Goal: Task Accomplishment & Management: Use online tool/utility

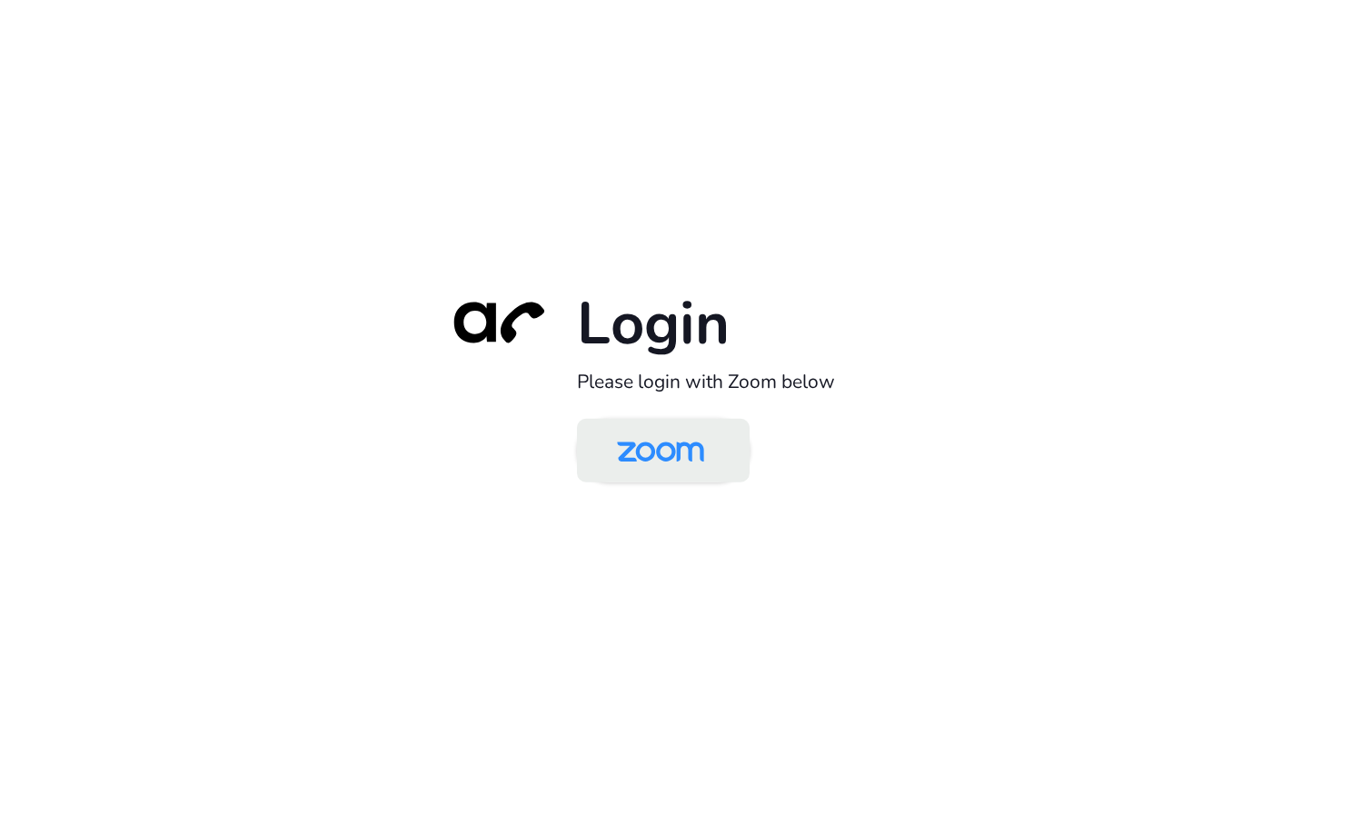
click at [622, 450] on img at bounding box center [660, 451] width 125 height 59
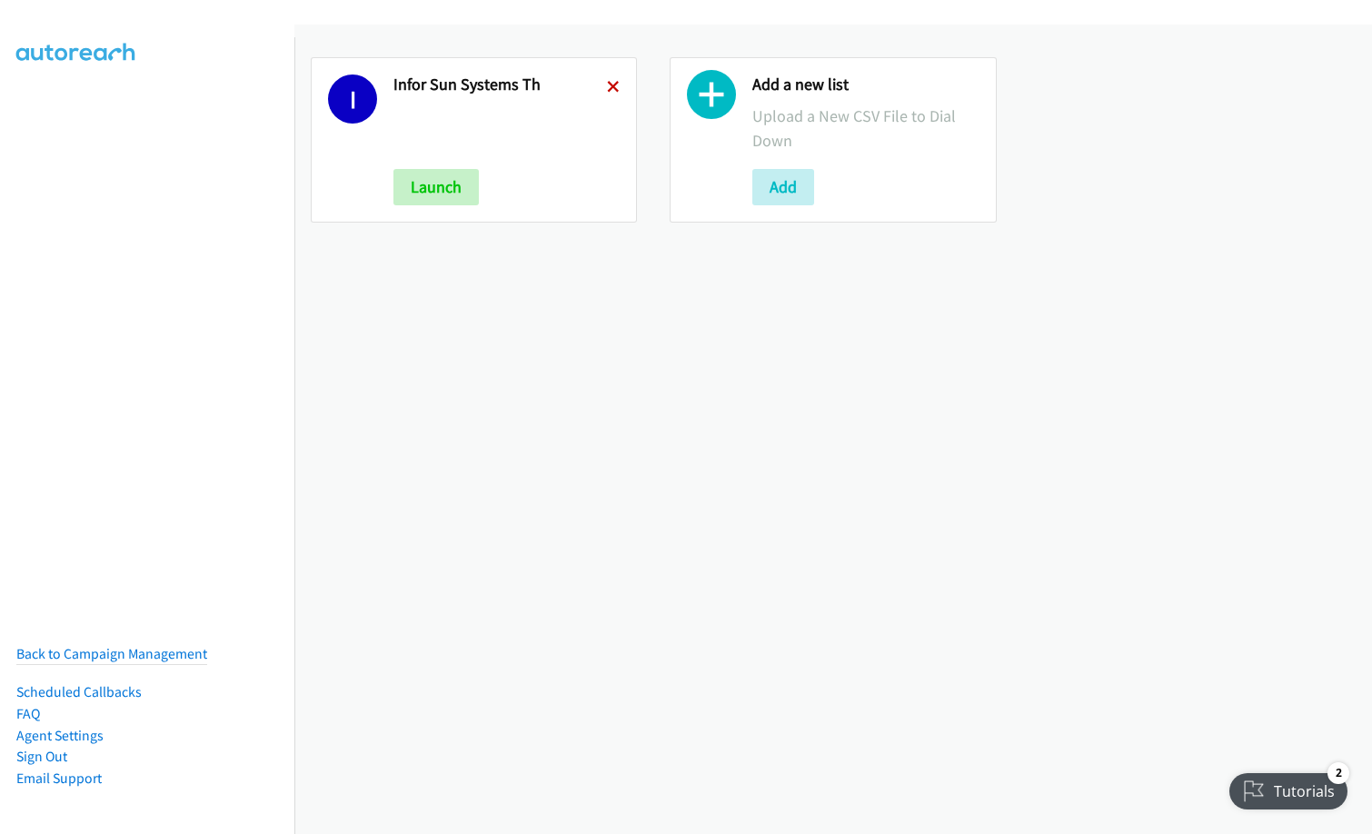
click at [609, 83] on icon at bounding box center [613, 88] width 13 height 13
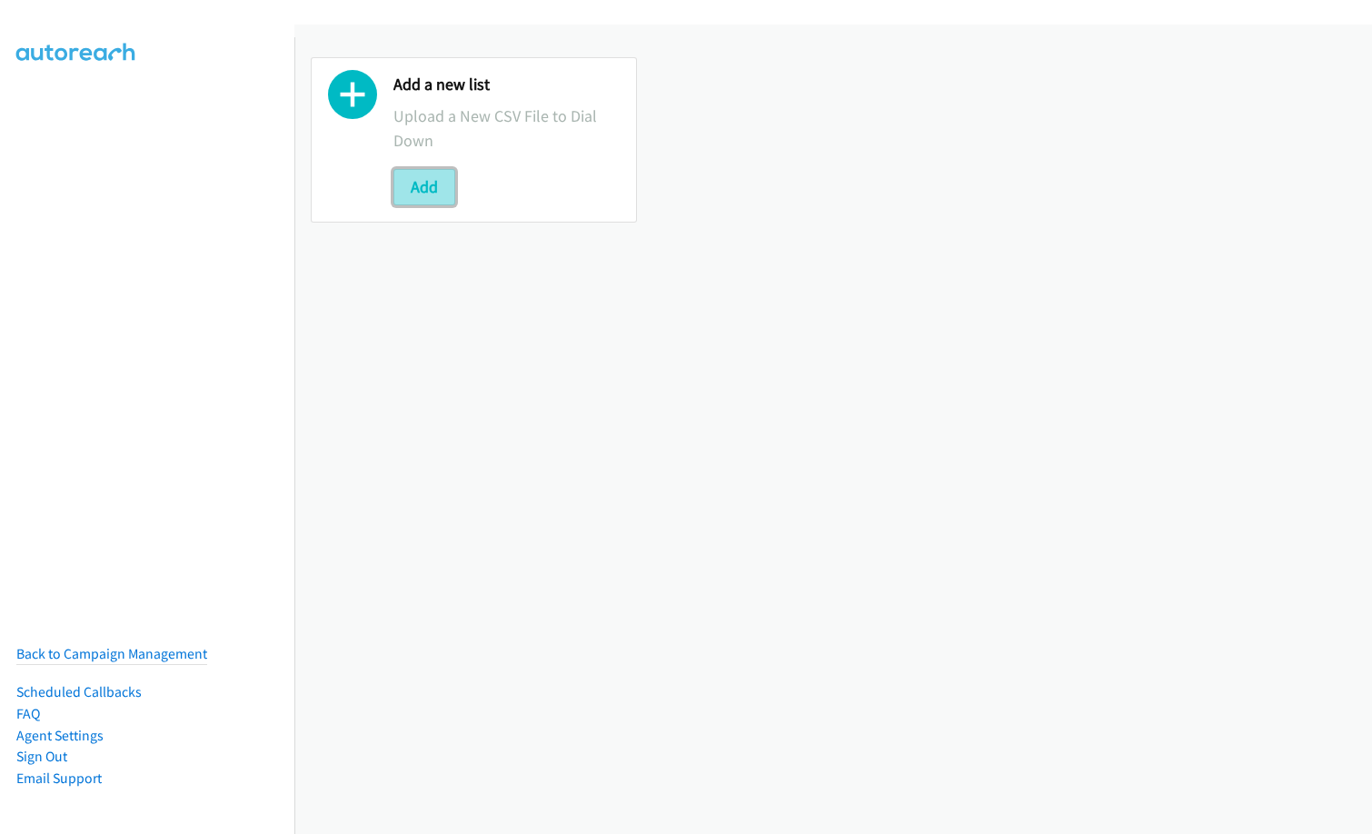
click at [408, 194] on button "Add" at bounding box center [424, 187] width 62 height 36
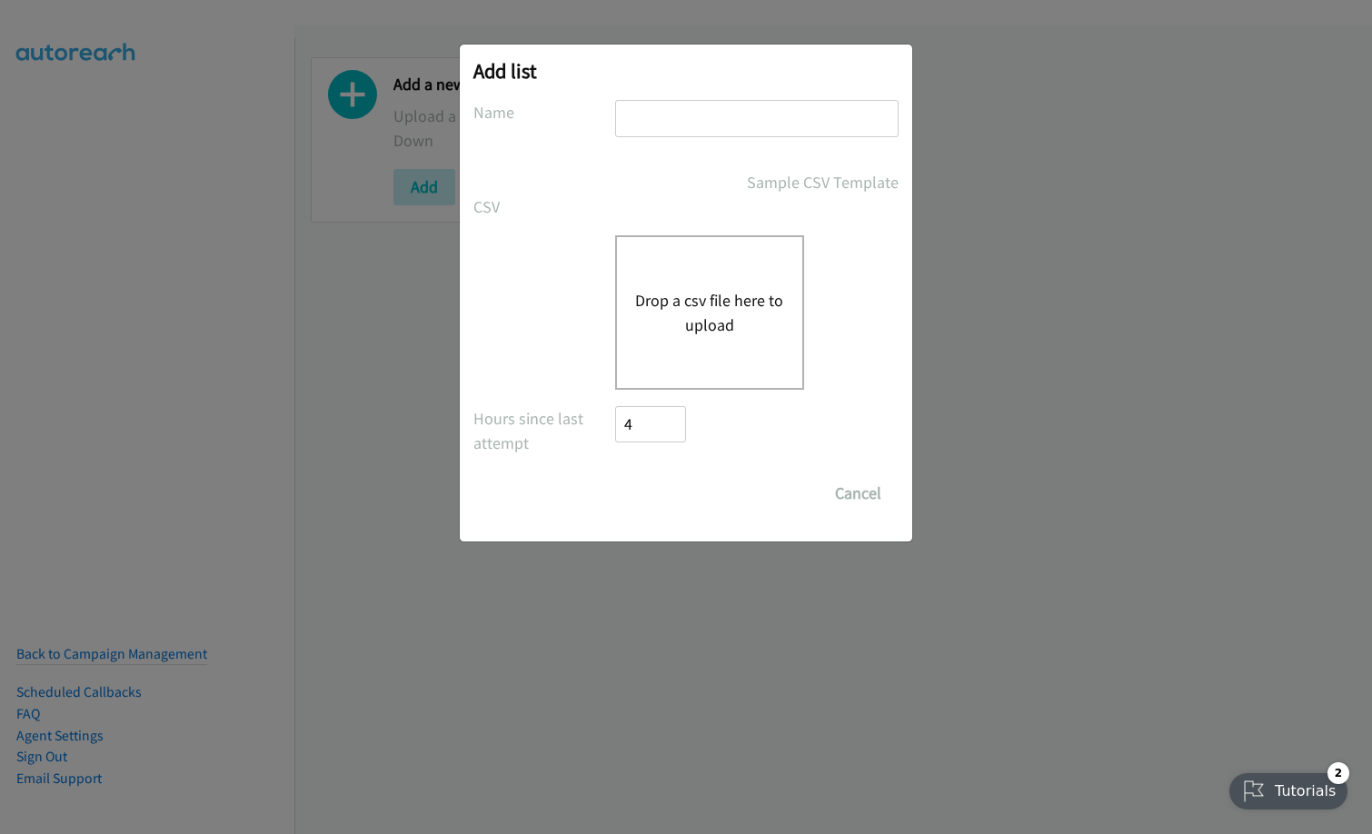
click at [748, 115] on input "text" at bounding box center [756, 118] width 283 height 37
click at [686, 127] on input "text" at bounding box center [756, 118] width 283 height 37
type input "red hat TW"
click at [692, 292] on button "Drop a csv file here to upload" at bounding box center [709, 312] width 149 height 49
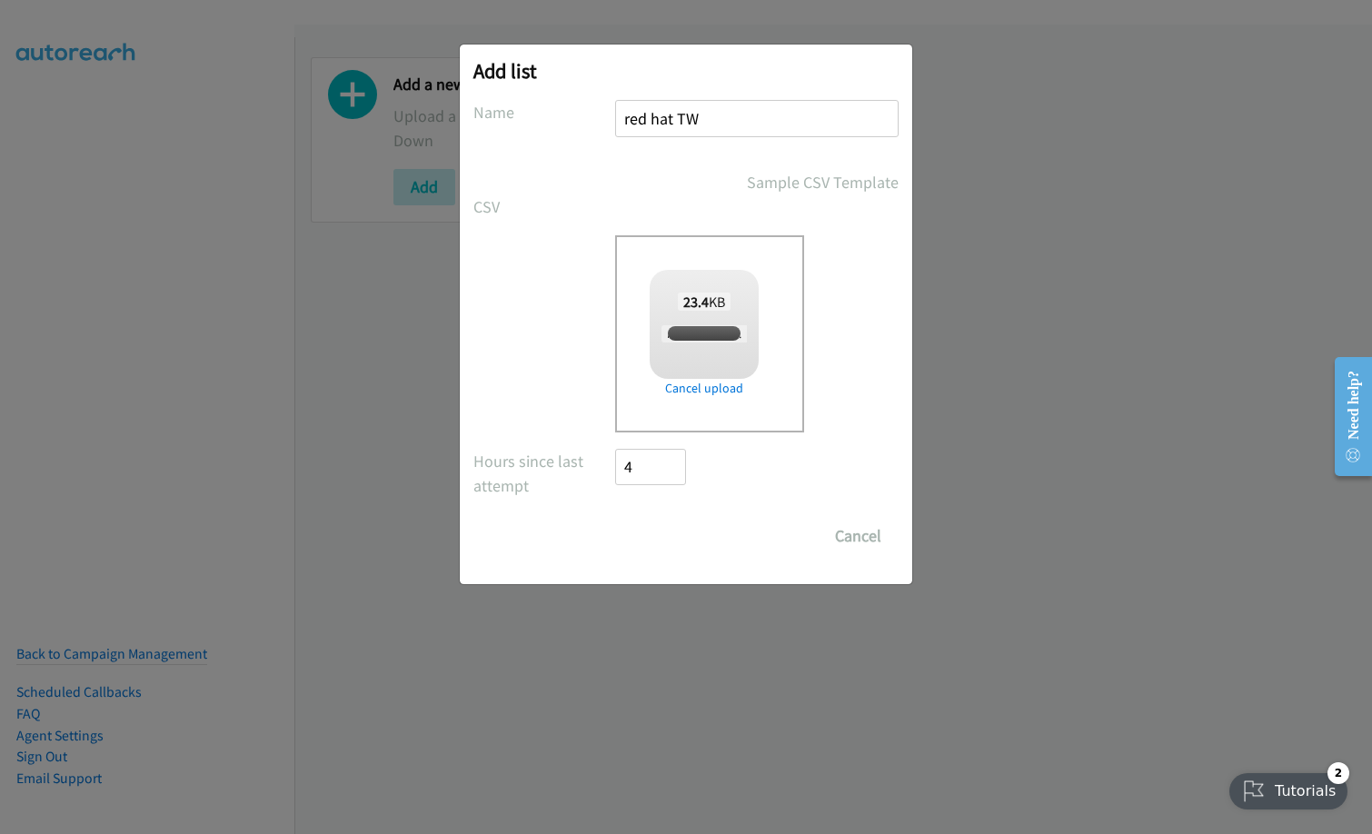
checkbox input "true"
drag, startPoint x: 658, startPoint y: 536, endPoint x: 786, endPoint y: 559, distance: 130.1
click at [658, 536] on input "Save List" at bounding box center [662, 536] width 95 height 36
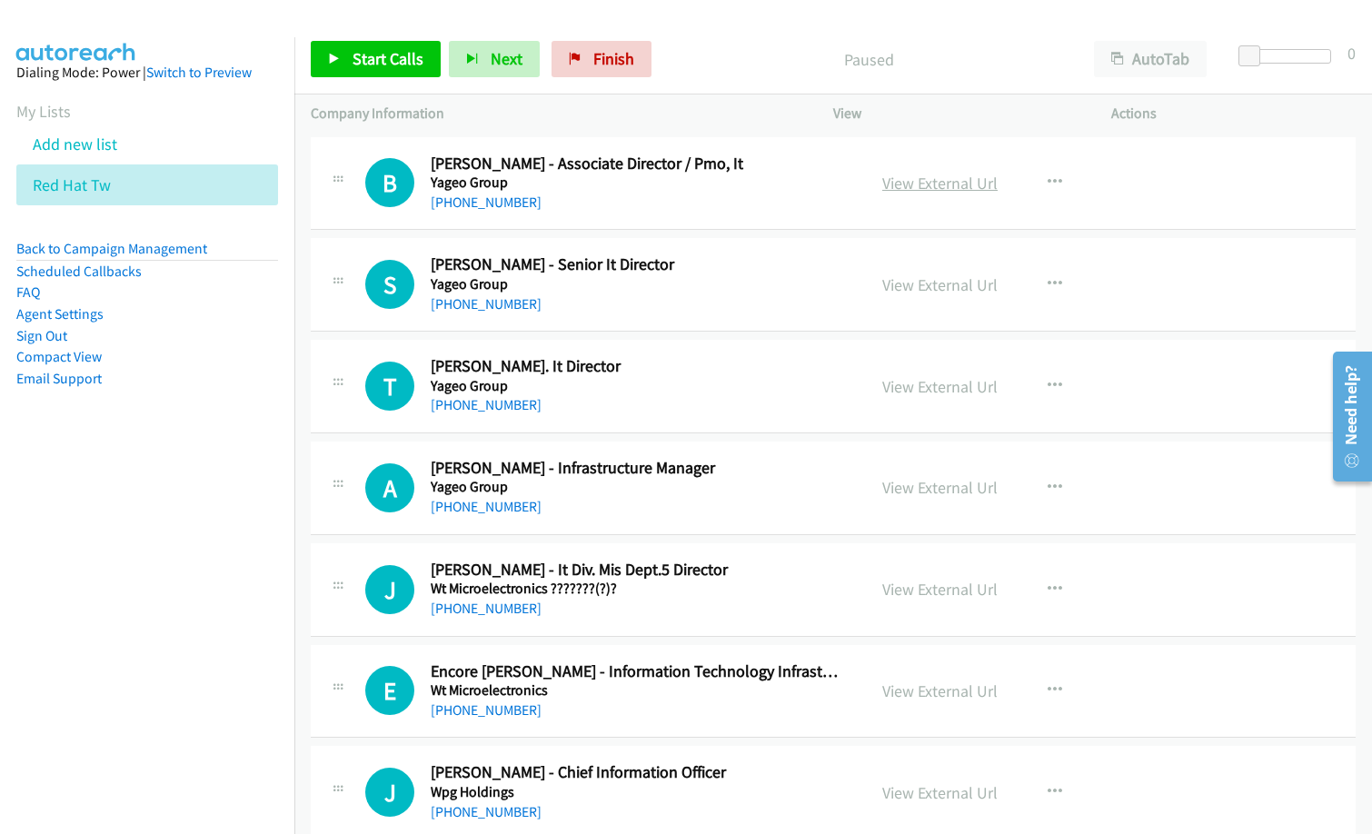
click at [945, 181] on link "View External Url" at bounding box center [939, 183] width 115 height 21
click at [387, 61] on span "Start Calls" at bounding box center [387, 58] width 71 height 21
click at [664, 289] on h5 "Yageo Group" at bounding box center [637, 284] width 412 height 18
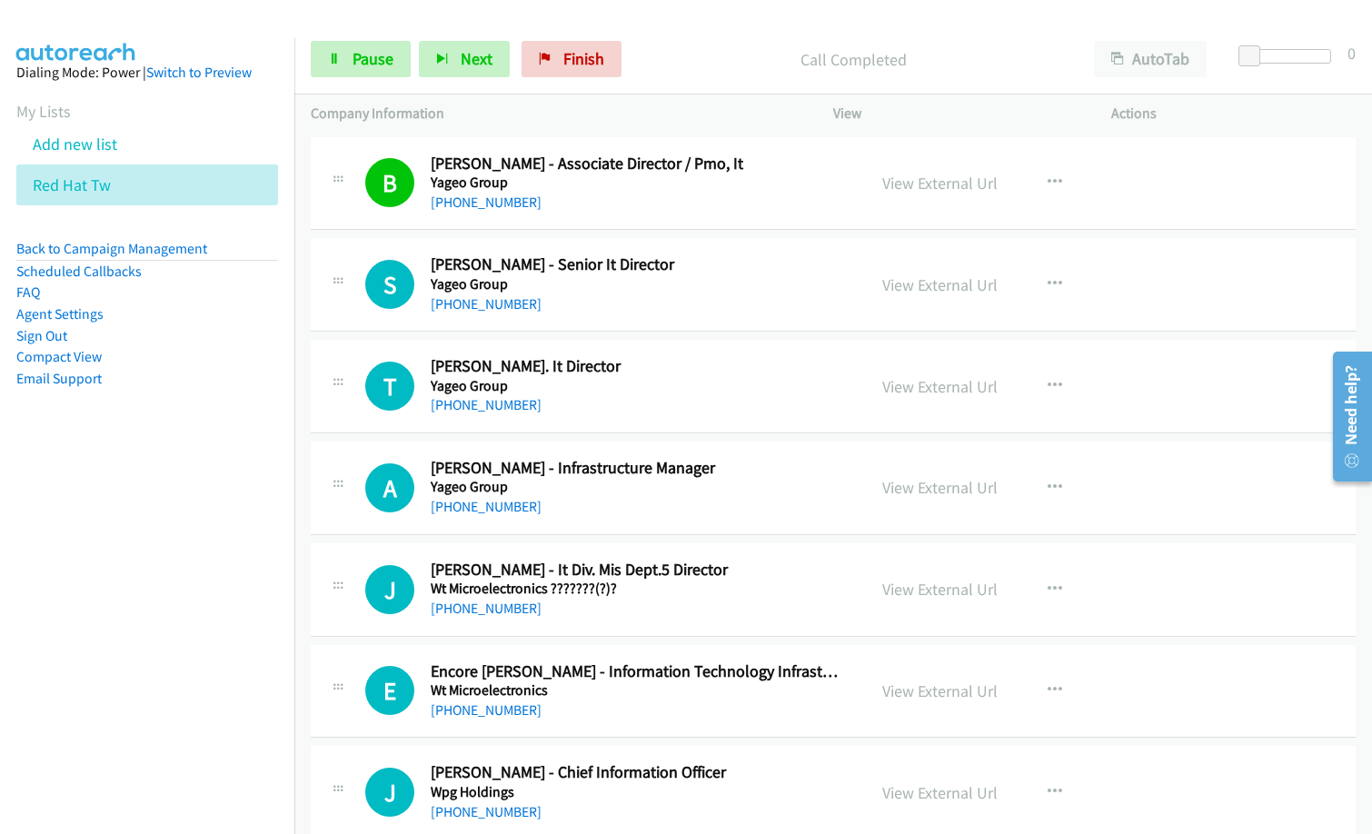
click at [134, 683] on nav "Dialing Mode: Power | Switch to Preview My Lists Add new list Red Hat Tw Back t…" at bounding box center [147, 454] width 295 height 834
click at [123, 714] on nav "Dialing Mode: Power | Switch to Preview My Lists Add new list Red Hat Tw Back t…" at bounding box center [147, 454] width 295 height 834
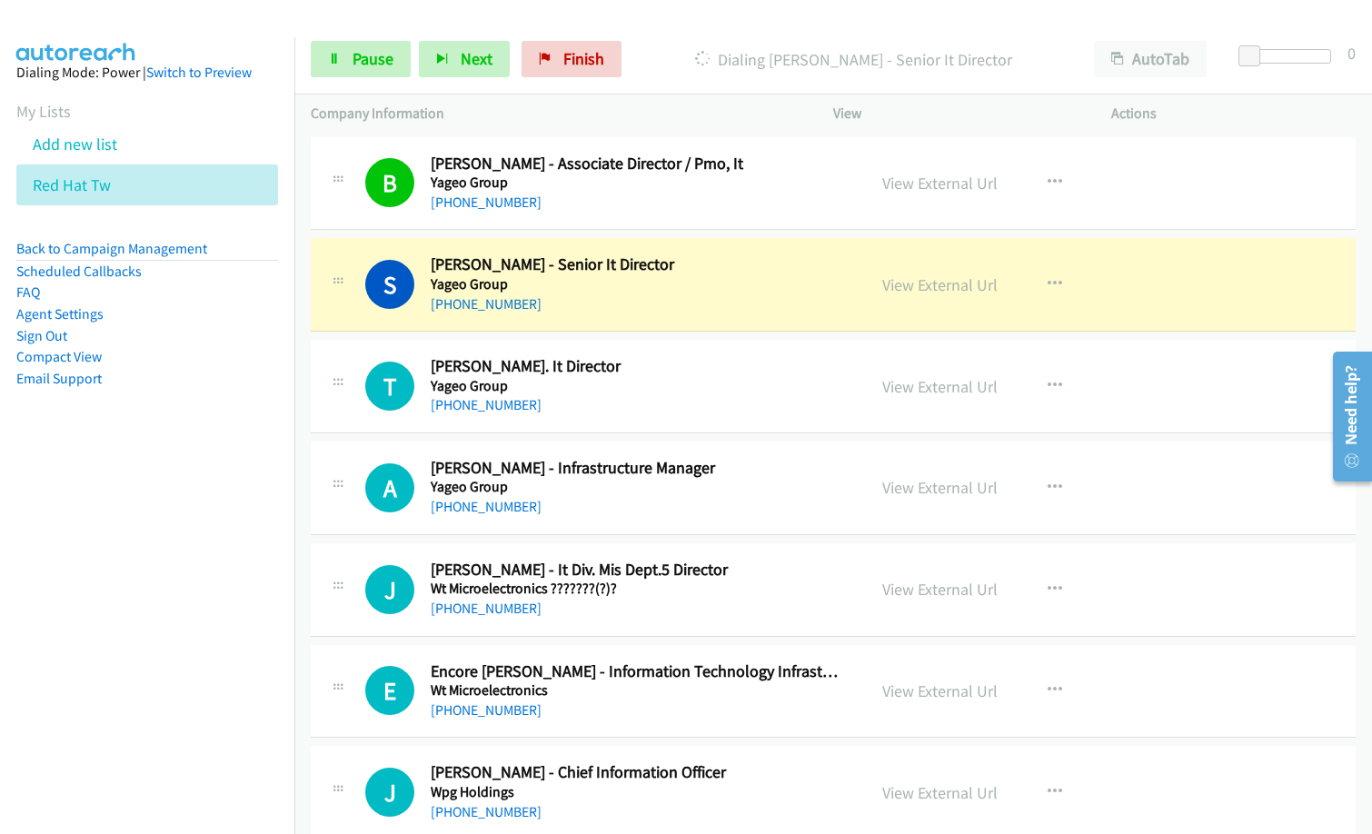
drag, startPoint x: 113, startPoint y: 514, endPoint x: 1367, endPoint y: 114, distance: 1316.8
click at [114, 514] on nav "Dialing Mode: Power | Switch to Preview My Lists Add new list Red Hat Tw Back t…" at bounding box center [147, 454] width 295 height 834
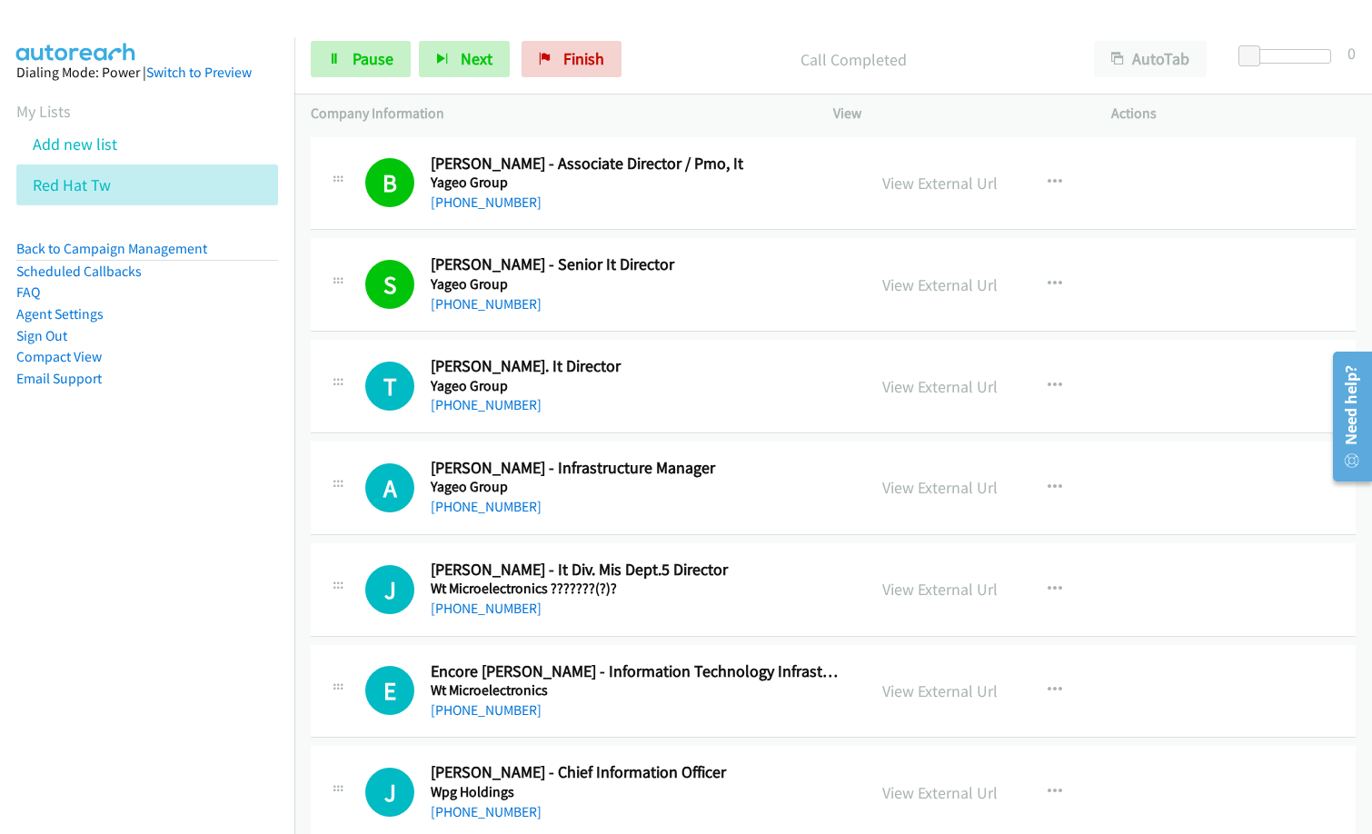
click at [182, 564] on nav "Dialing Mode: Power | Switch to Preview My Lists Add new list Red Hat Tw Back t…" at bounding box center [147, 454] width 295 height 834
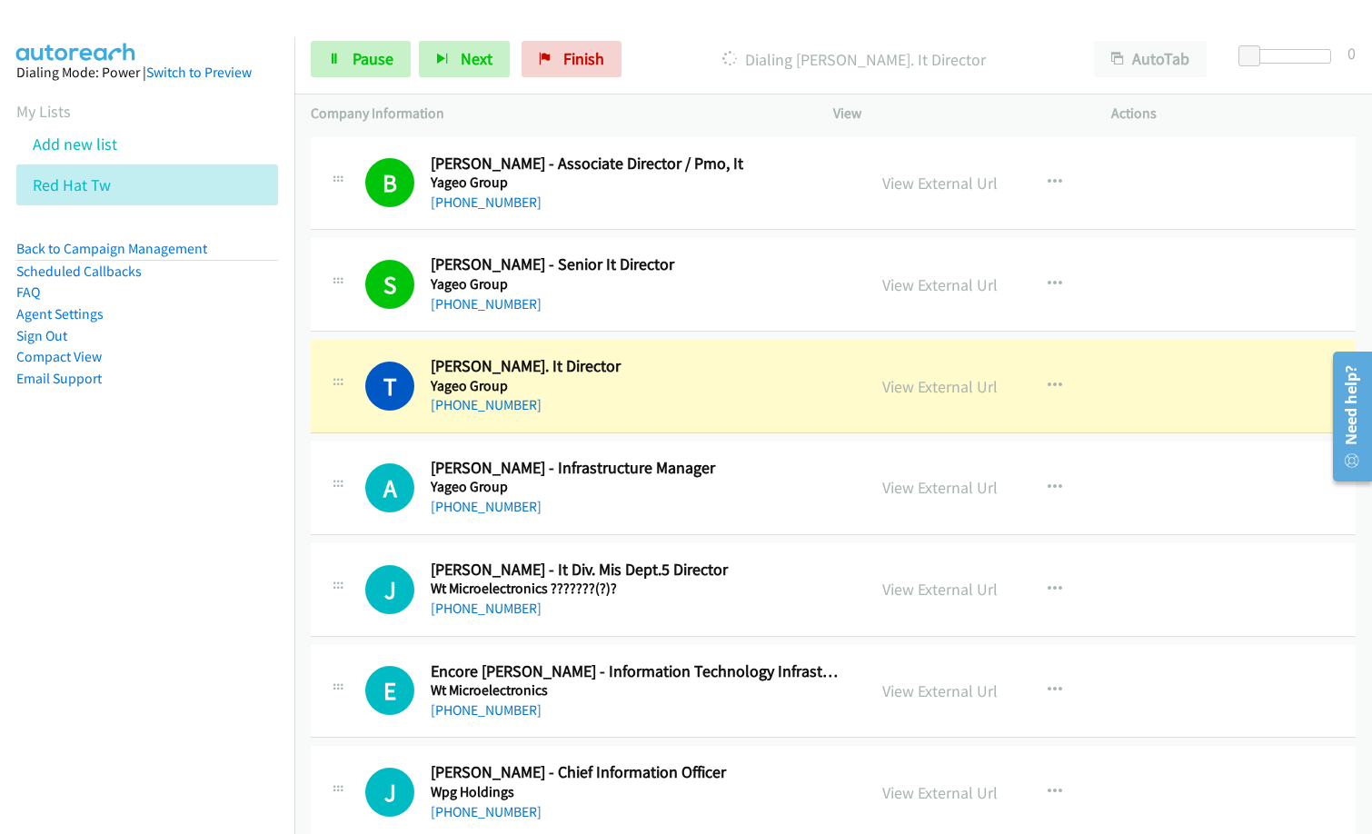
click at [820, 608] on div "+886 928 532 881" at bounding box center [637, 609] width 412 height 22
click at [1054, 578] on button "button" at bounding box center [1054, 589] width 49 height 36
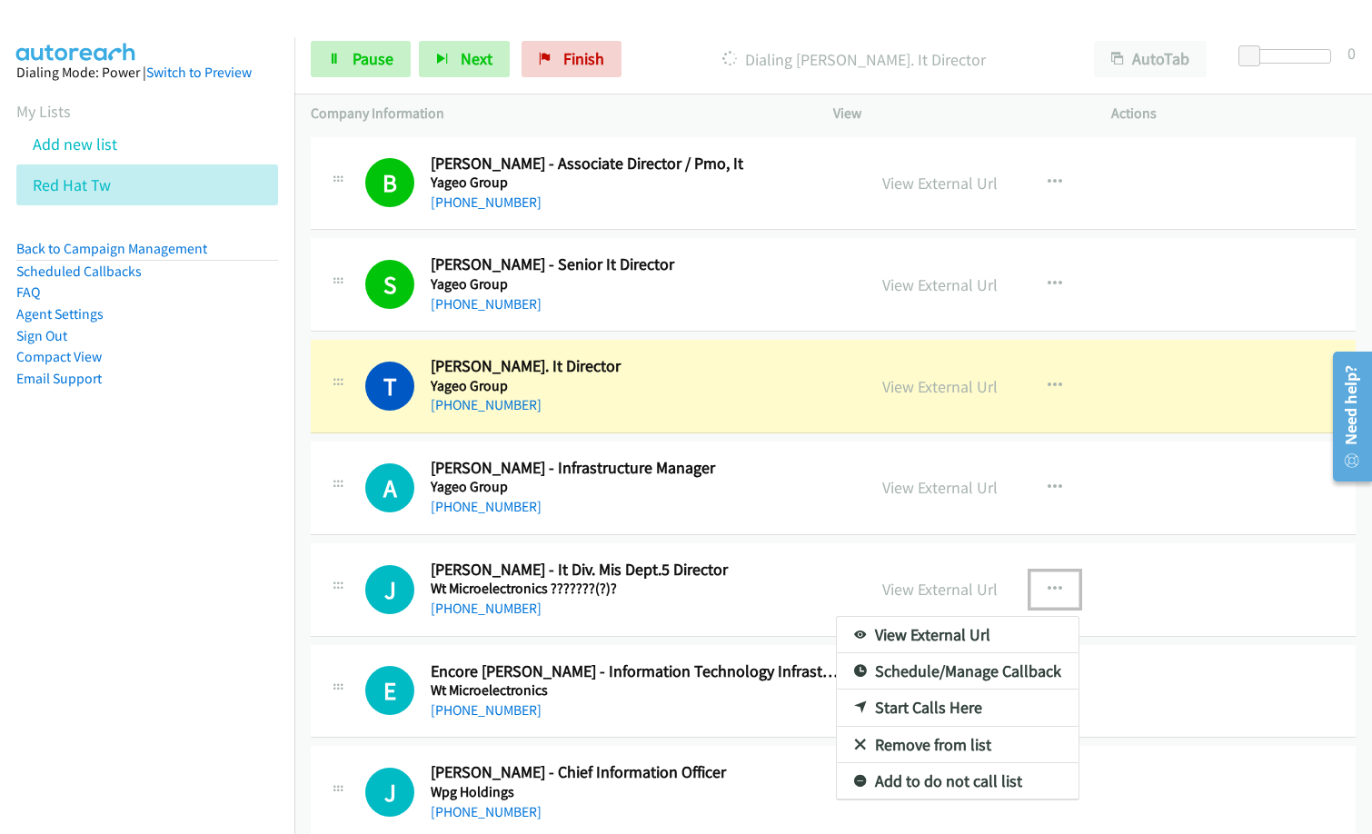
click at [962, 751] on link "Remove from list" at bounding box center [958, 745] width 242 height 36
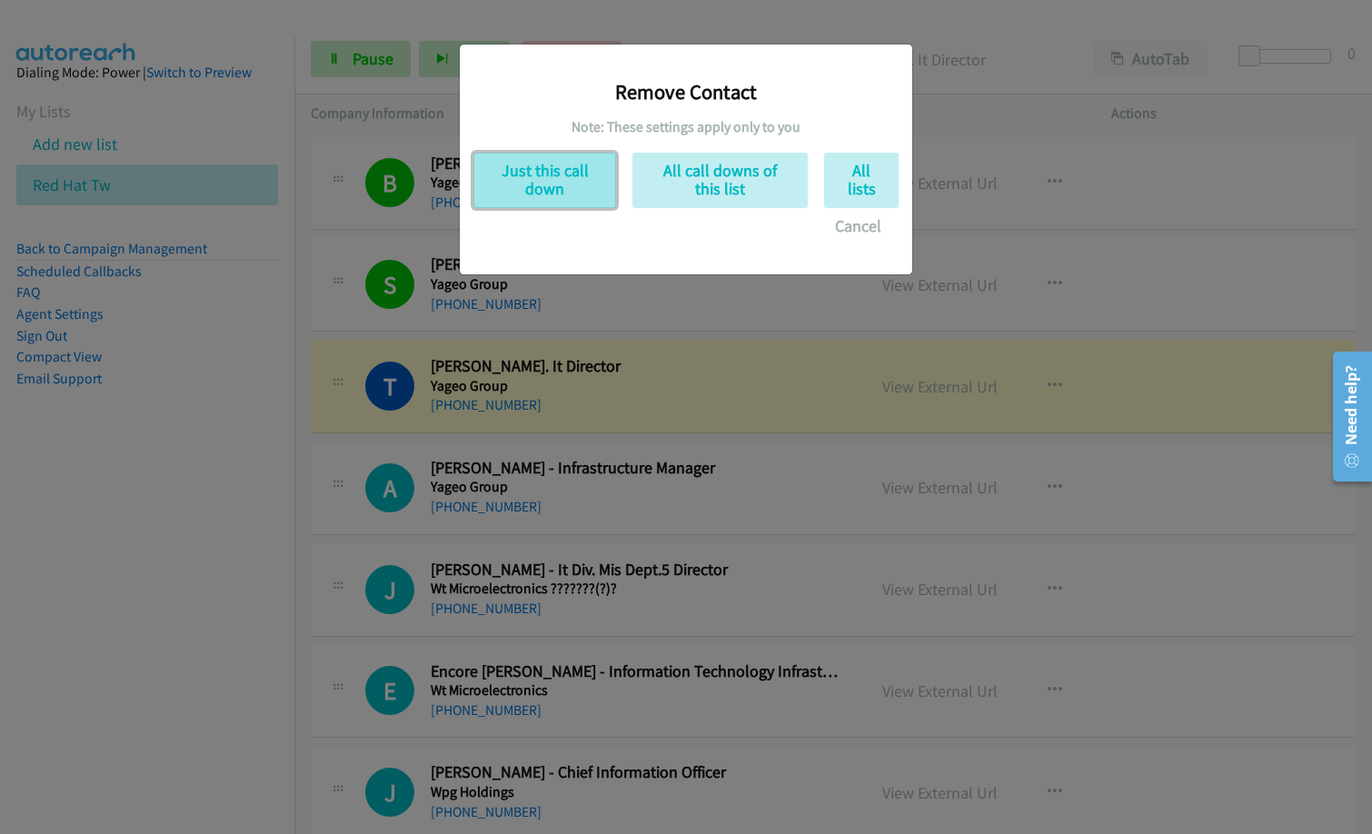
click at [558, 190] on button "Just this call down" at bounding box center [544, 180] width 143 height 55
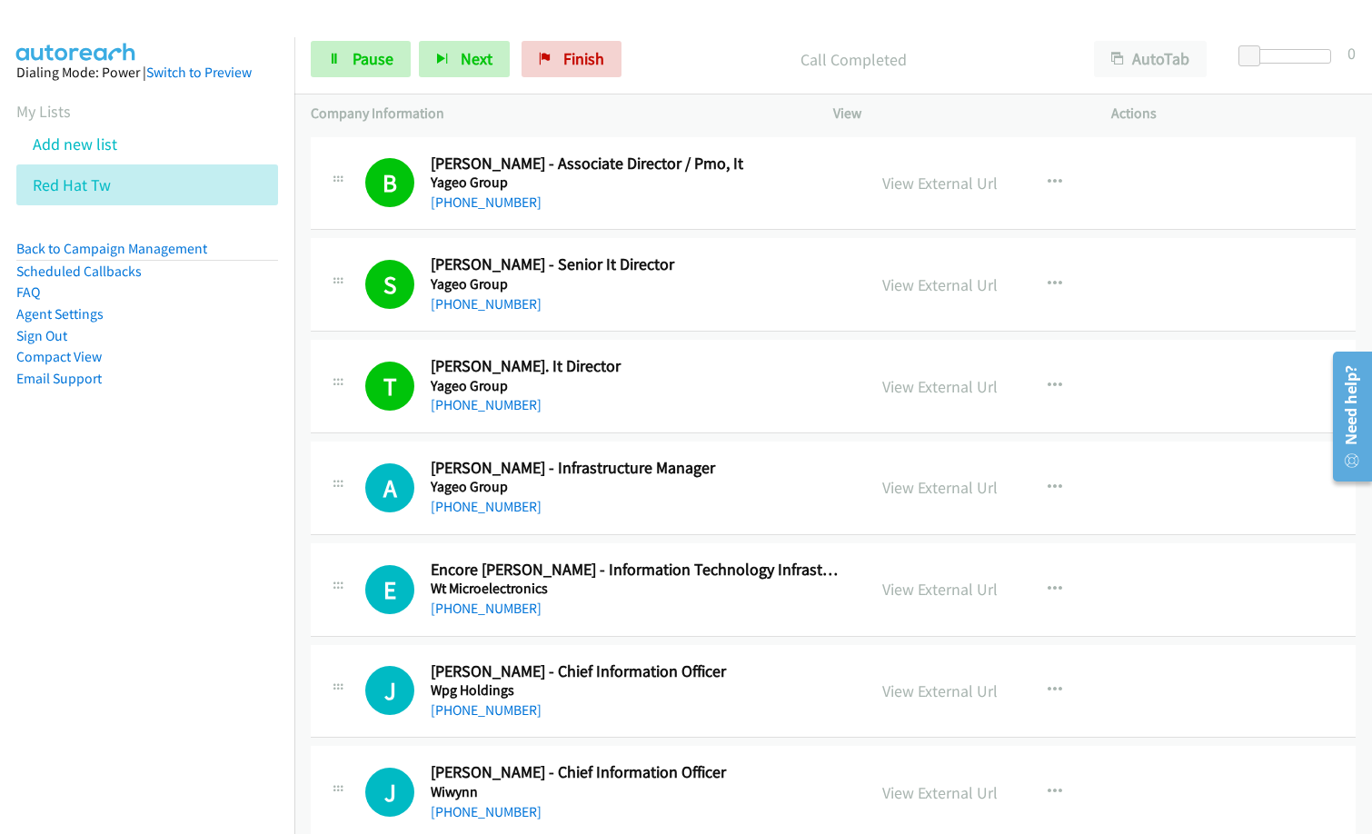
click at [273, 634] on nav "Dialing Mode: Power | Switch to Preview My Lists Add new list Red Hat Tw Back t…" at bounding box center [147, 454] width 295 height 834
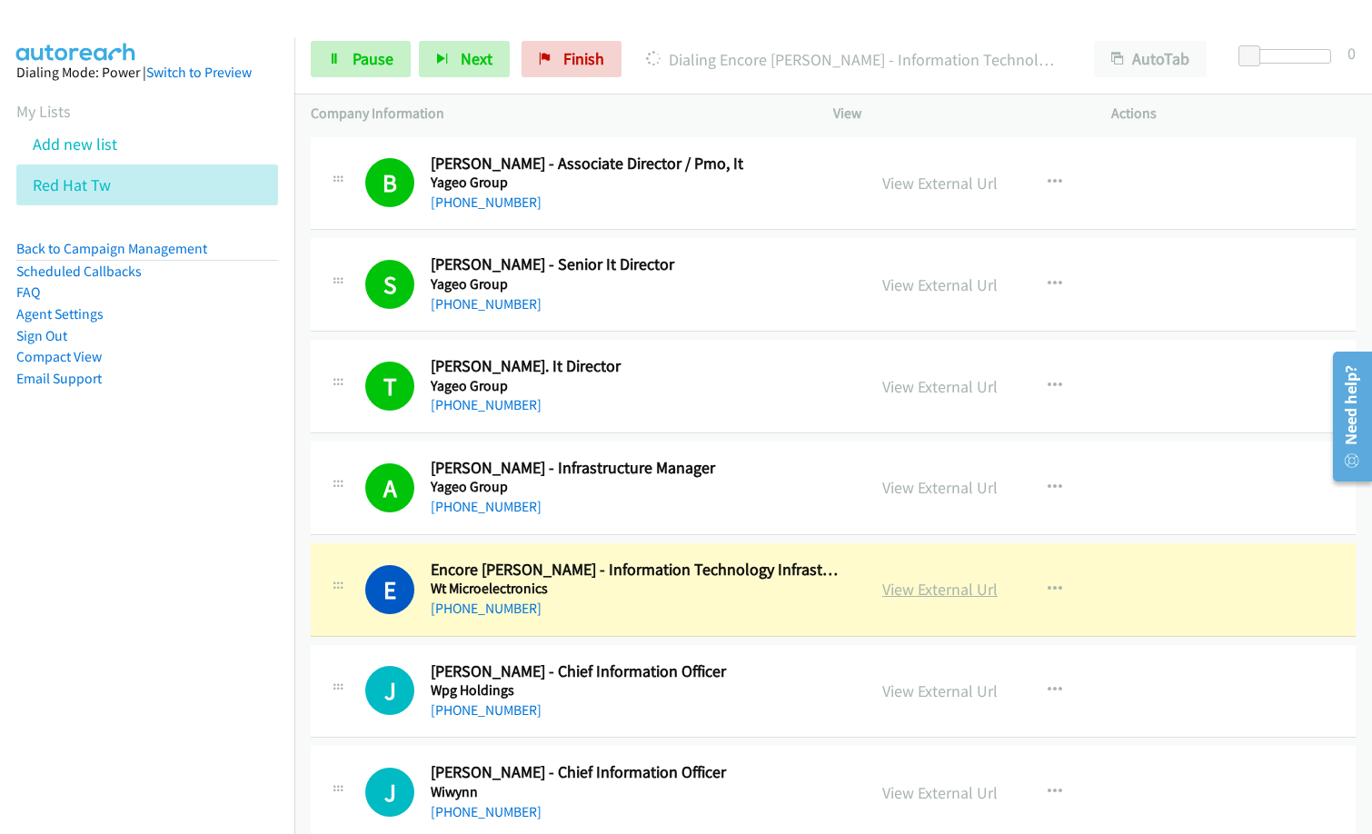
click at [928, 591] on link "View External Url" at bounding box center [939, 589] width 115 height 21
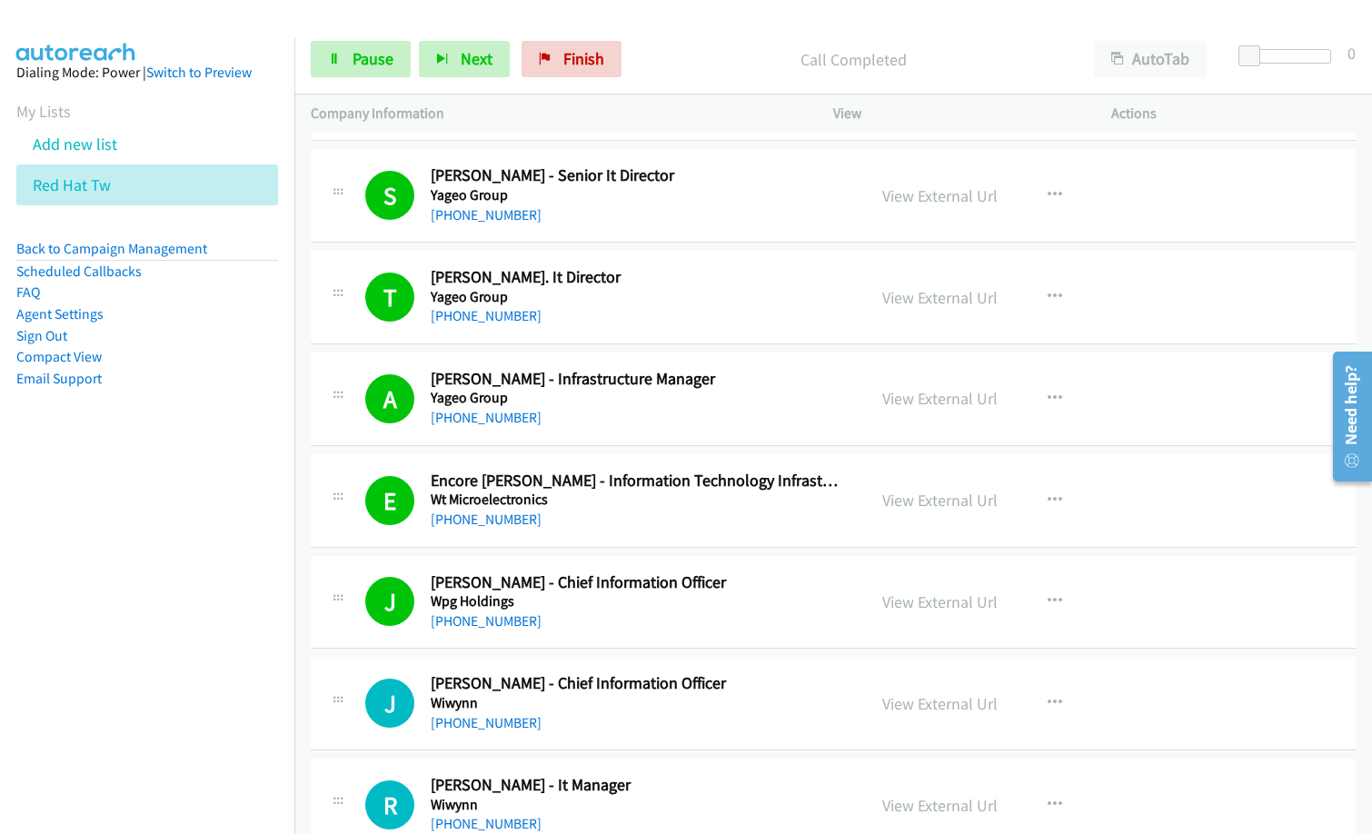
scroll to position [182, 0]
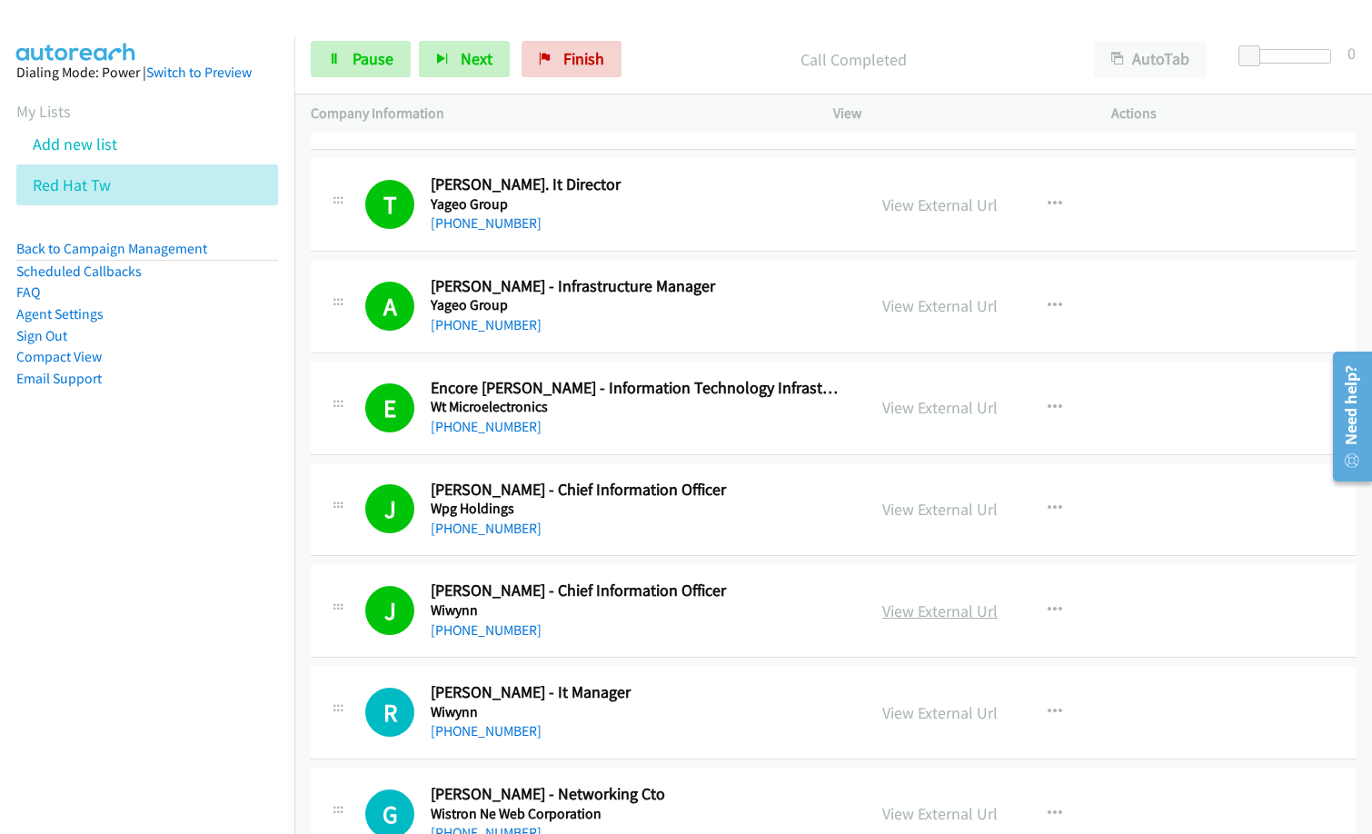
click at [961, 606] on link "View External Url" at bounding box center [939, 611] width 115 height 21
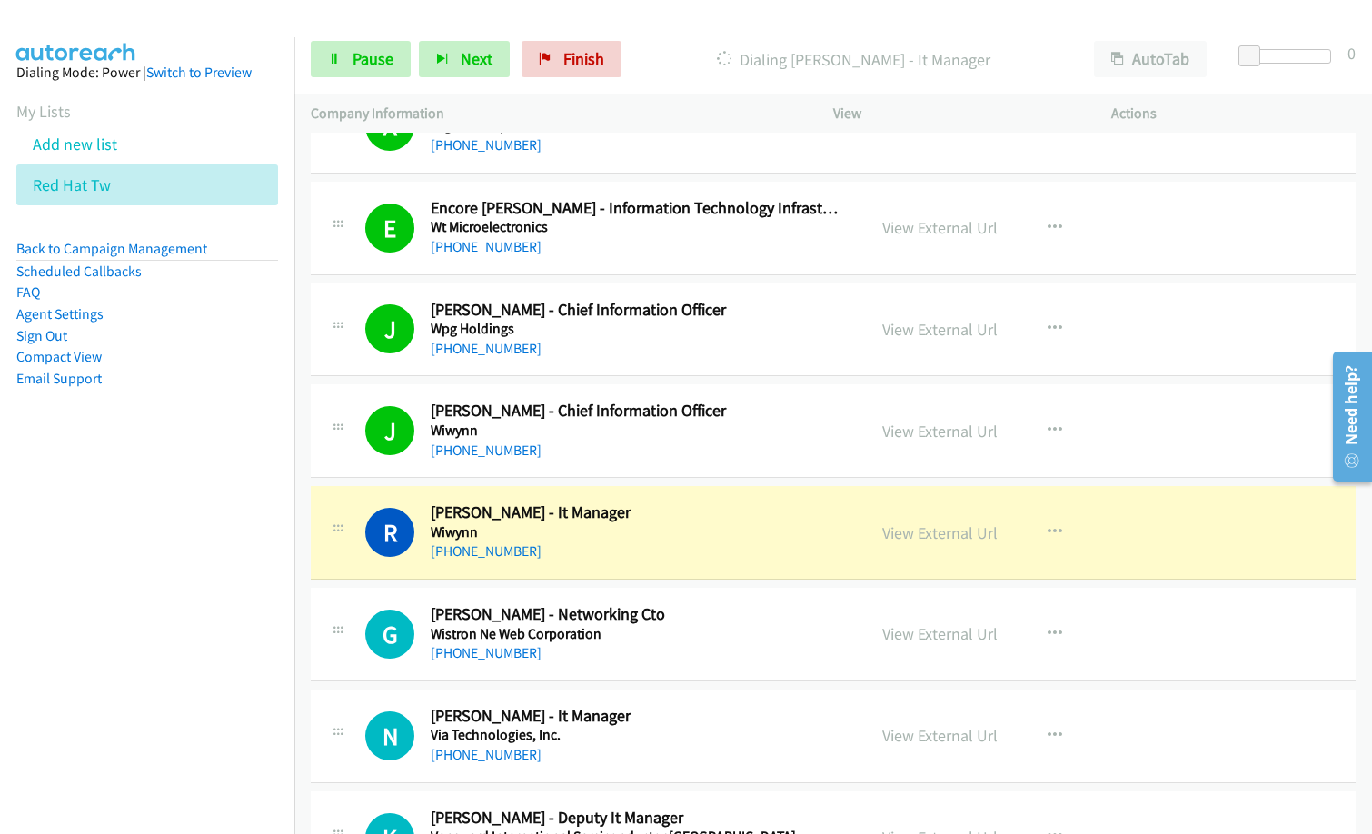
scroll to position [363, 0]
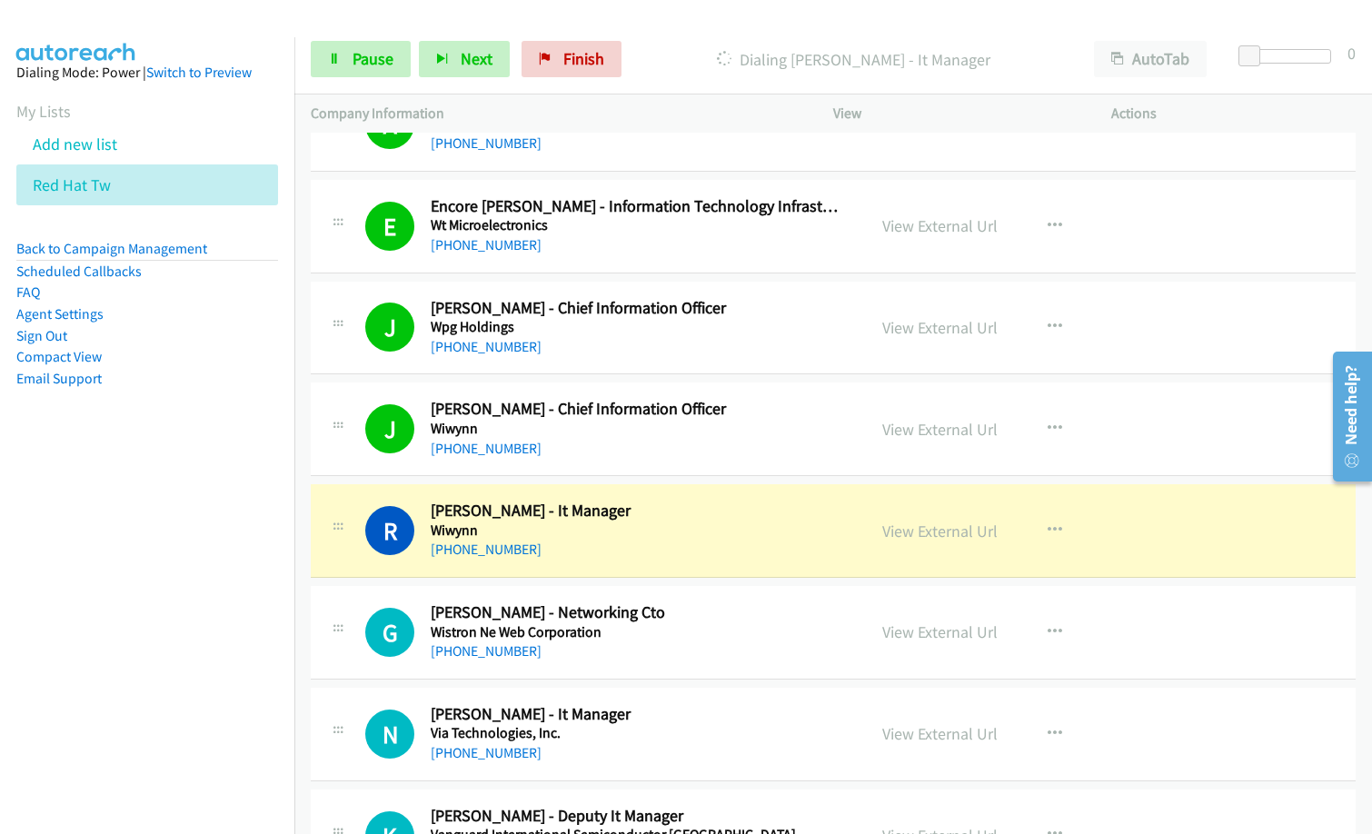
click at [653, 516] on h2 "Ron Wei - It Manager" at bounding box center [637, 511] width 412 height 21
click at [364, 69] on link "Pause" at bounding box center [361, 59] width 100 height 36
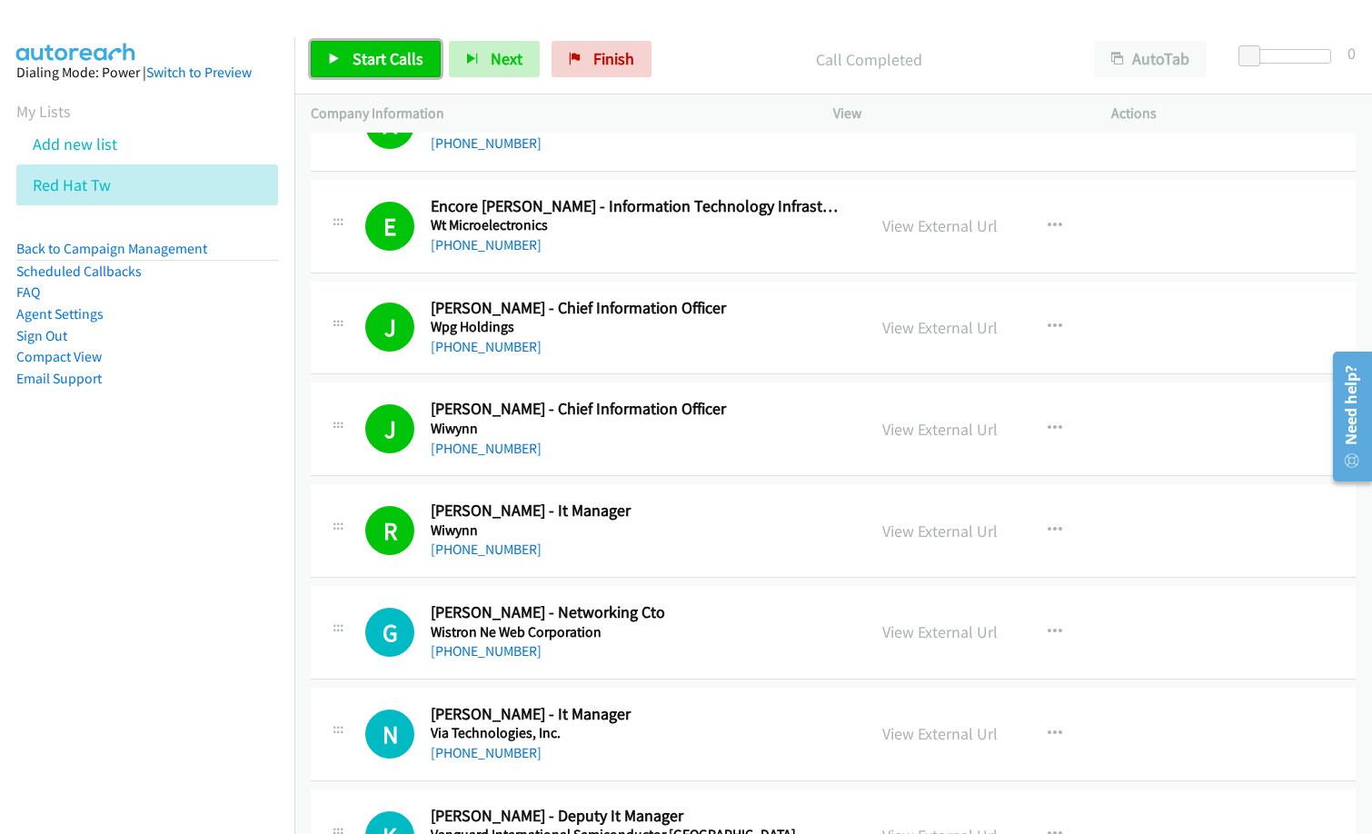
click at [403, 69] on link "Start Calls" at bounding box center [376, 59] width 130 height 36
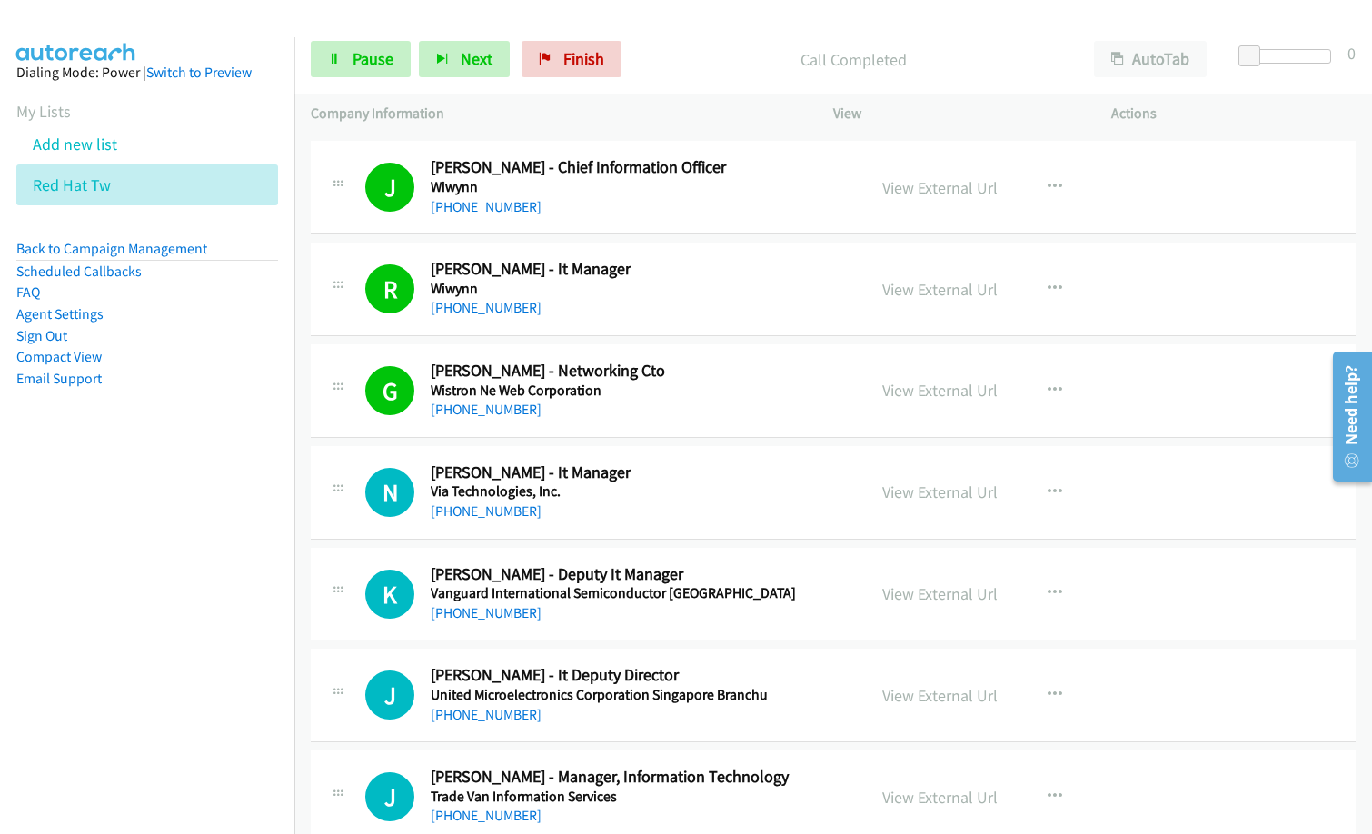
scroll to position [636, 0]
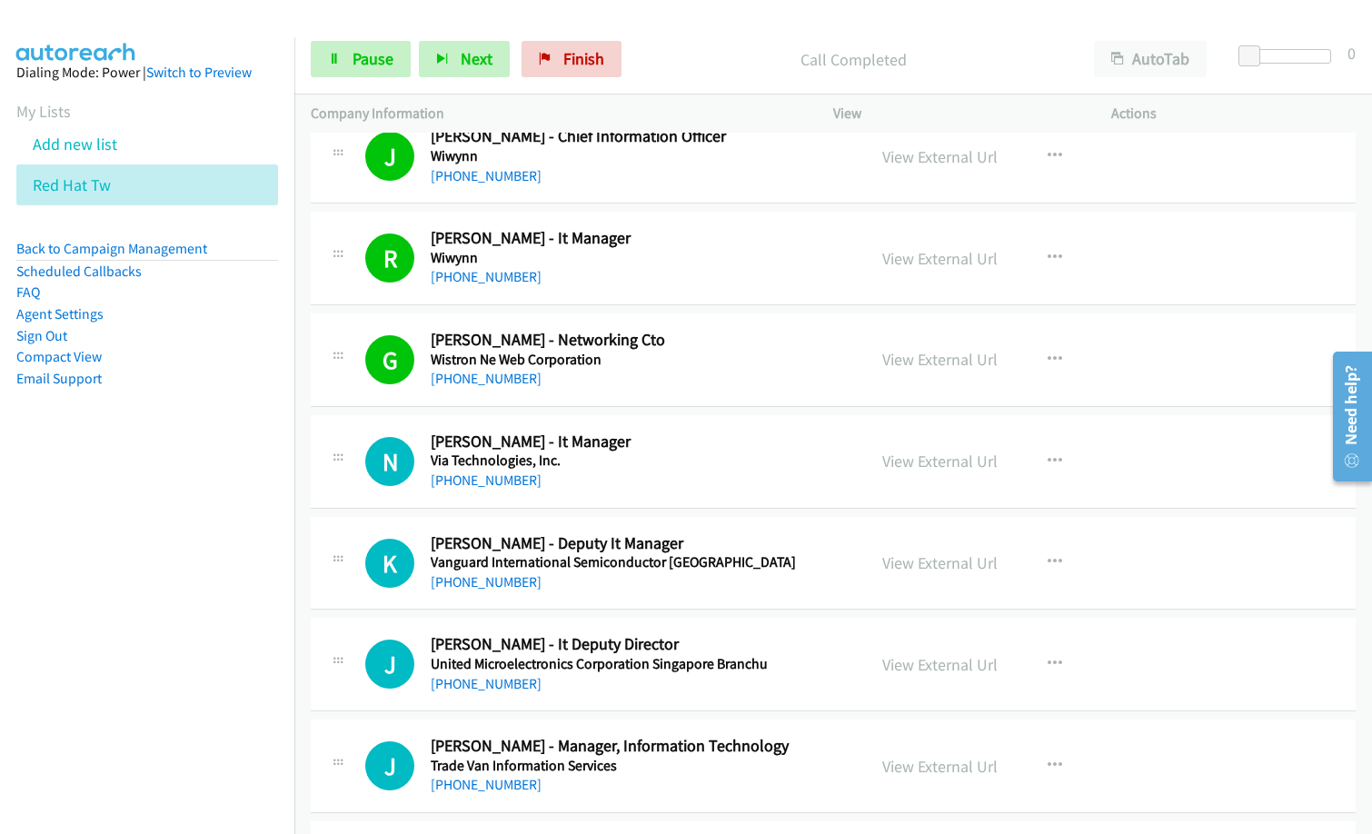
click at [113, 571] on nav "Dialing Mode: Power | Switch to Preview My Lists Add new list Red Hat Tw Back t…" at bounding box center [147, 454] width 295 height 834
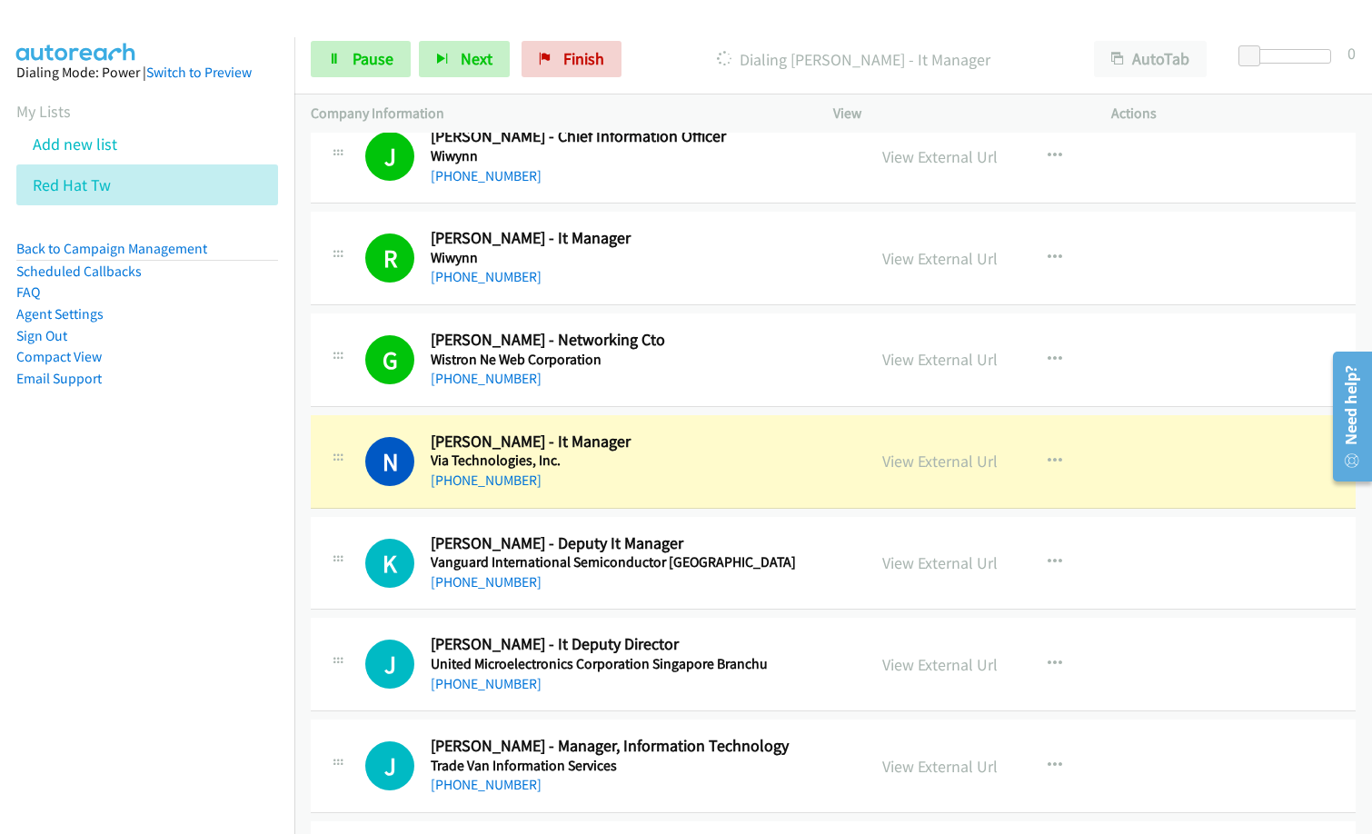
drag, startPoint x: 165, startPoint y: 698, endPoint x: 230, endPoint y: 682, distance: 66.3
click at [167, 698] on nav "Dialing Mode: Power | Switch to Preview My Lists Add new list Red Hat Tw Back t…" at bounding box center [147, 454] width 295 height 834
click at [1055, 553] on button "button" at bounding box center [1054, 562] width 49 height 36
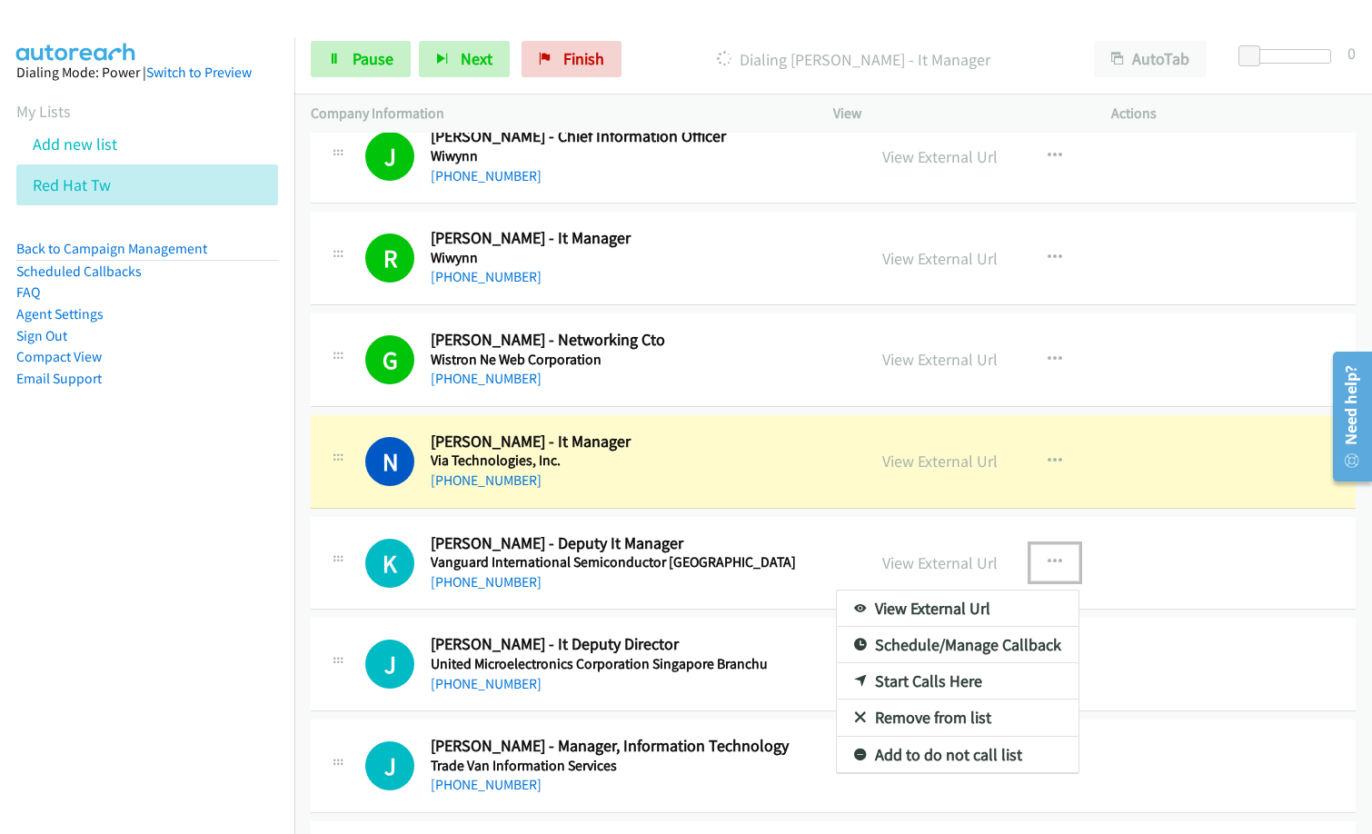
click at [968, 718] on link "Remove from list" at bounding box center [958, 718] width 242 height 36
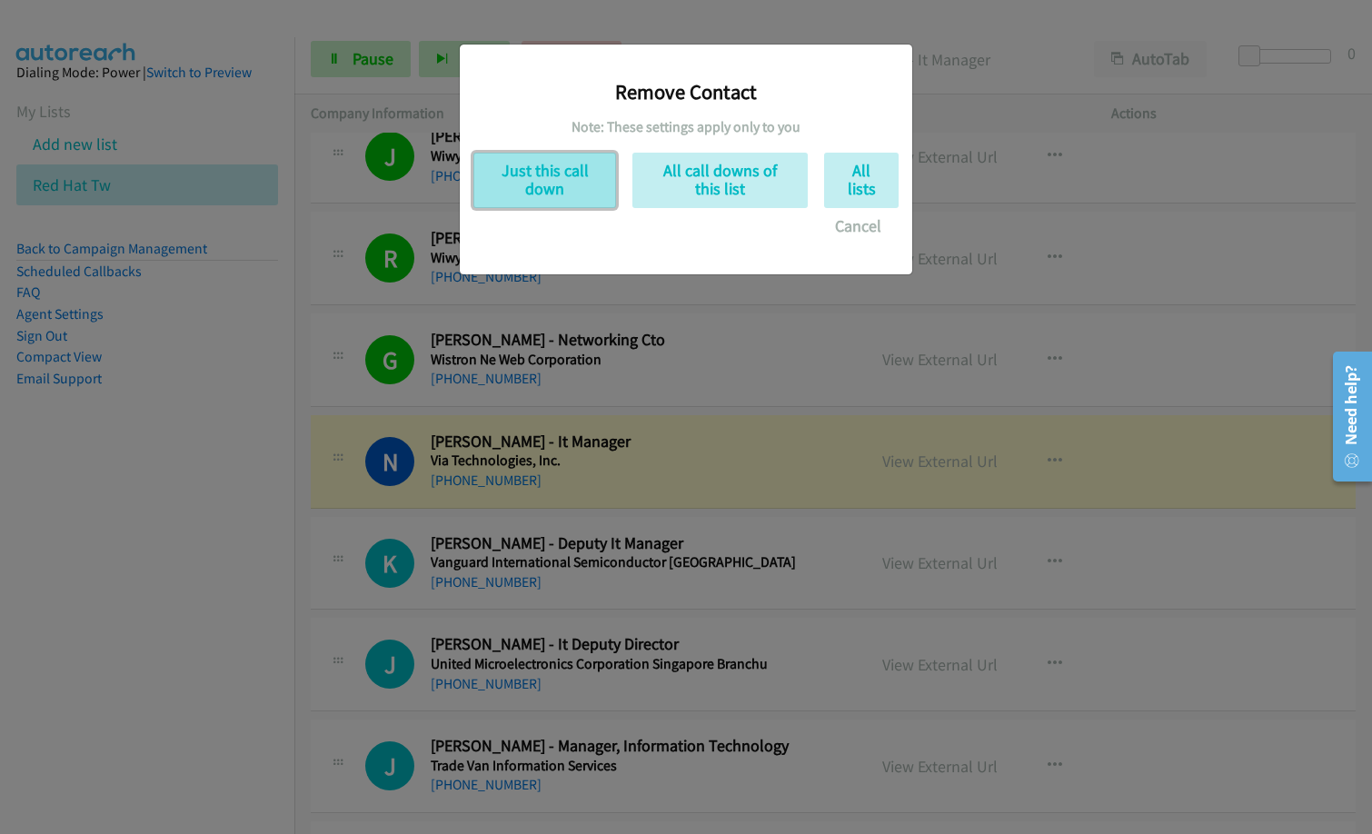
click at [546, 175] on button "Just this call down" at bounding box center [544, 180] width 143 height 55
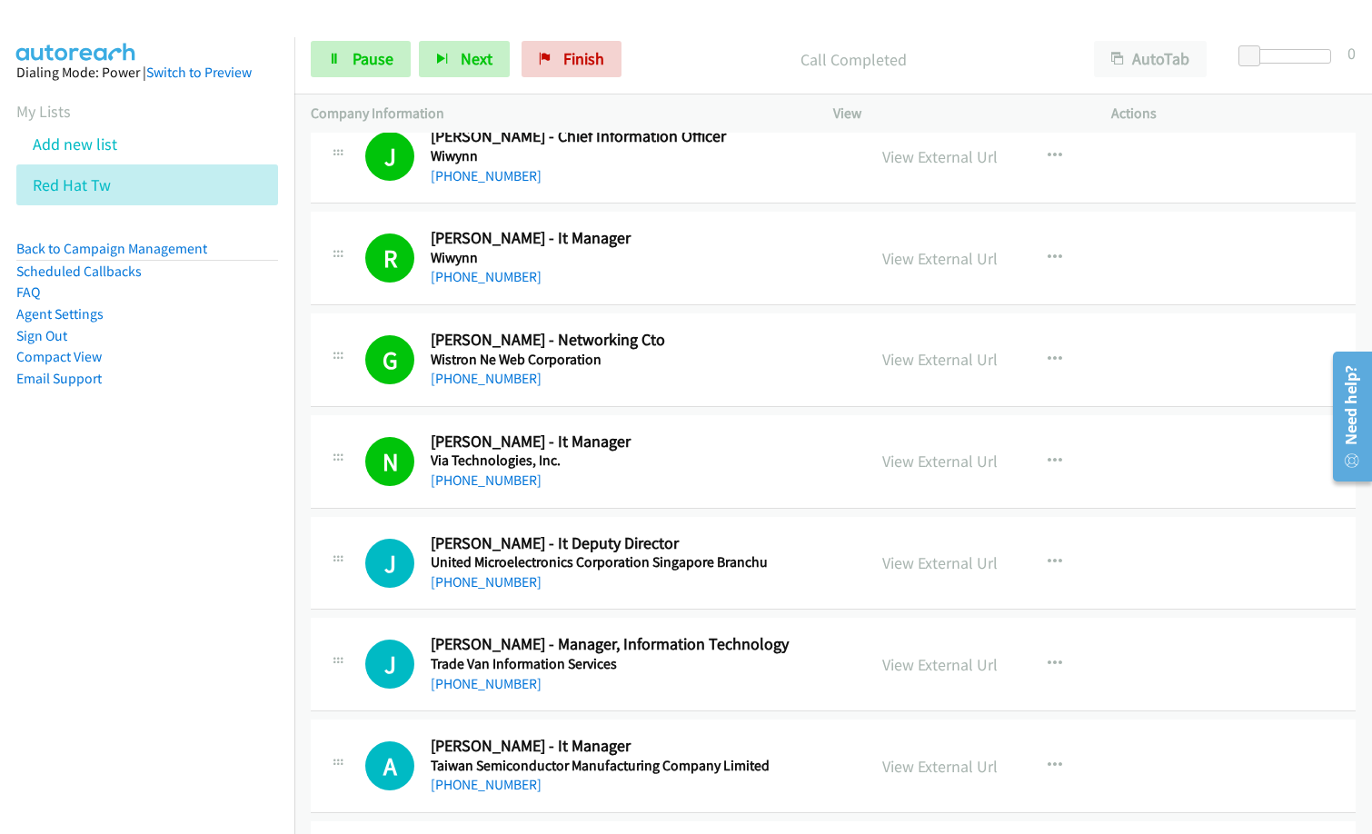
click at [615, 479] on div "+886 932 467 604" at bounding box center [637, 481] width 412 height 22
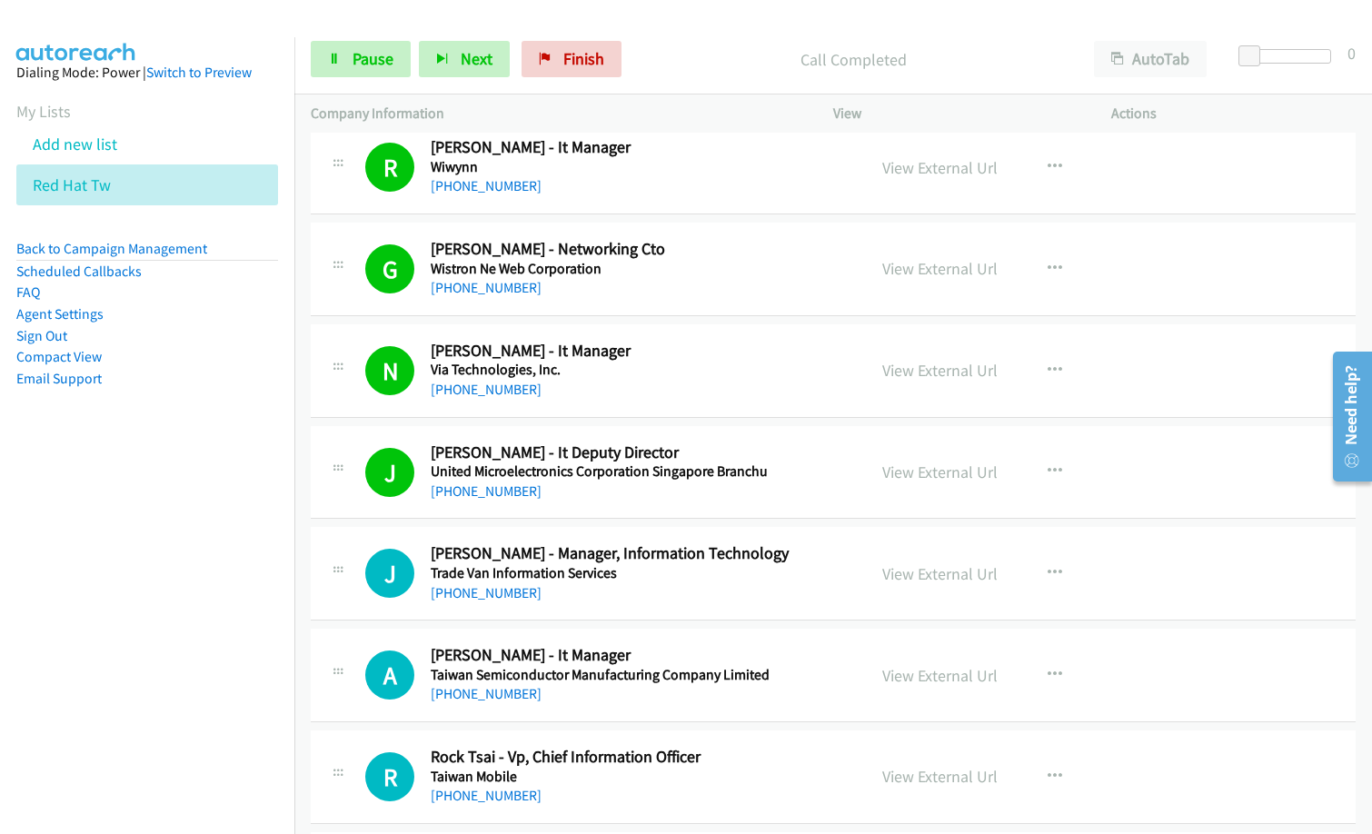
click at [794, 599] on div "+886 918 920 246" at bounding box center [637, 593] width 412 height 22
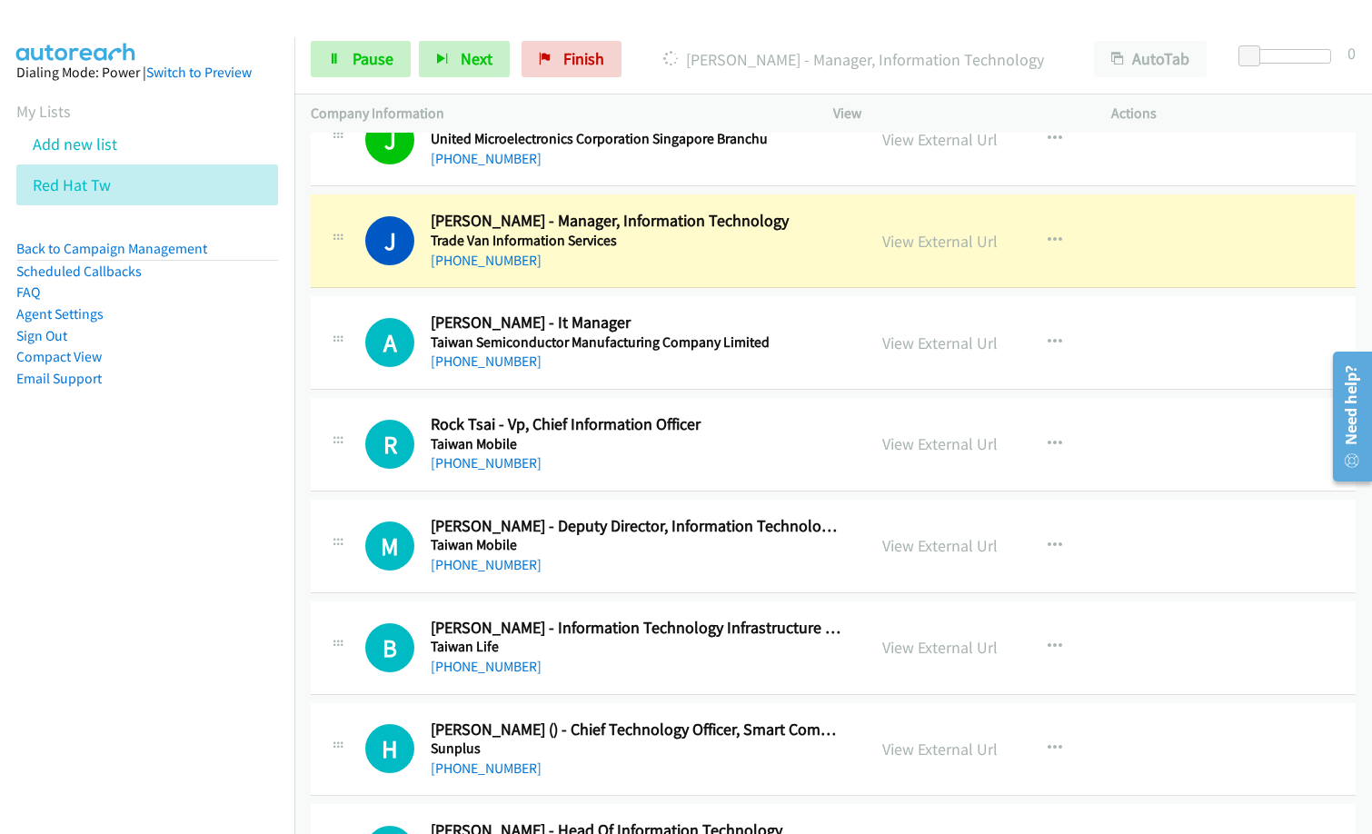
scroll to position [1181, 0]
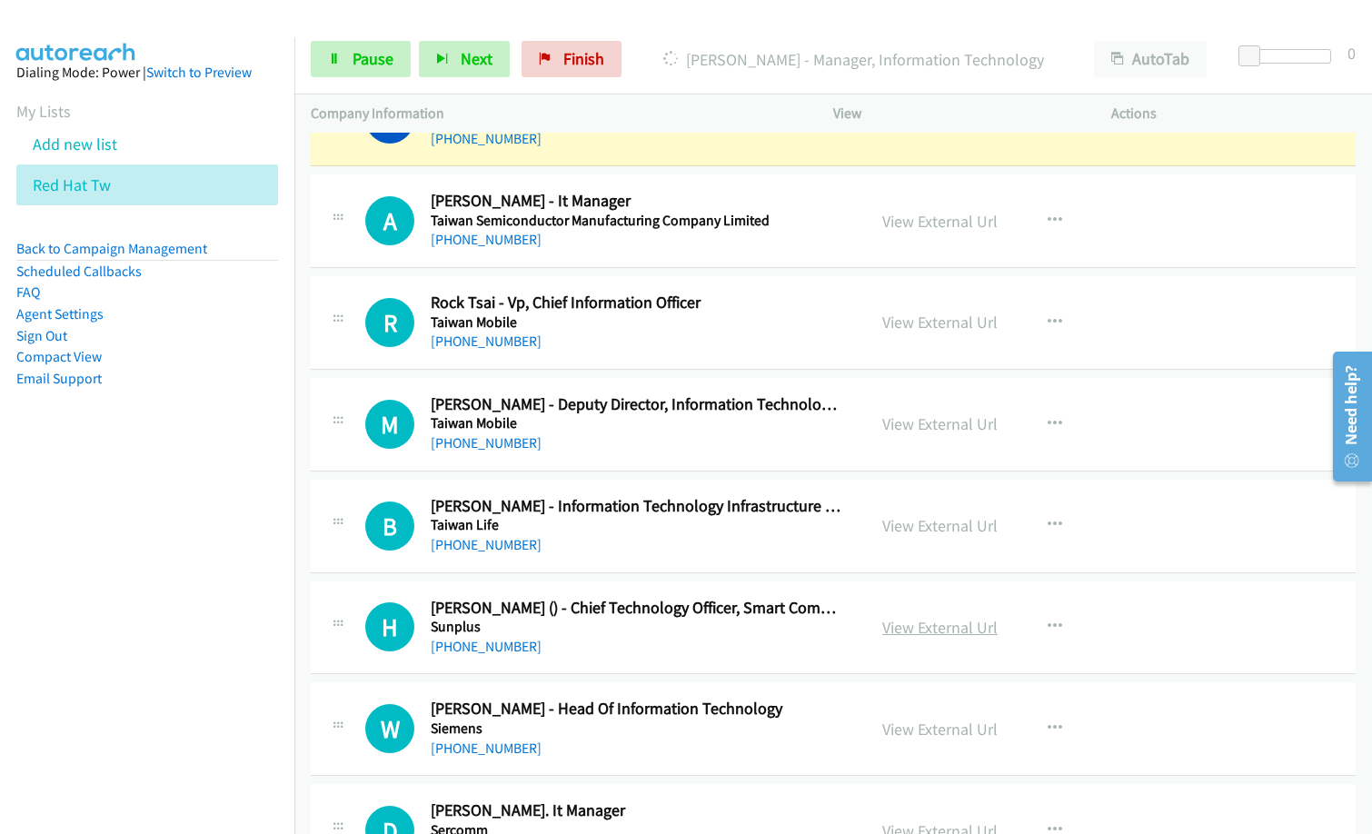
click at [942, 625] on link "View External Url" at bounding box center [939, 627] width 115 height 21
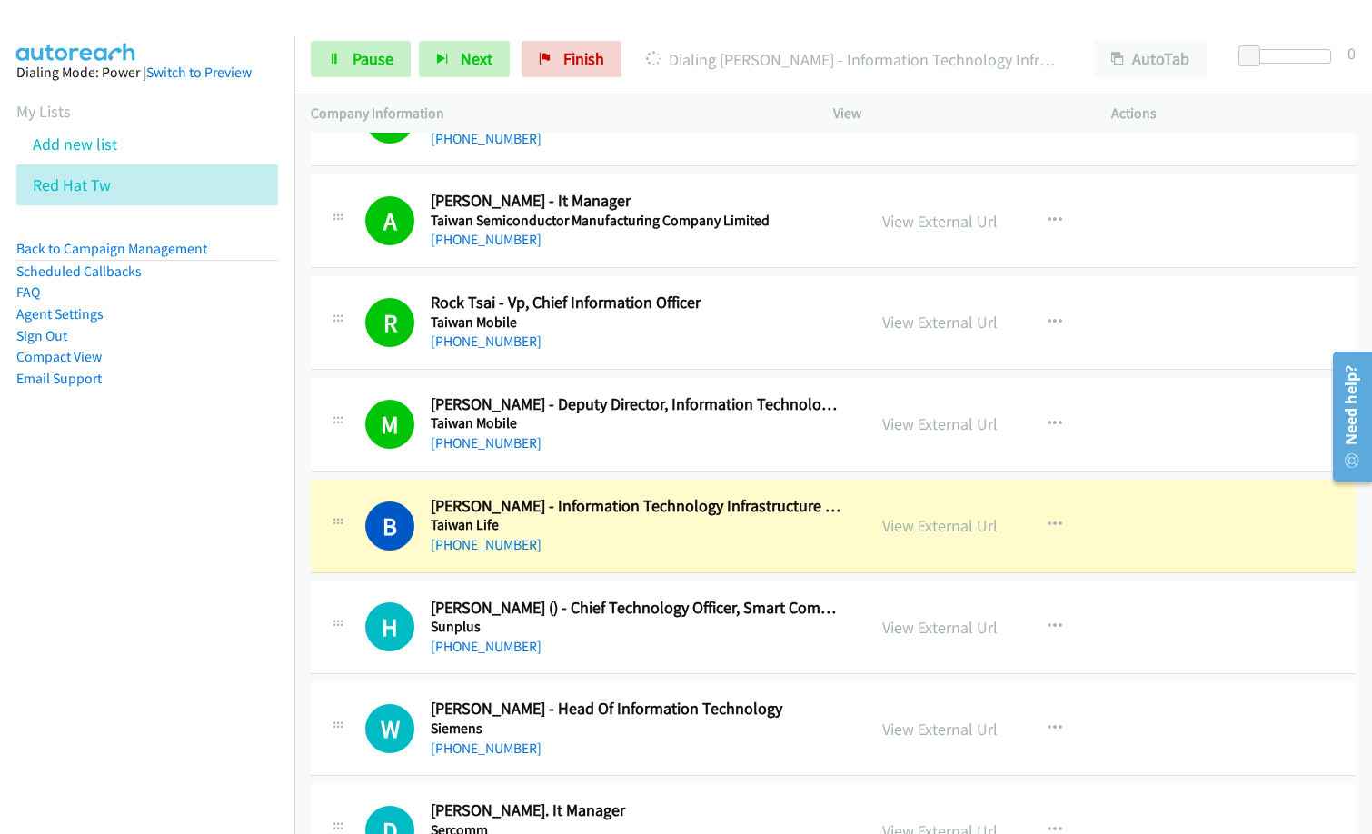
click at [734, 561] on div "B Callback Scheduled Brian Wu - Information Technology Infrastructure Manager T…" at bounding box center [833, 527] width 1045 height 94
click at [946, 531] on link "View External Url" at bounding box center [939, 525] width 115 height 21
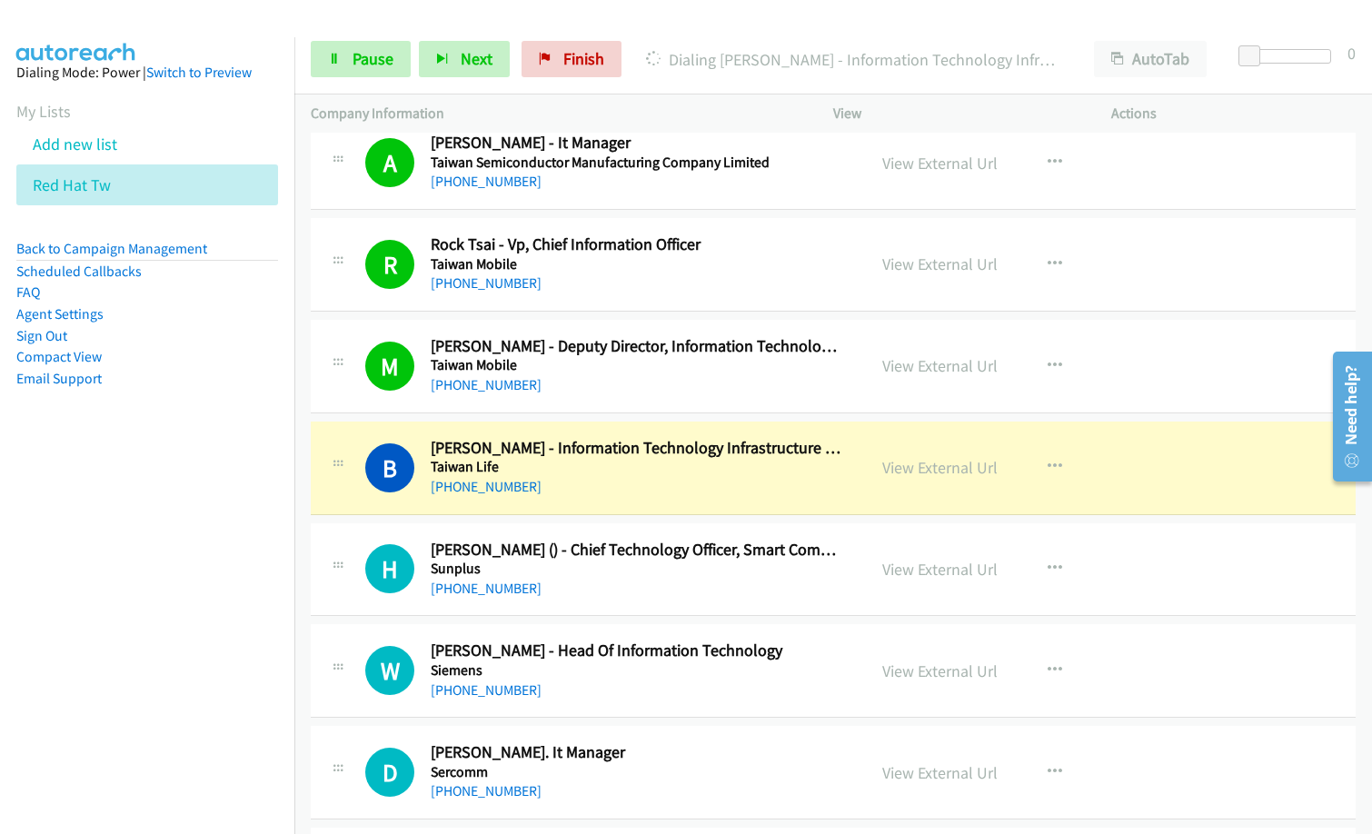
scroll to position [1272, 0]
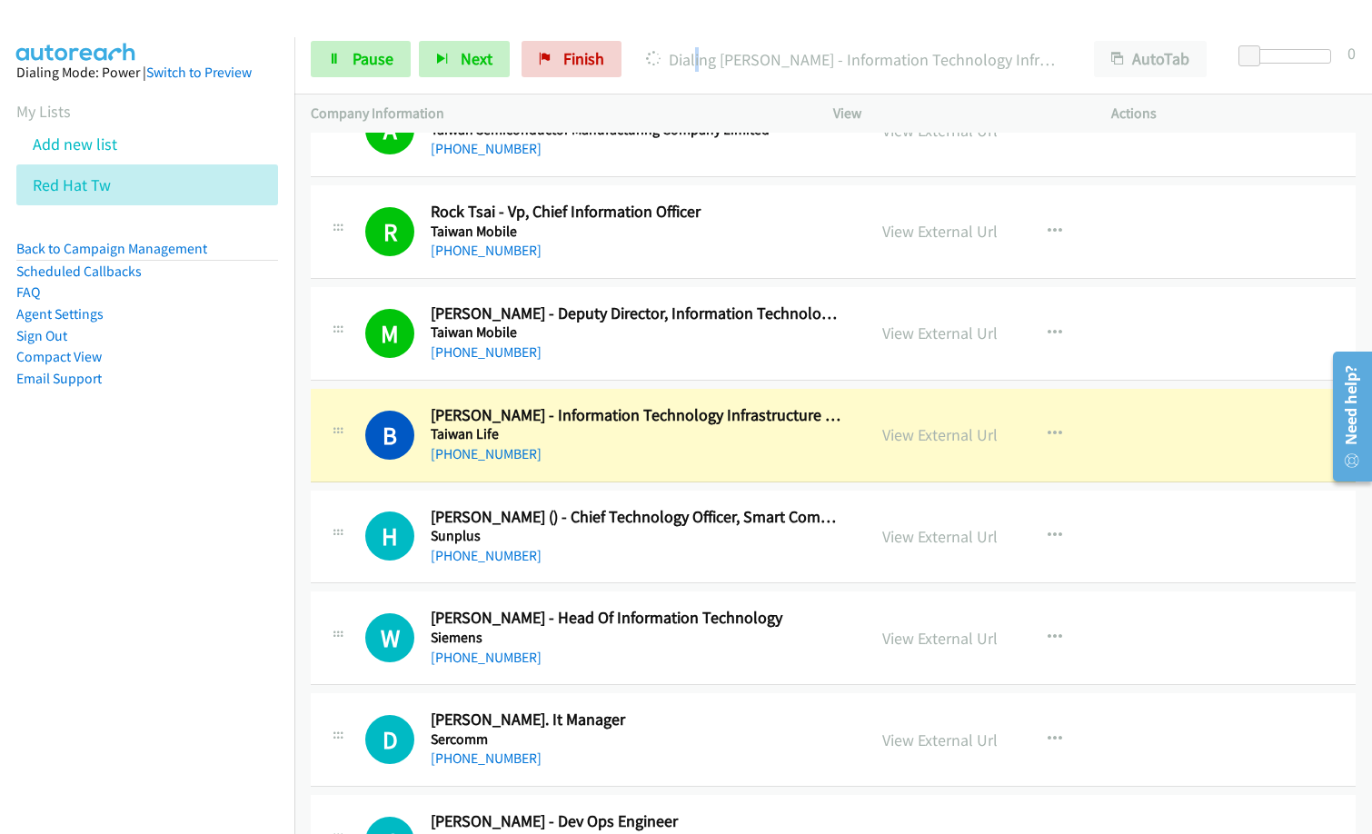
drag, startPoint x: 693, startPoint y: 40, endPoint x: 803, endPoint y: 1, distance: 116.7
click at [695, 39] on div "Start Calls Pause Next Finish Dialing Brian Wu - Information Technology Infrast…" at bounding box center [832, 60] width 1077 height 70
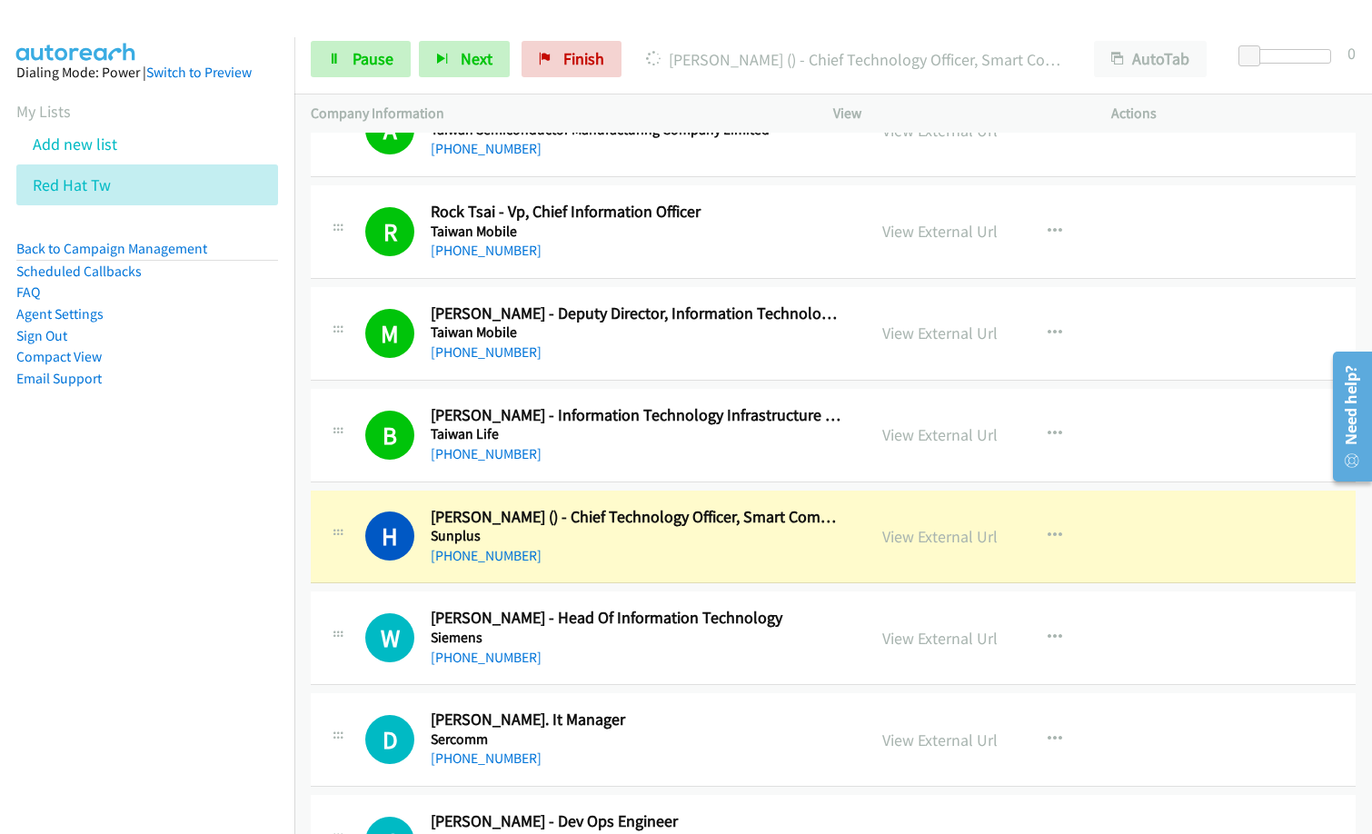
click at [669, 556] on div "+886 963 436 795" at bounding box center [637, 556] width 412 height 22
click at [951, 543] on link "View External Url" at bounding box center [939, 536] width 115 height 21
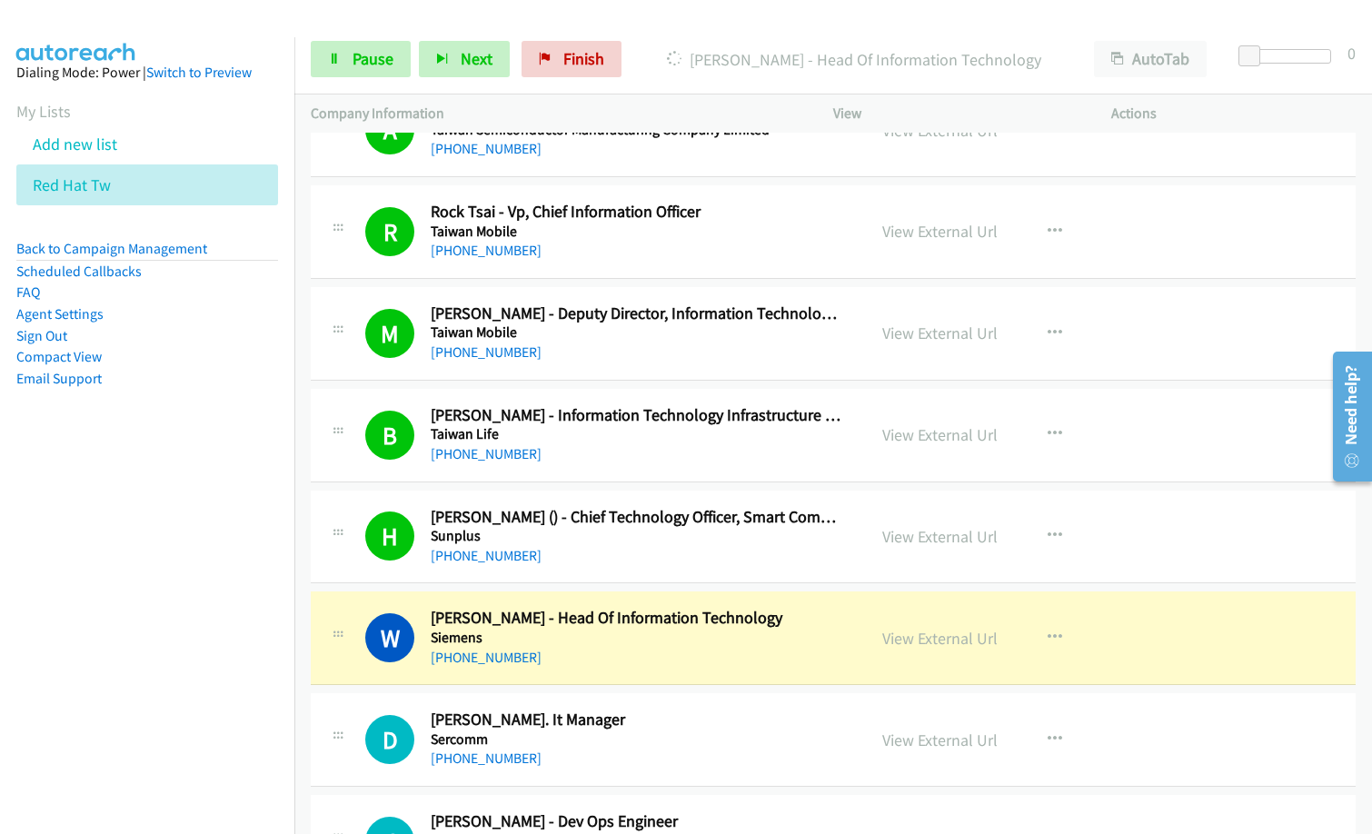
drag, startPoint x: 68, startPoint y: 764, endPoint x: 100, endPoint y: 748, distance: 35.8
click at [78, 756] on nav "Dialing Mode: Power | Switch to Preview My Lists Add new list Red Hat Tw Back t…" at bounding box center [147, 454] width 295 height 834
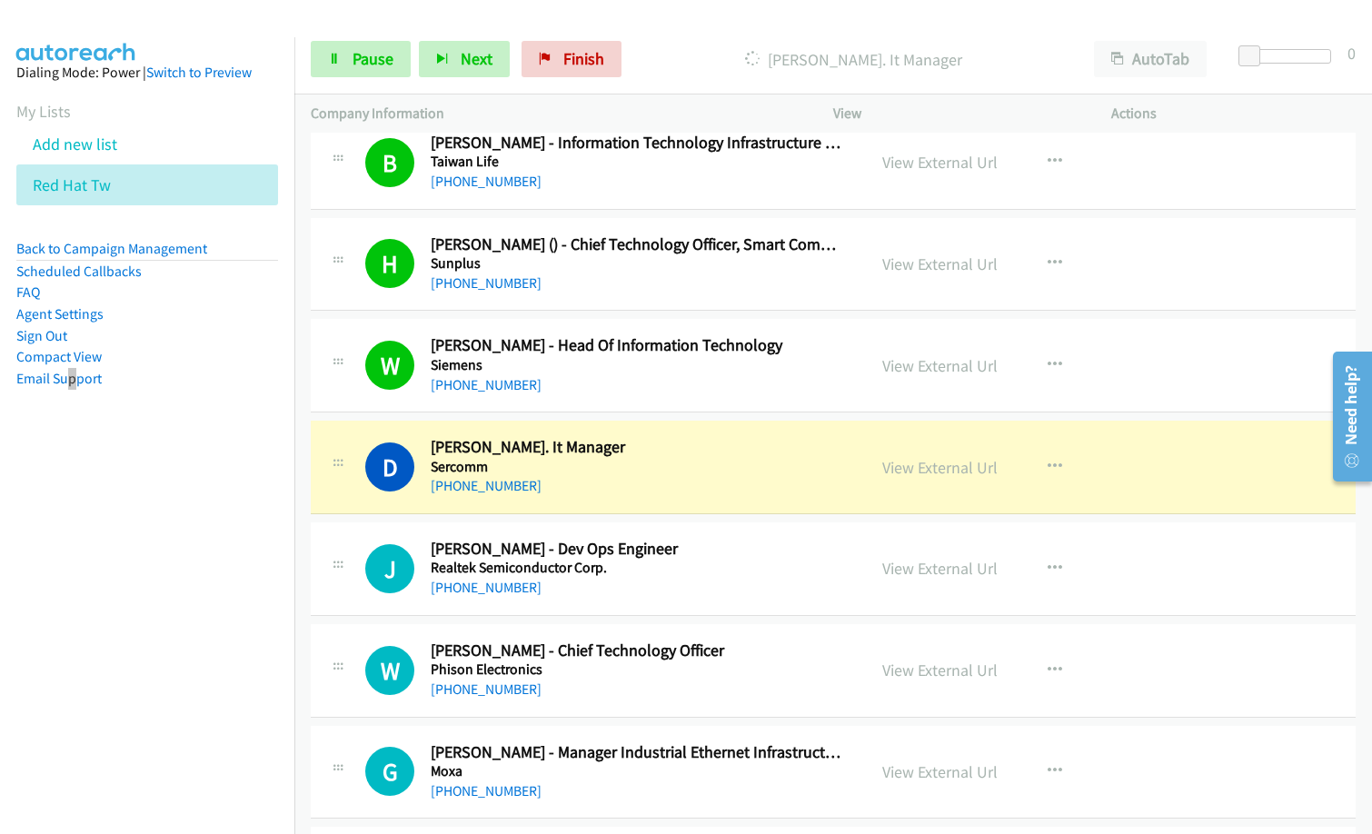
scroll to position [1908, 0]
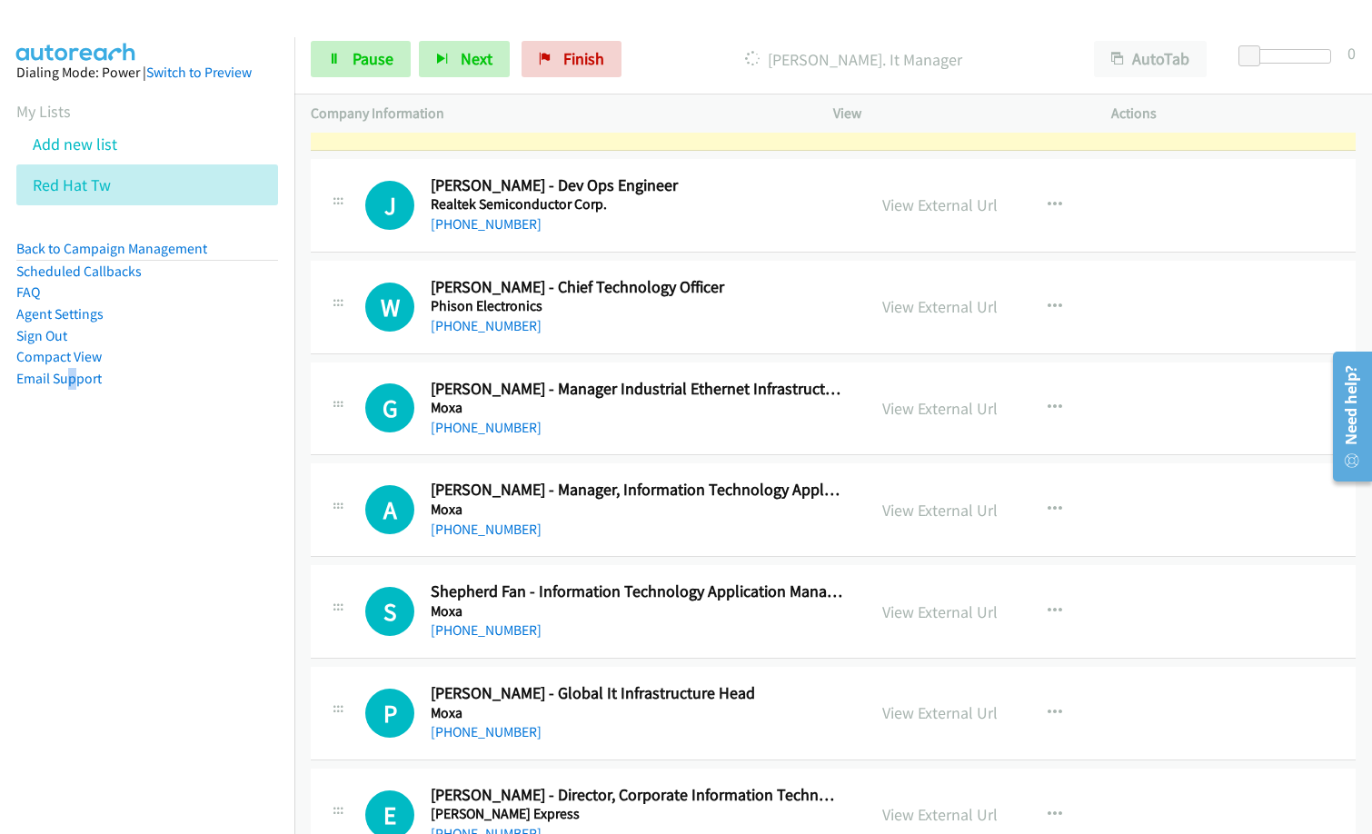
click at [622, 629] on div "+886 985 933 060" at bounding box center [637, 631] width 412 height 22
click at [650, 650] on div "S Callback Scheduled Shepherd Fan - Information Technology Application Manager …" at bounding box center [833, 612] width 1045 height 94
click at [658, 635] on div "+886 985 933 060" at bounding box center [637, 631] width 412 height 22
click at [1052, 608] on icon "button" at bounding box center [1054, 611] width 15 height 15
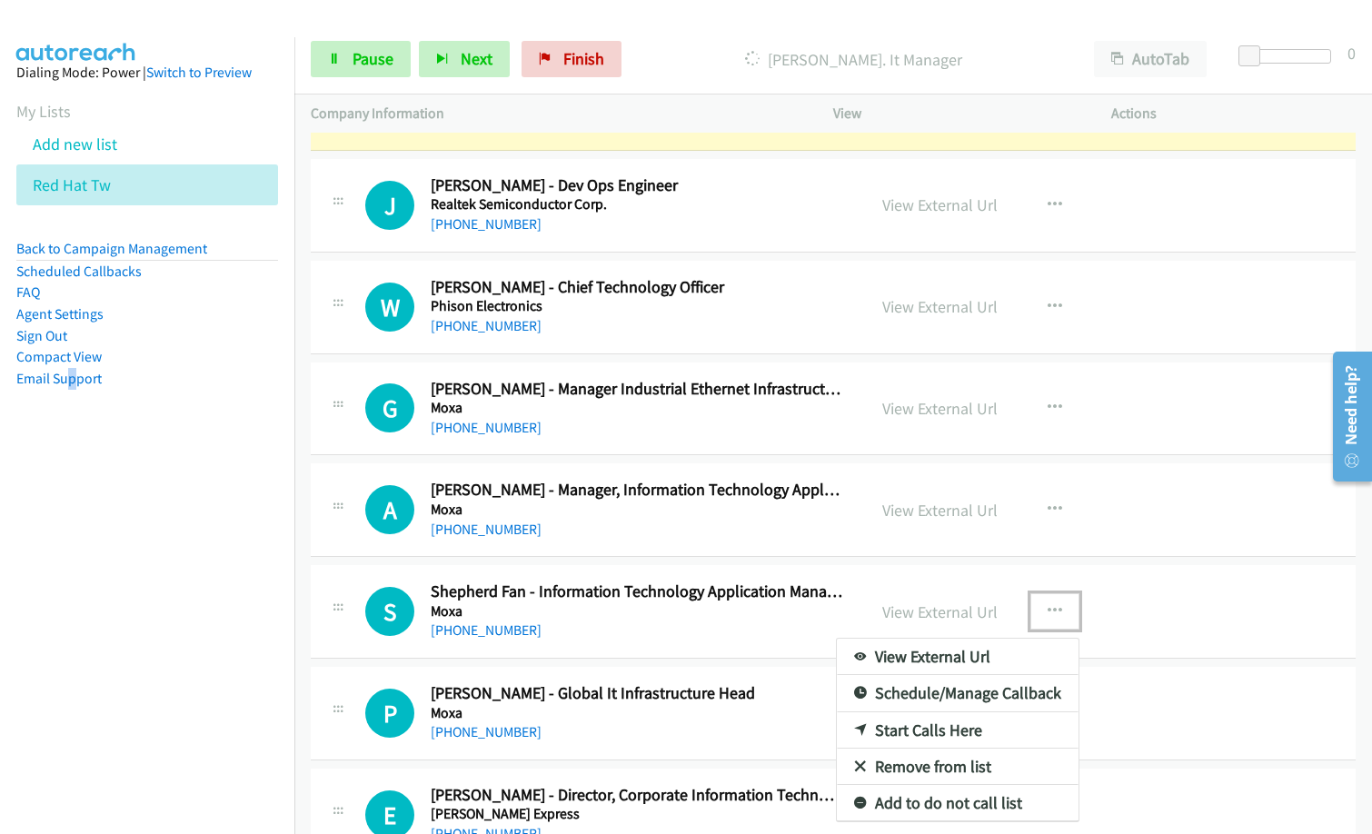
click at [909, 763] on link "Remove from list" at bounding box center [958, 767] width 242 height 36
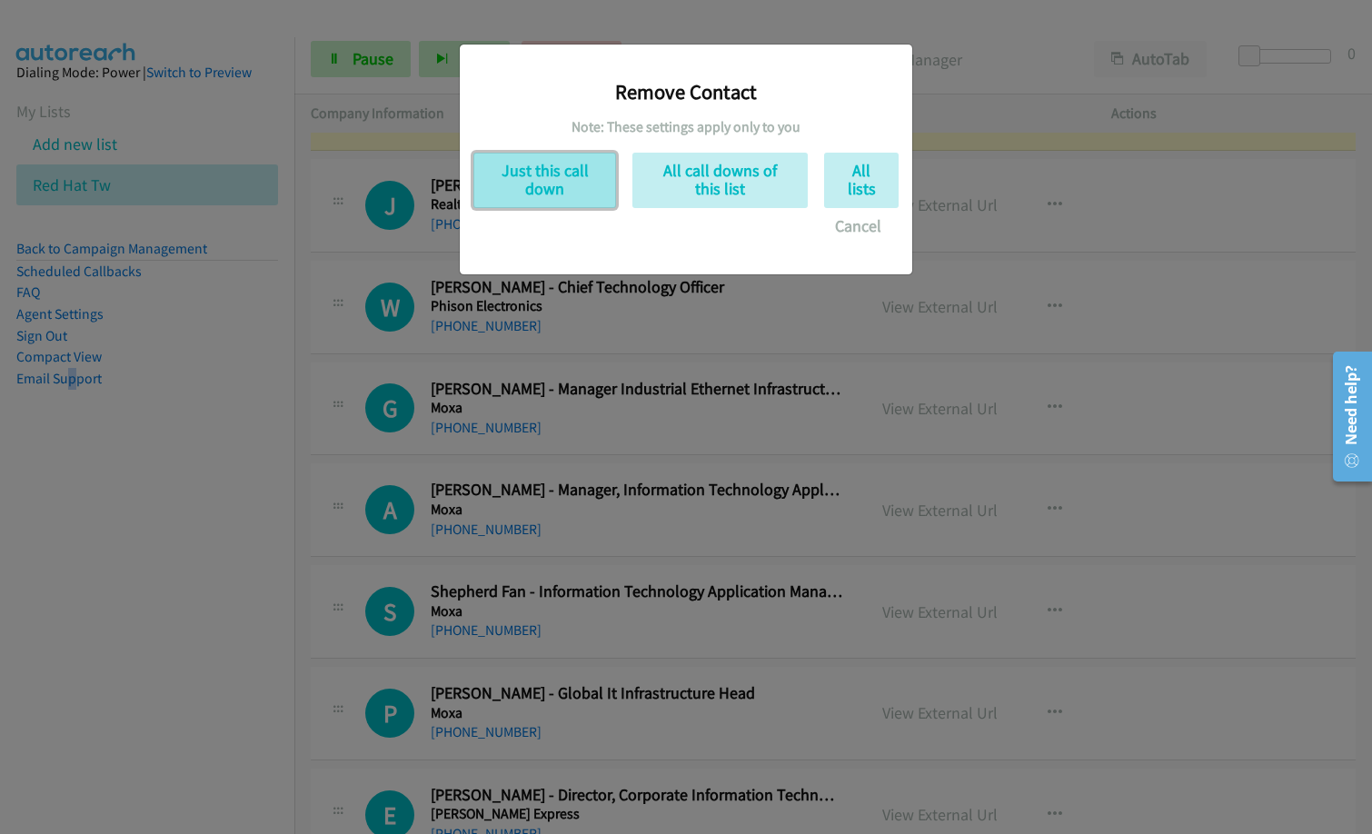
click at [566, 184] on button "Just this call down" at bounding box center [544, 180] width 143 height 55
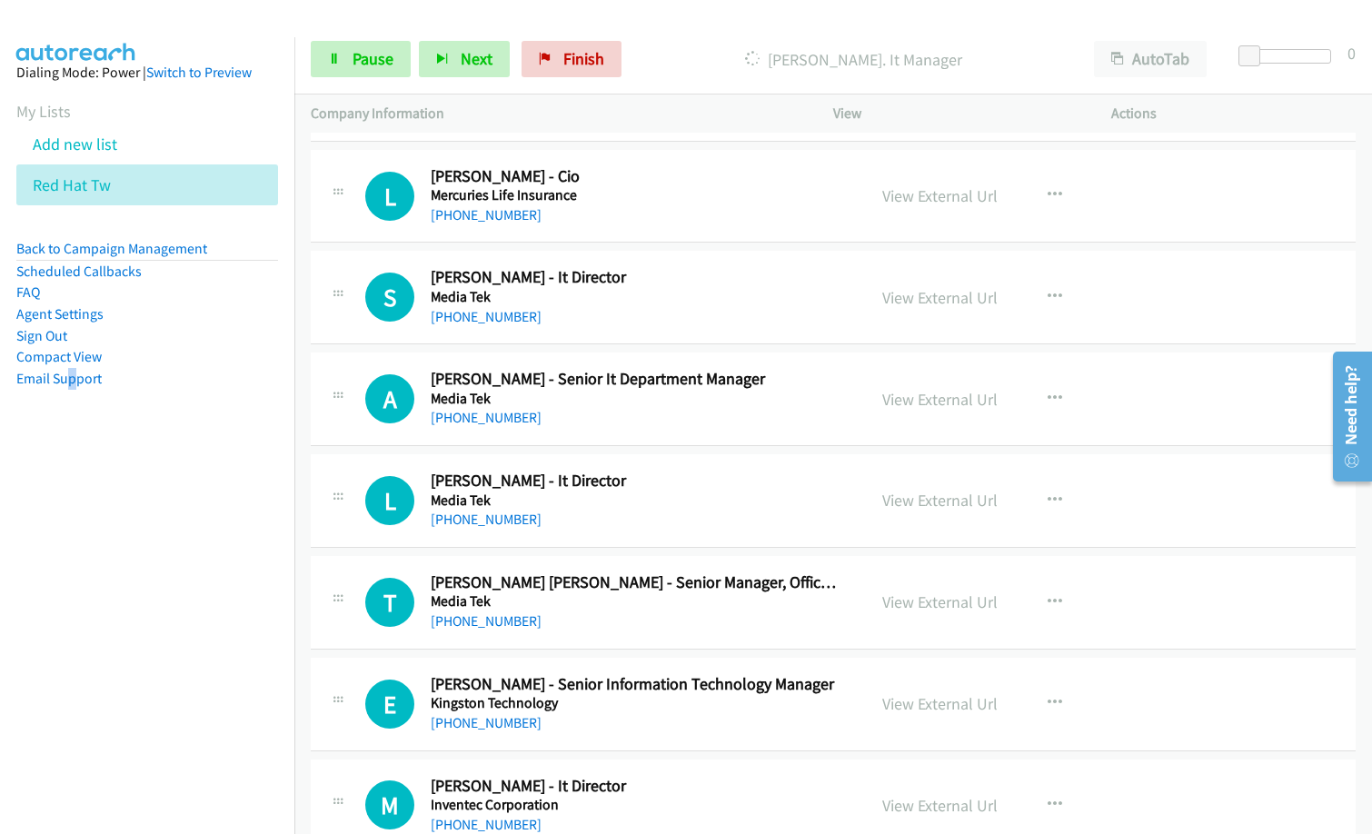
scroll to position [2635, 0]
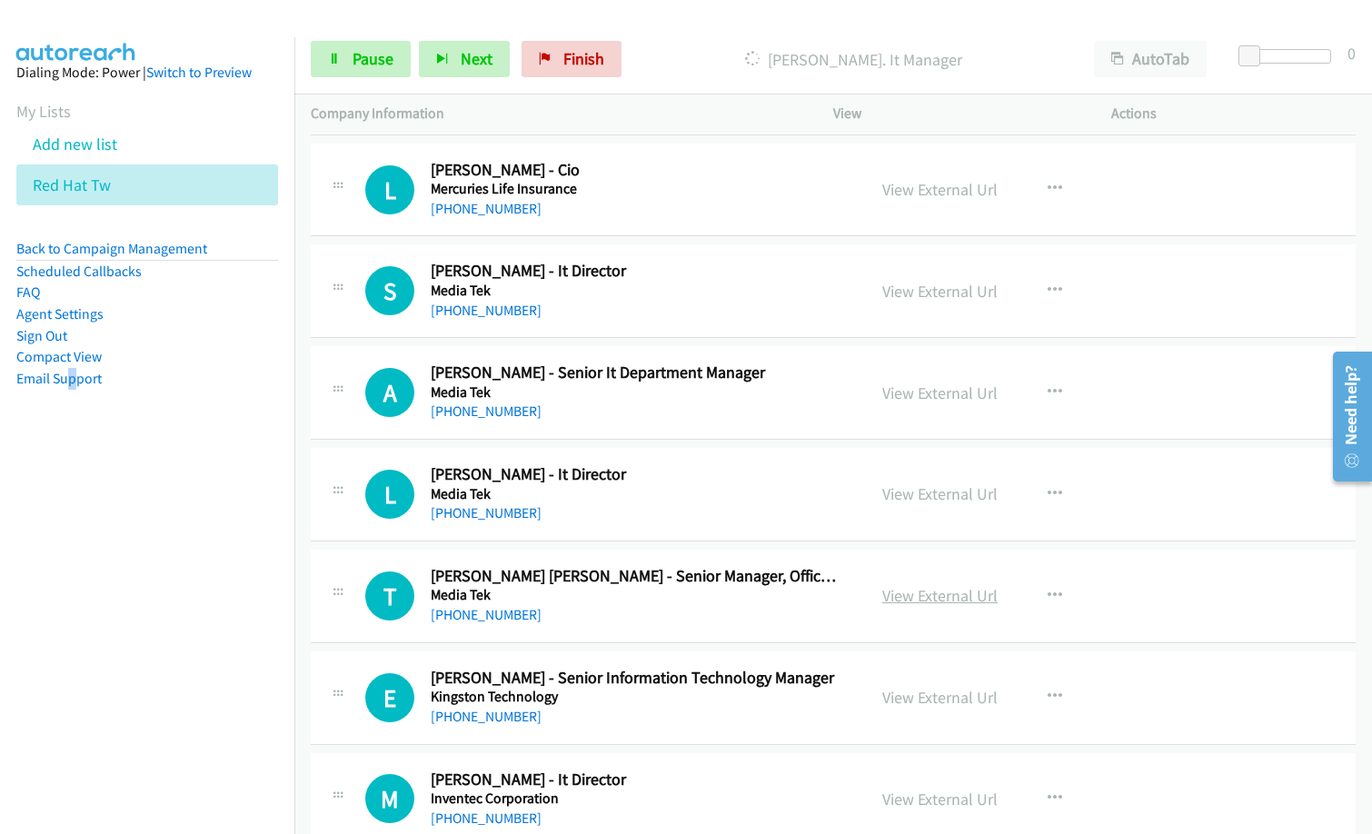
click at [930, 592] on link "View External Url" at bounding box center [939, 595] width 115 height 21
click at [1053, 592] on icon "button" at bounding box center [1054, 596] width 15 height 15
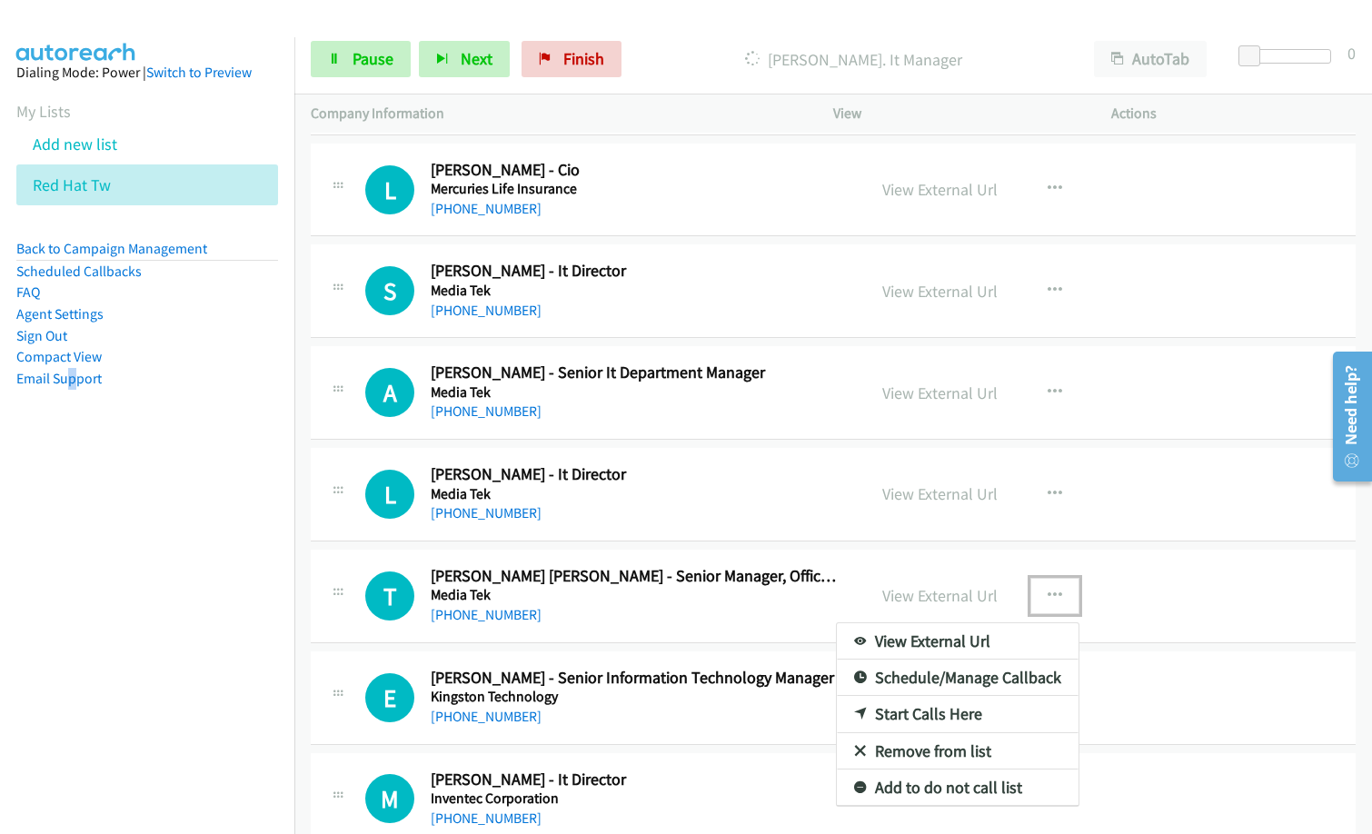
click at [950, 750] on link "Remove from list" at bounding box center [958, 751] width 242 height 36
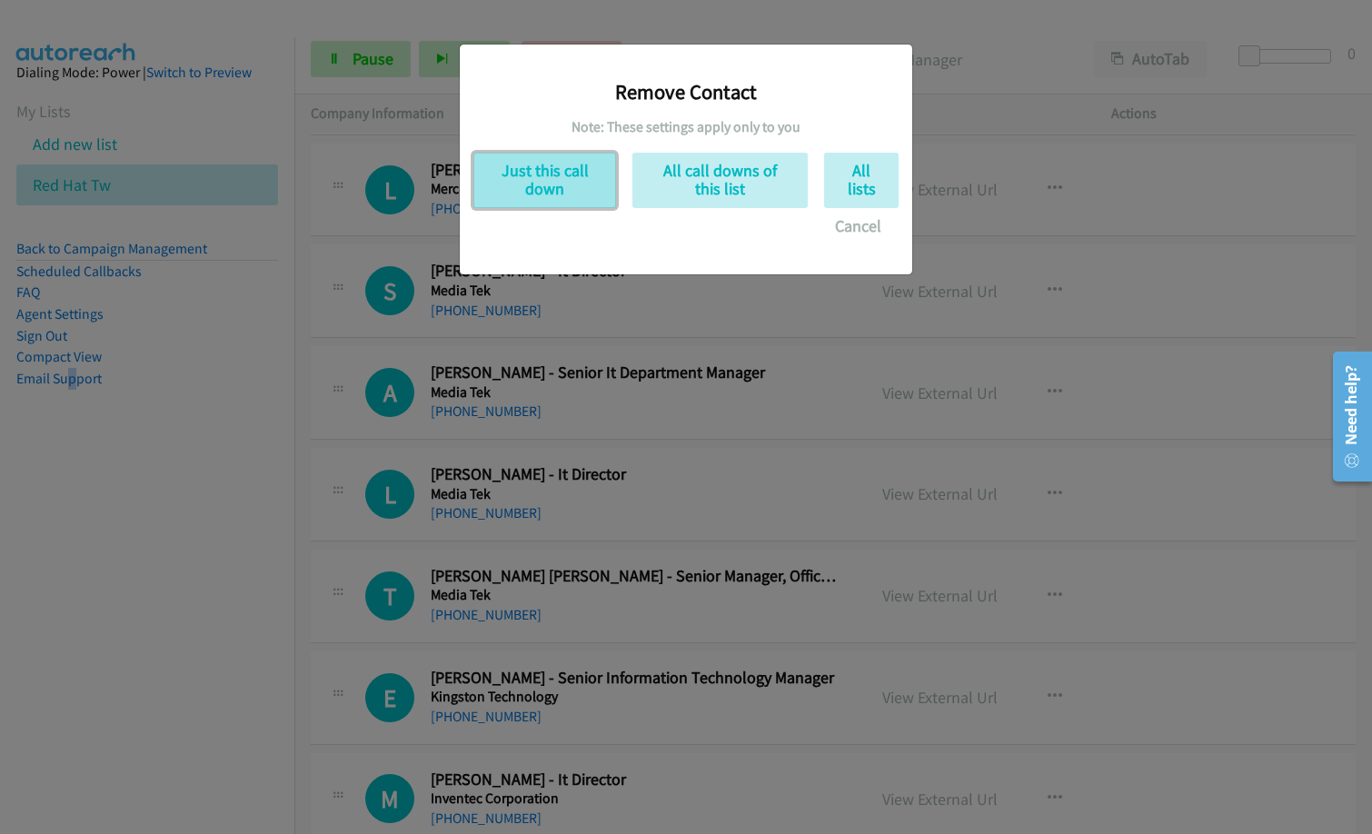
click at [584, 188] on button "Just this call down" at bounding box center [544, 180] width 143 height 55
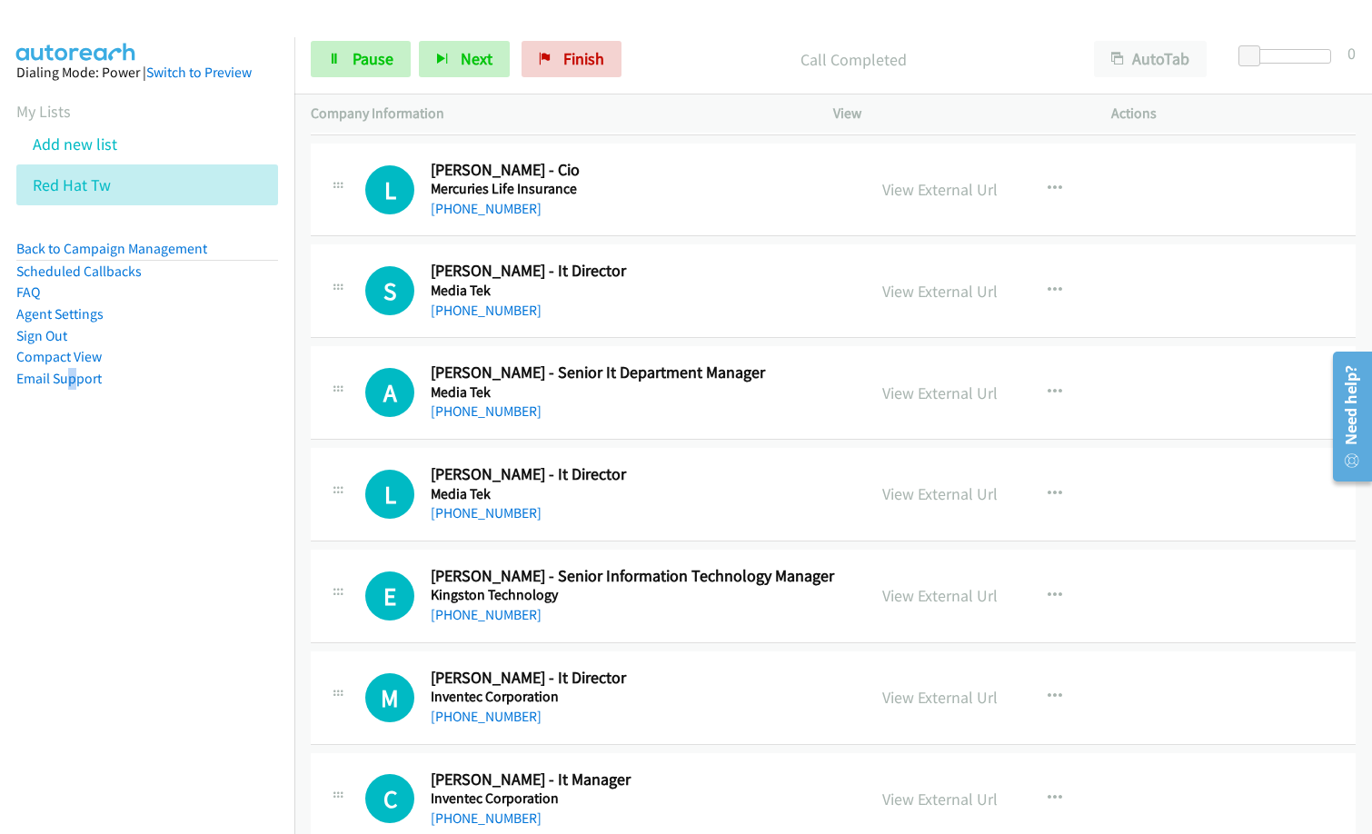
click at [660, 276] on h2 "Sean Chen - It Director" at bounding box center [637, 271] width 412 height 21
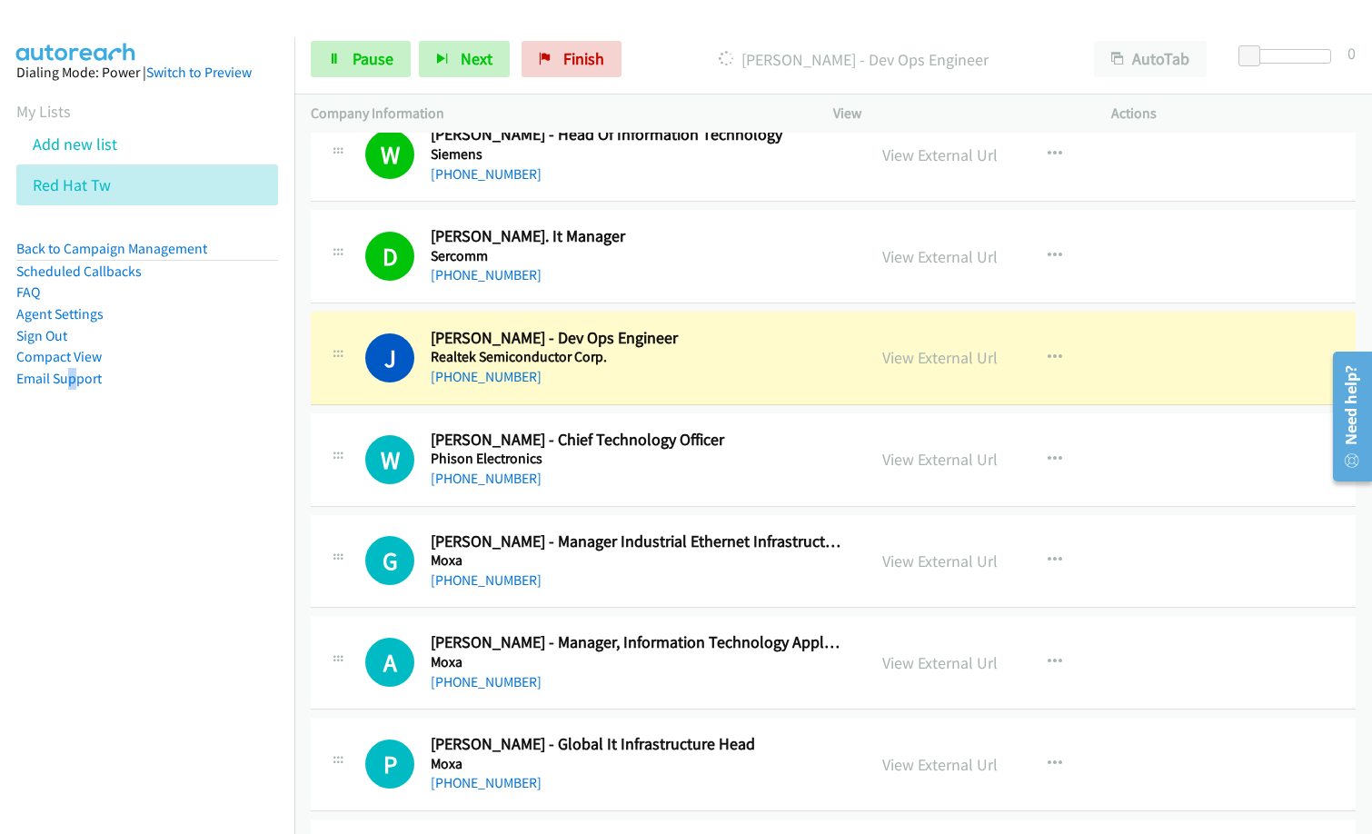
scroll to position [1726, 0]
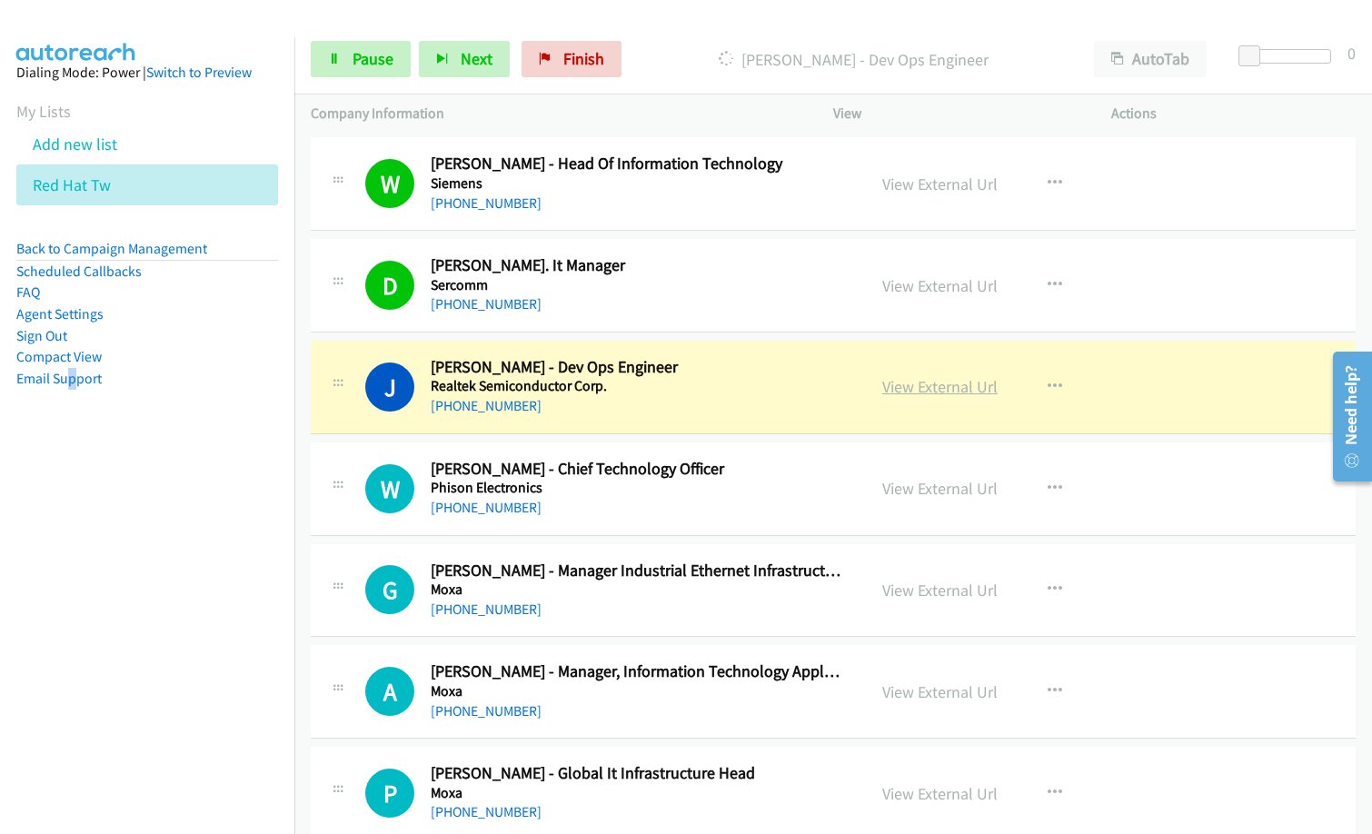
click at [968, 397] on link "View External Url" at bounding box center [939, 386] width 115 height 21
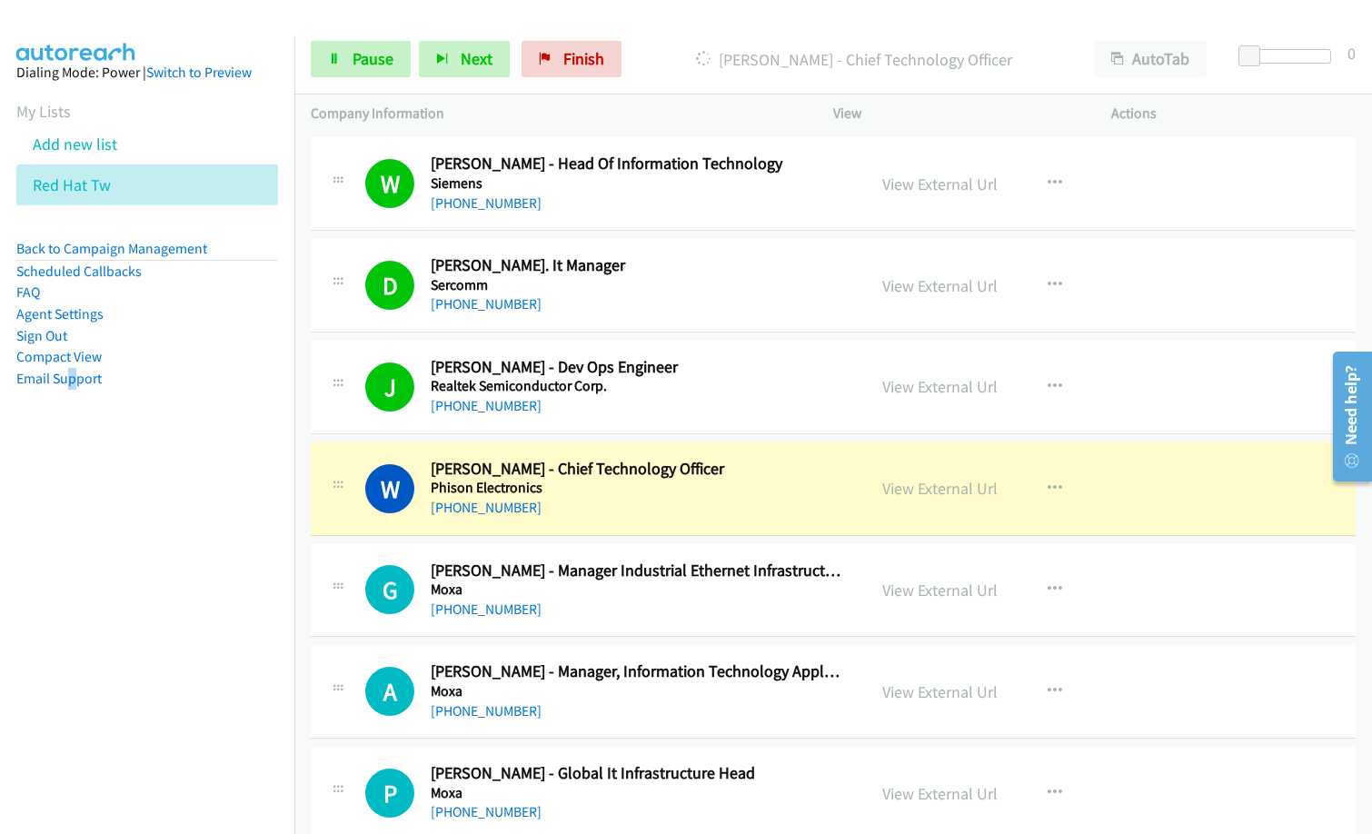
click at [684, 515] on div "+886 983 797 020" at bounding box center [637, 508] width 412 height 22
click at [927, 485] on link "View External Url" at bounding box center [939, 488] width 115 height 21
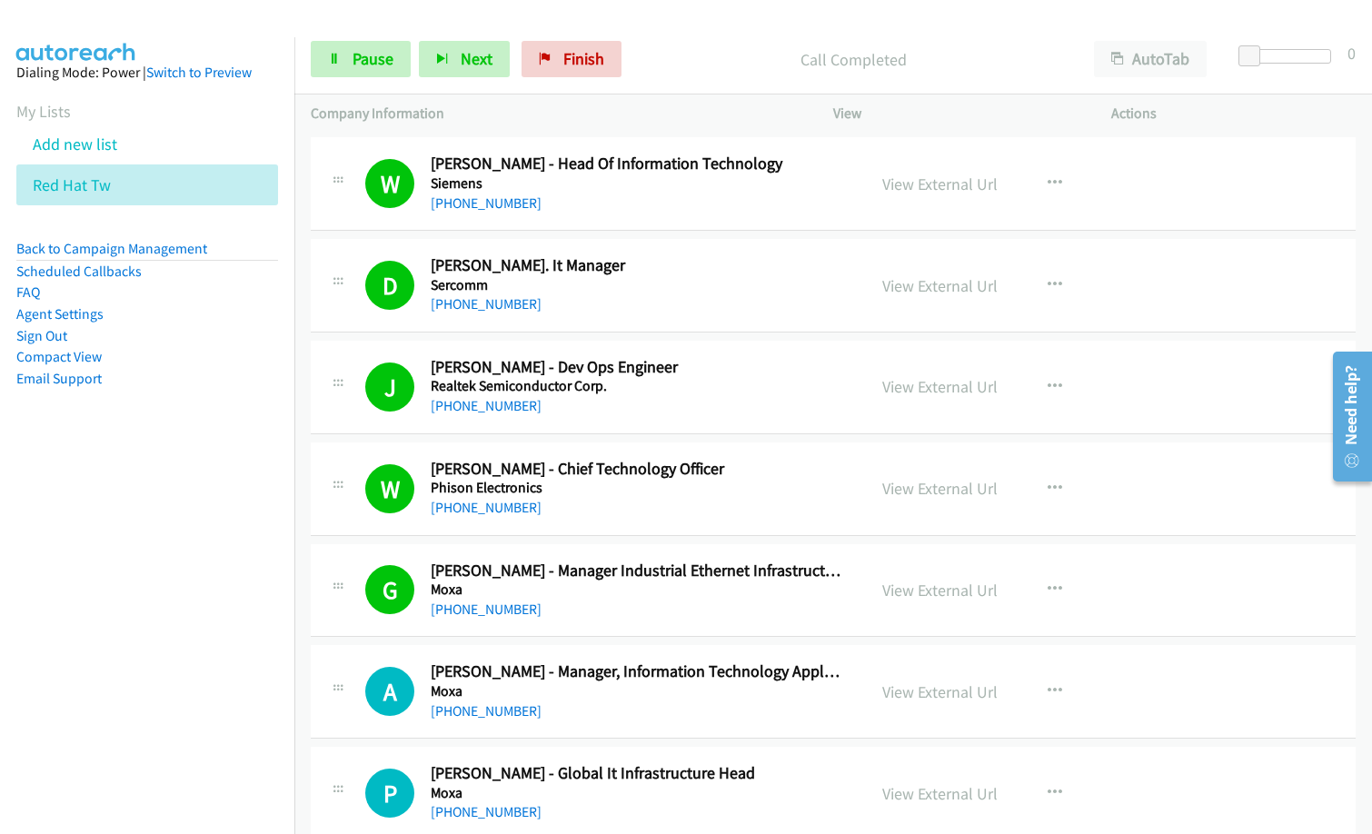
click at [340, 38] on div "Start Calls Pause Next Finish Call Completed AutoTab AutoTab 0" at bounding box center [832, 60] width 1077 height 70
click at [367, 74] on link "Pause" at bounding box center [361, 59] width 100 height 36
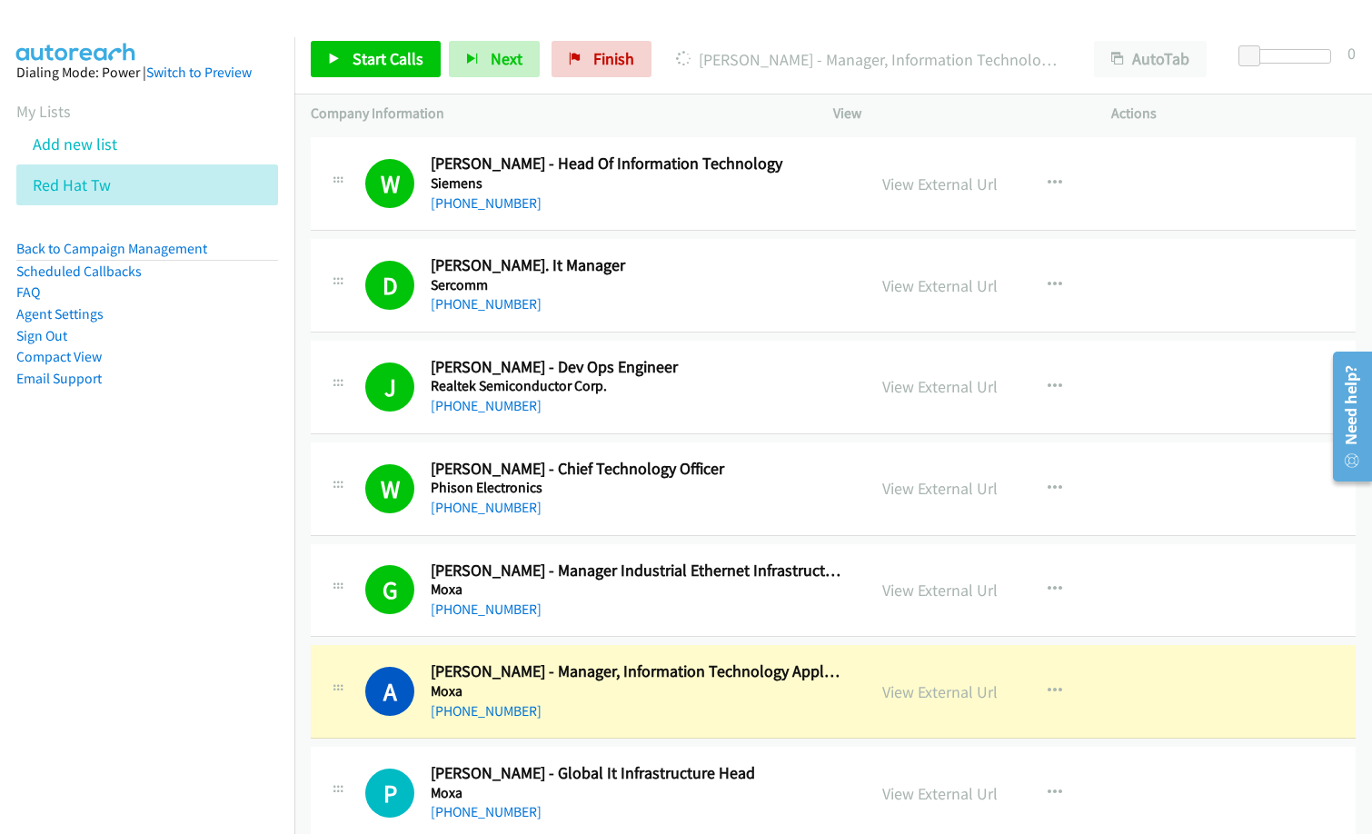
click at [159, 627] on nav "Dialing Mode: Power | Switch to Preview My Lists Add new list Red Hat Tw Back t…" at bounding box center [147, 454] width 295 height 834
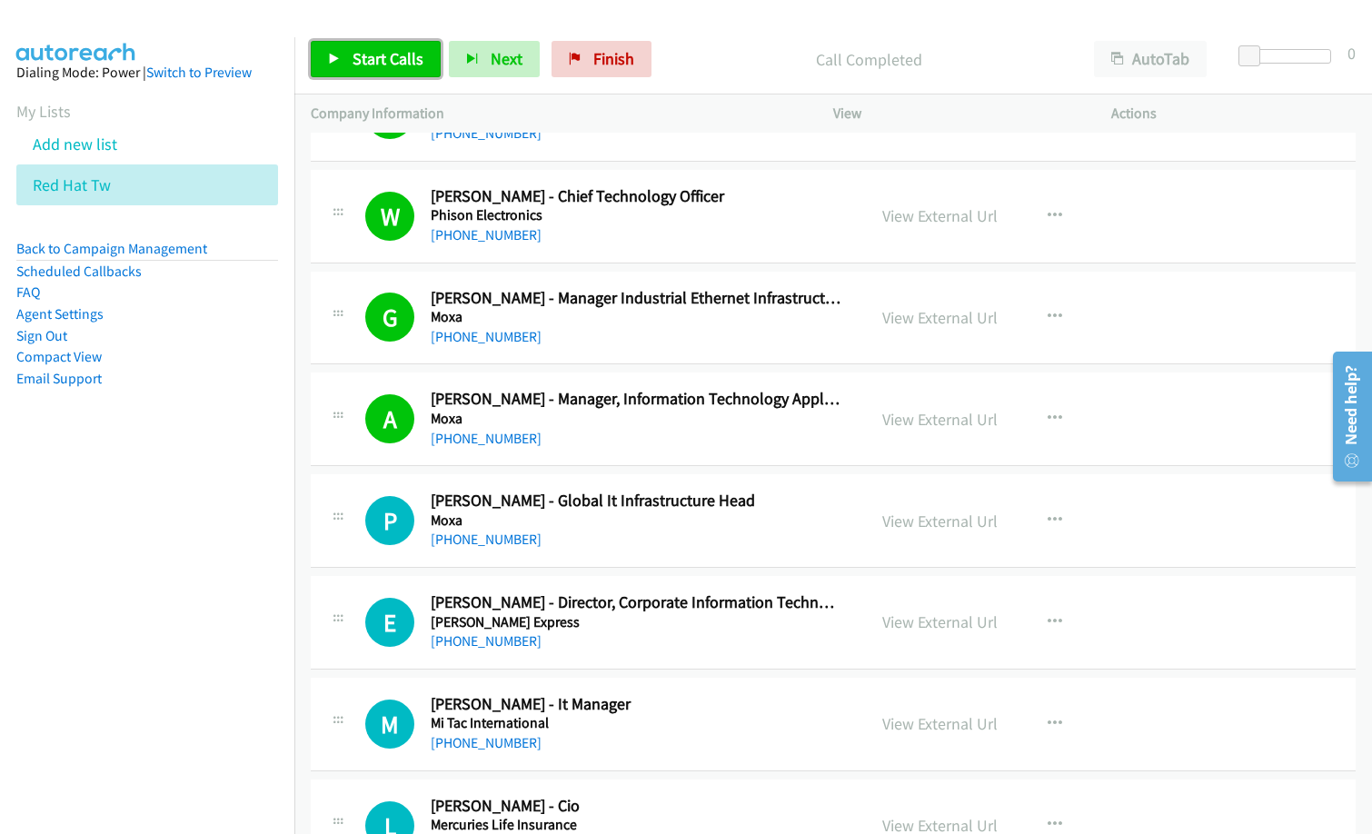
click at [416, 71] on link "Start Calls" at bounding box center [376, 59] width 130 height 36
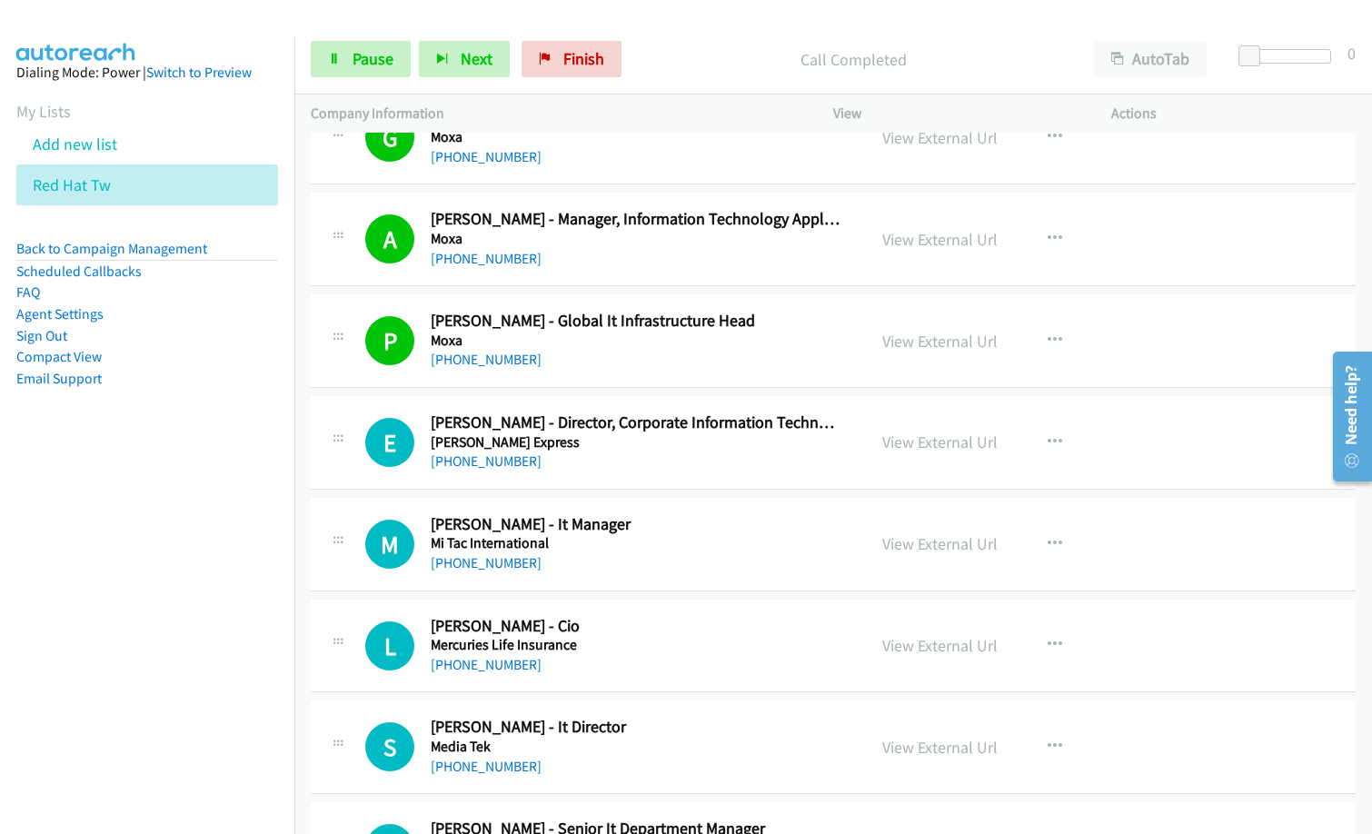
scroll to position [2180, 0]
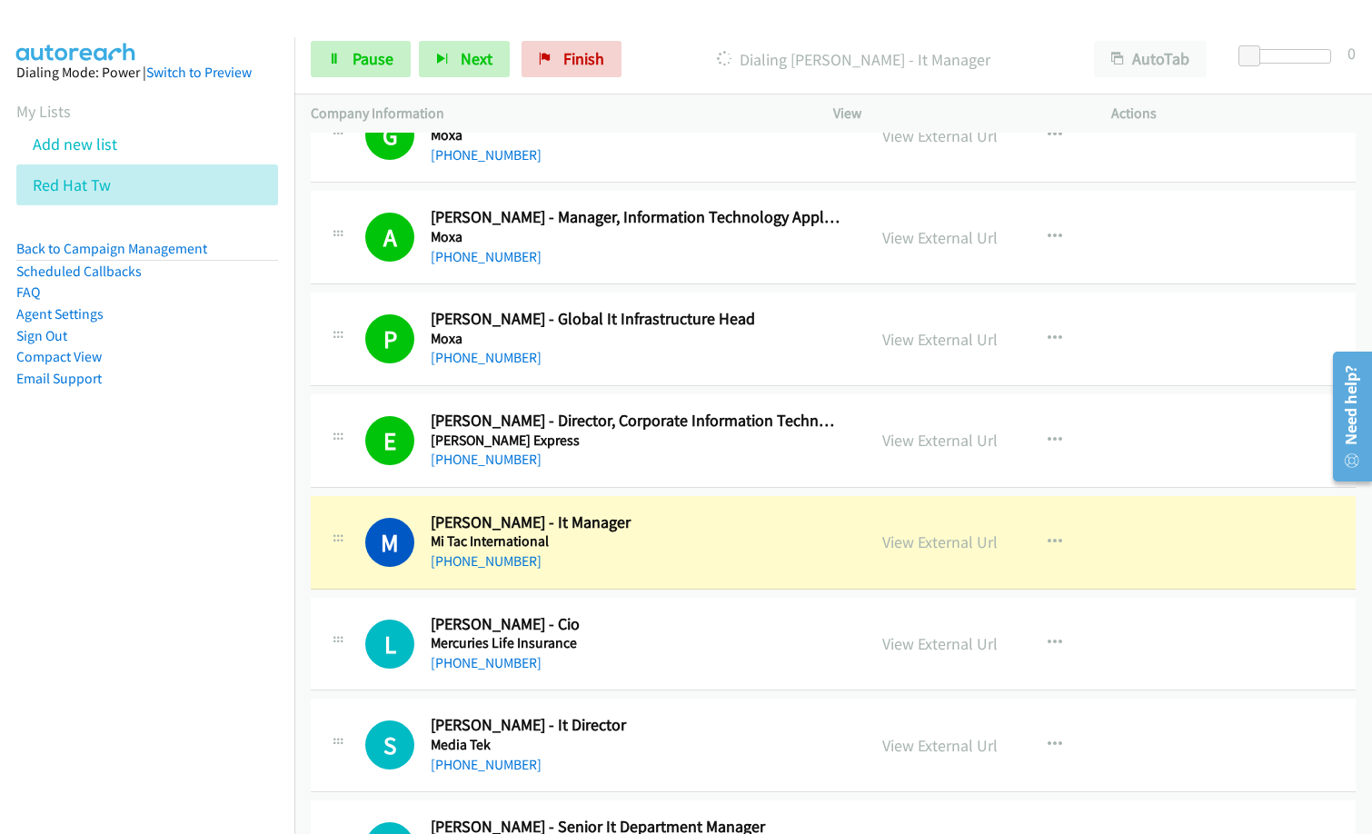
click at [697, 617] on h2 "Larry Liao - Cio" at bounding box center [637, 624] width 412 height 21
click at [926, 545] on link "View External Url" at bounding box center [939, 541] width 115 height 21
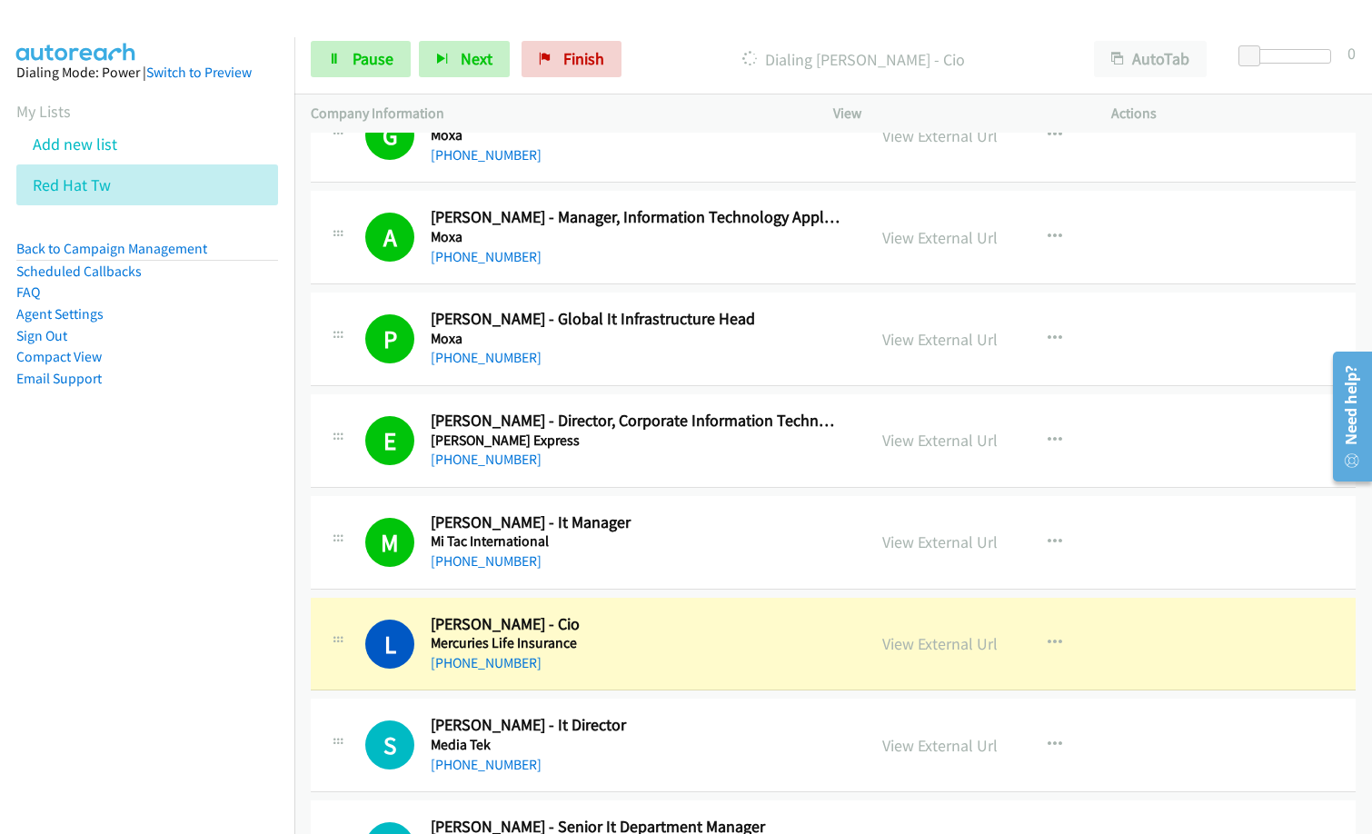
click at [172, 719] on nav "Dialing Mode: Power | Switch to Preview My Lists Add new list Red Hat Tw Back t…" at bounding box center [147, 454] width 295 height 834
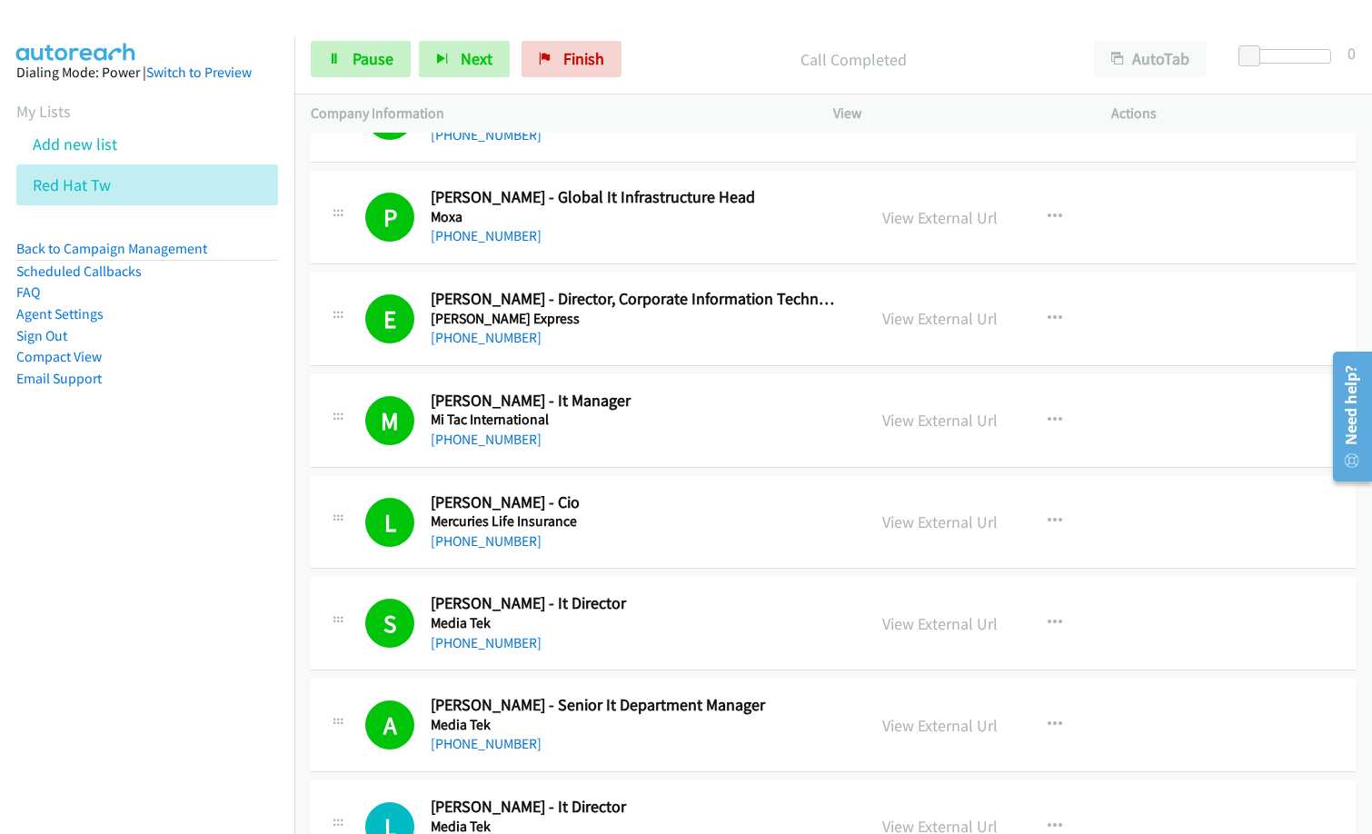
scroll to position [2453, 0]
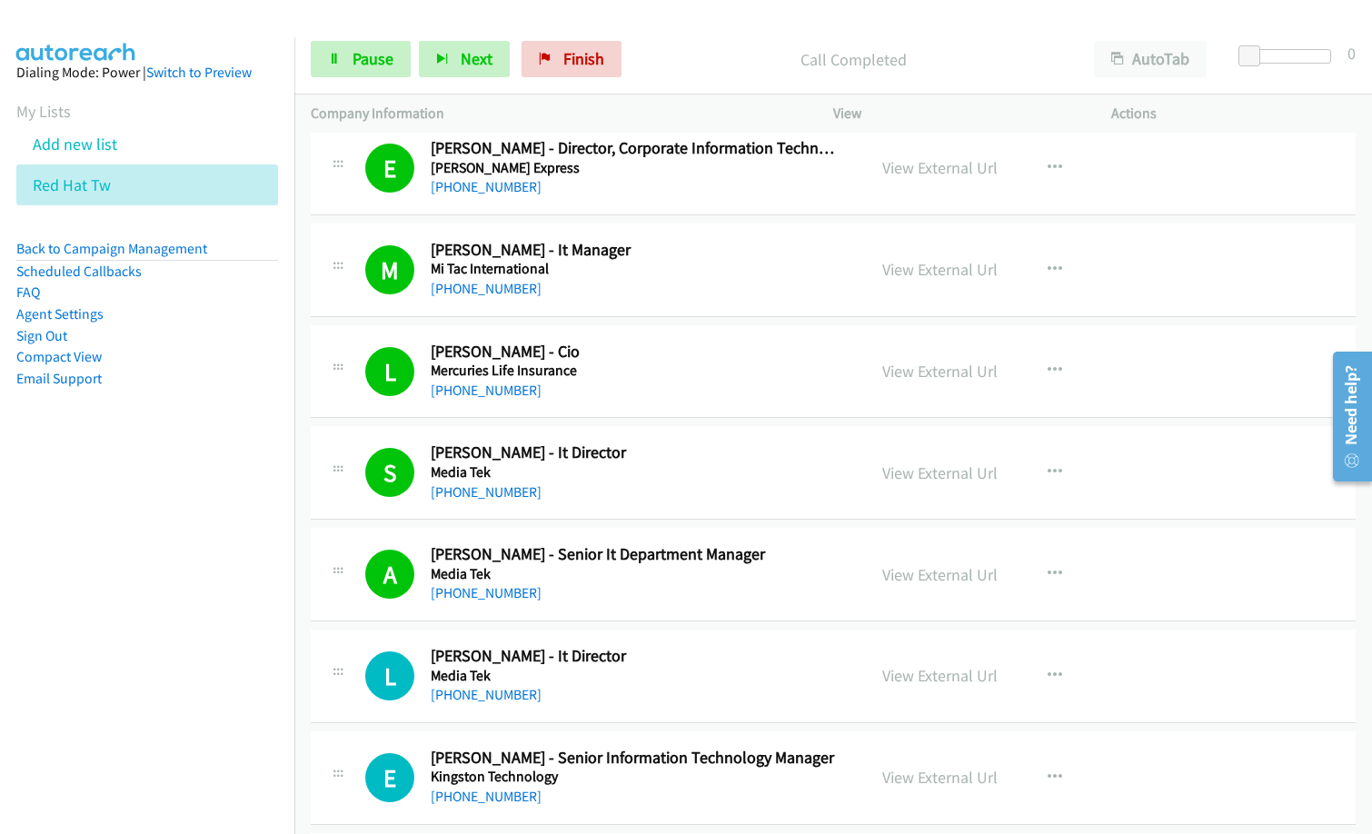
click at [649, 294] on div "+886 922 072 969" at bounding box center [637, 289] width 412 height 22
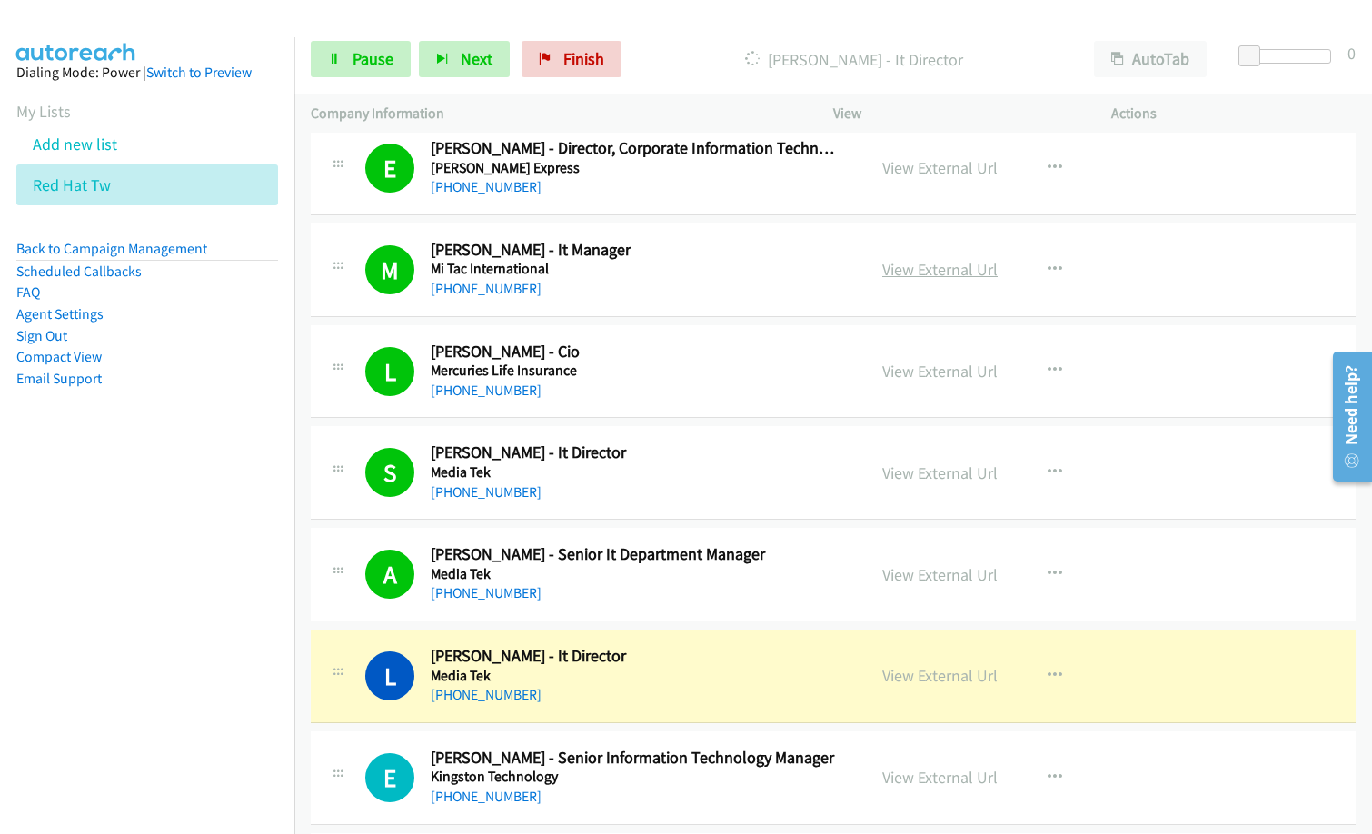
click at [932, 272] on link "View External Url" at bounding box center [939, 269] width 115 height 21
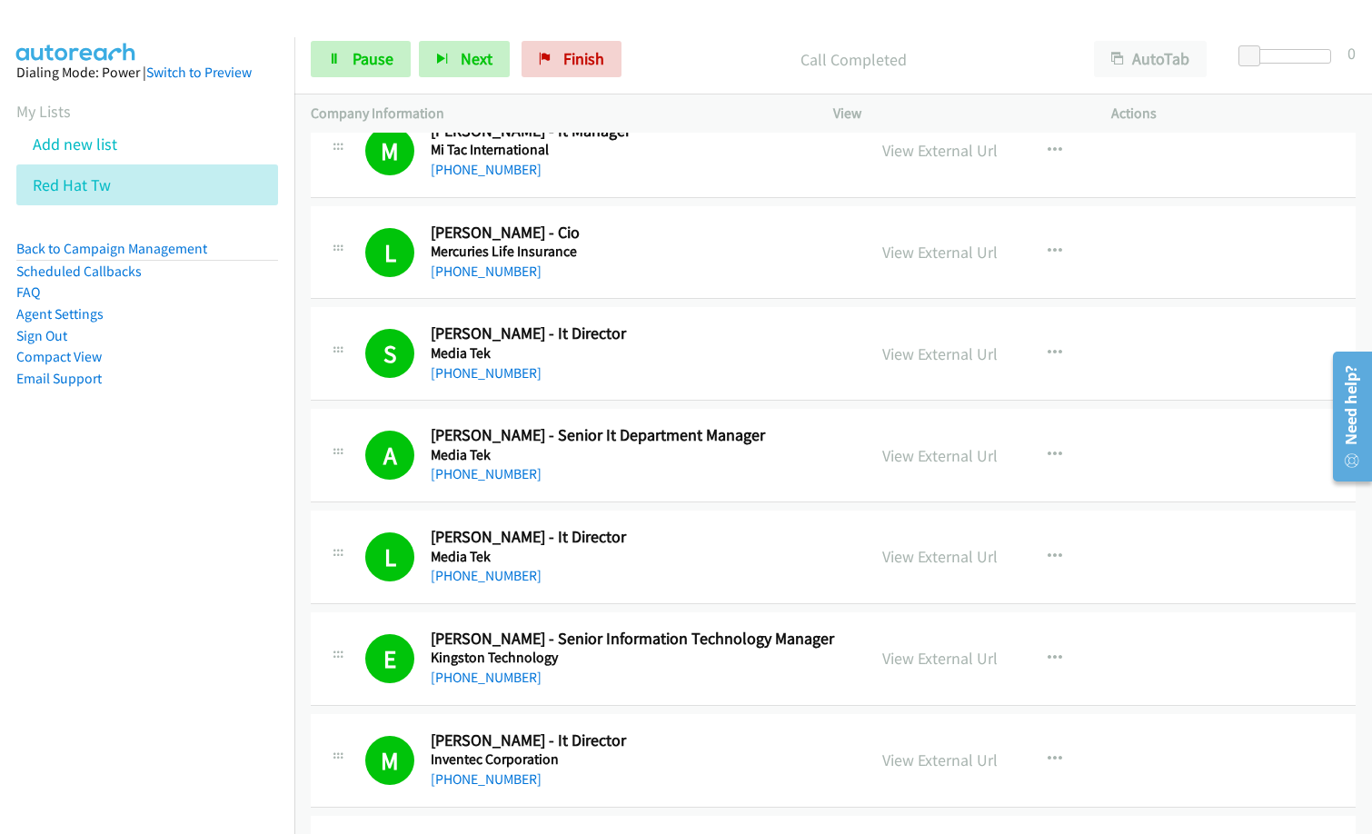
scroll to position [2544, 0]
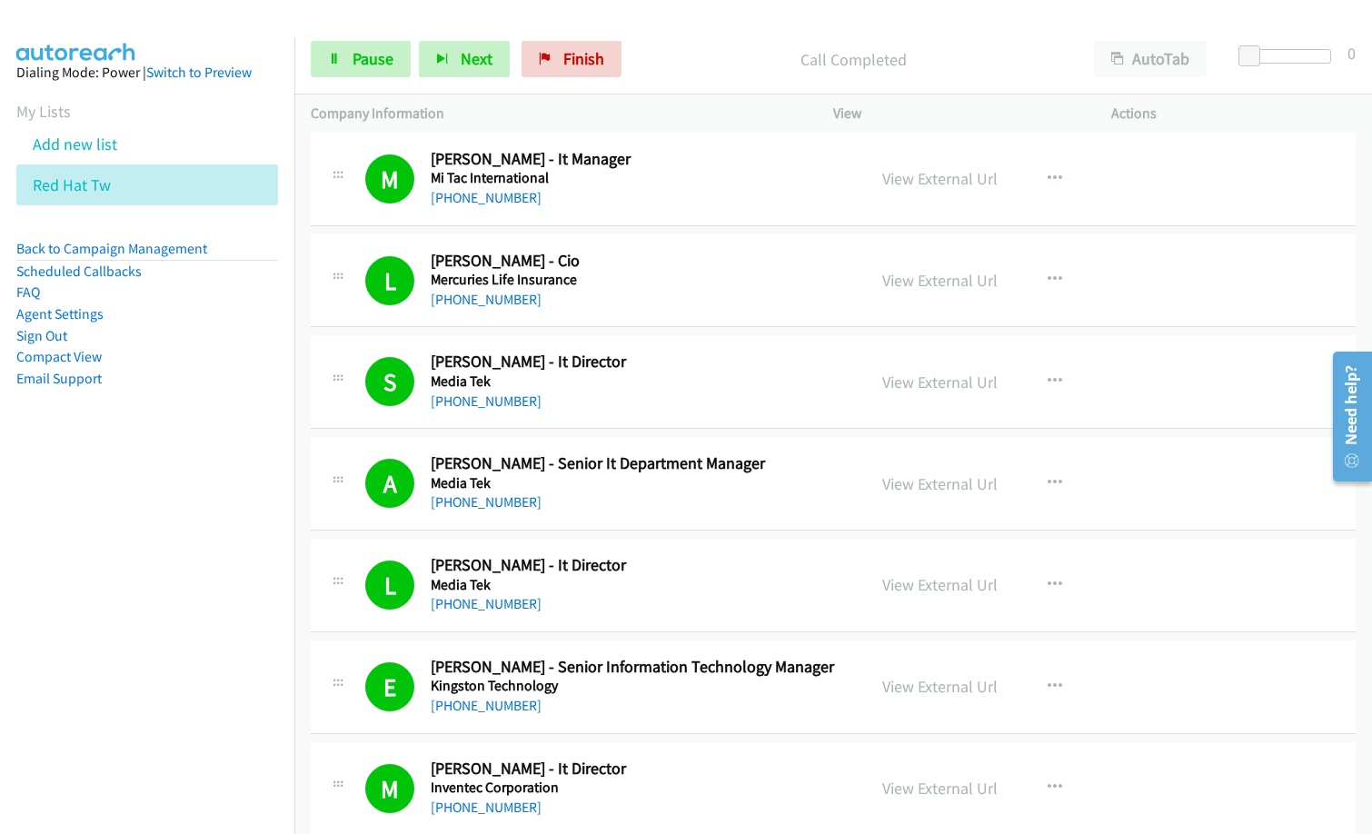
click at [621, 571] on h2 "Levi Lu - It Director" at bounding box center [637, 565] width 412 height 21
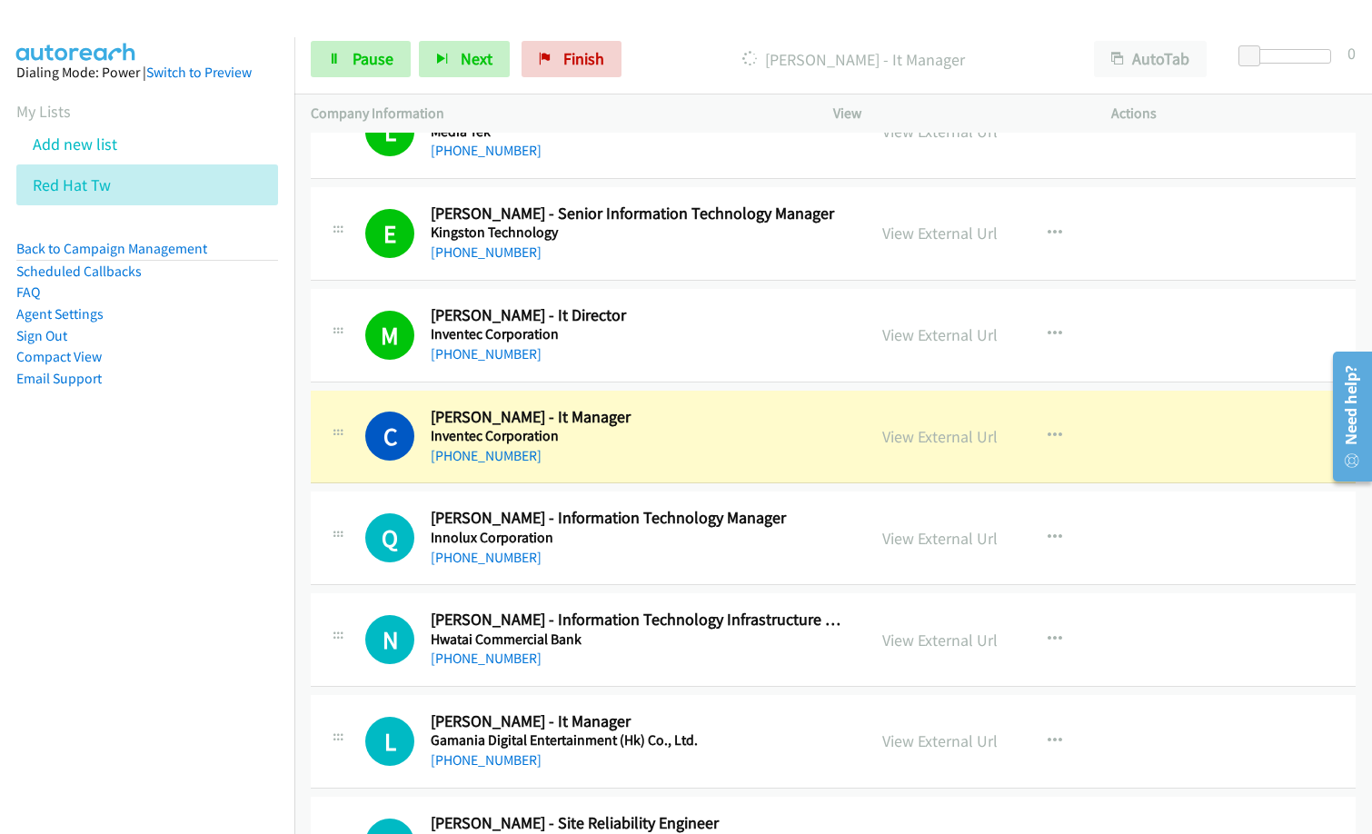
scroll to position [2998, 0]
click at [376, 58] on span "Pause" at bounding box center [372, 58] width 41 height 21
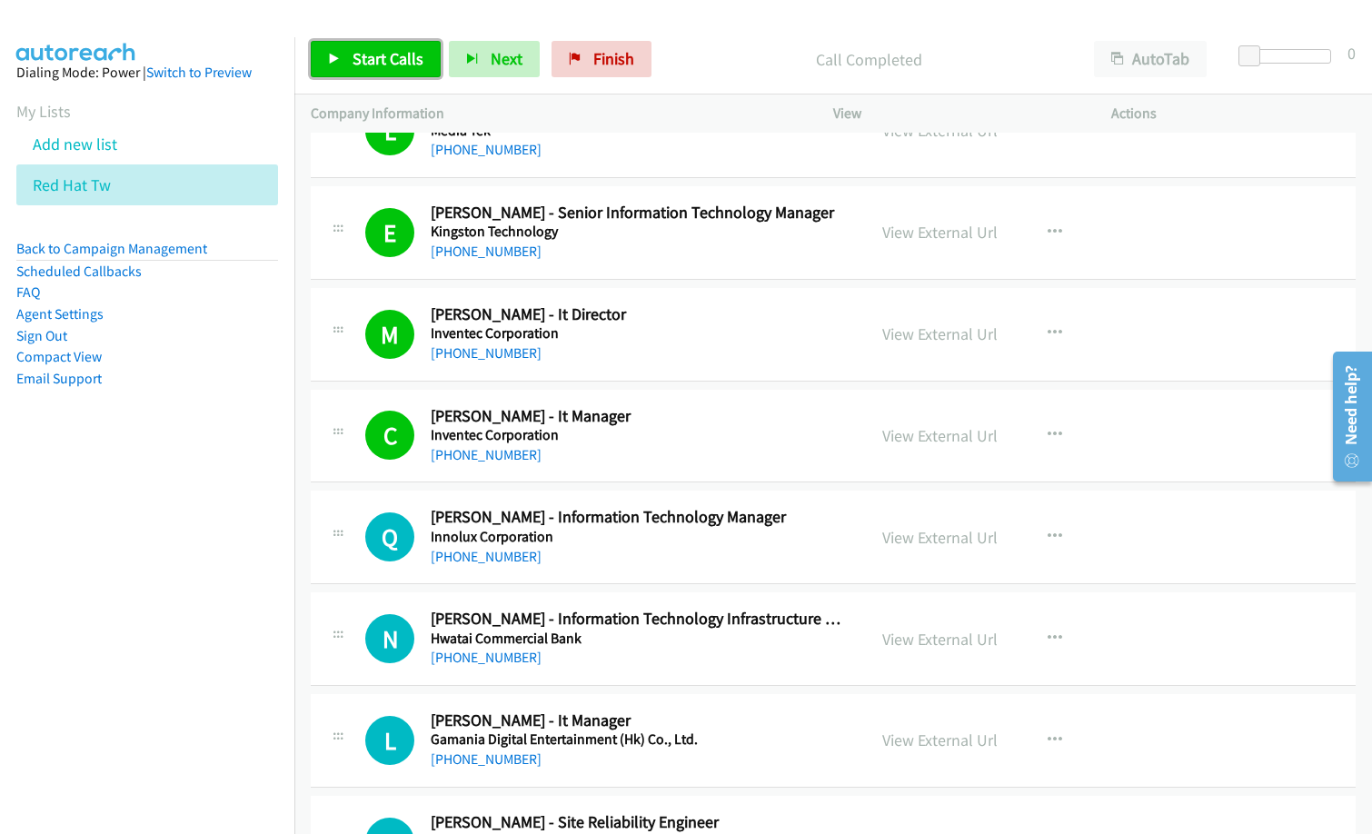
click at [387, 58] on span "Start Calls" at bounding box center [387, 58] width 71 height 21
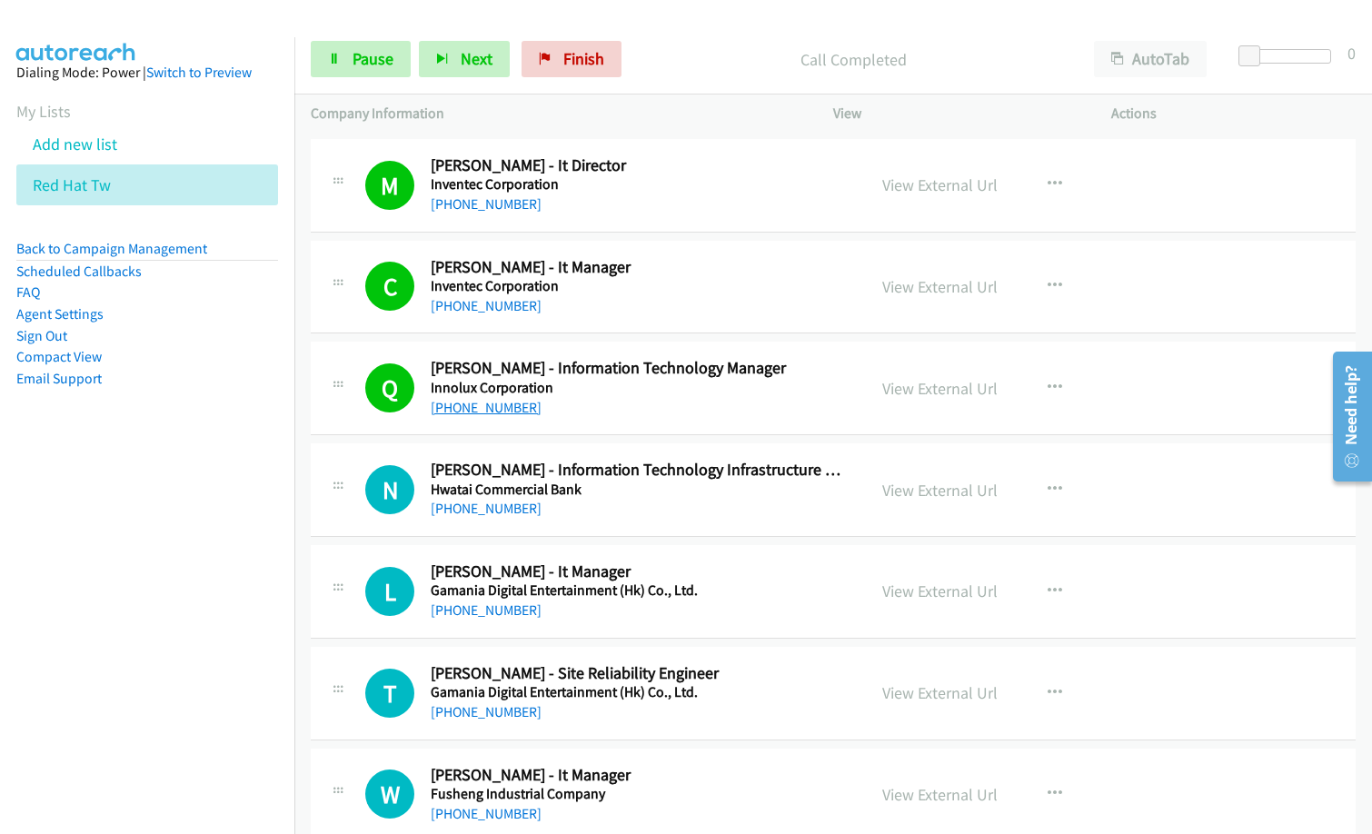
scroll to position [3180, 0]
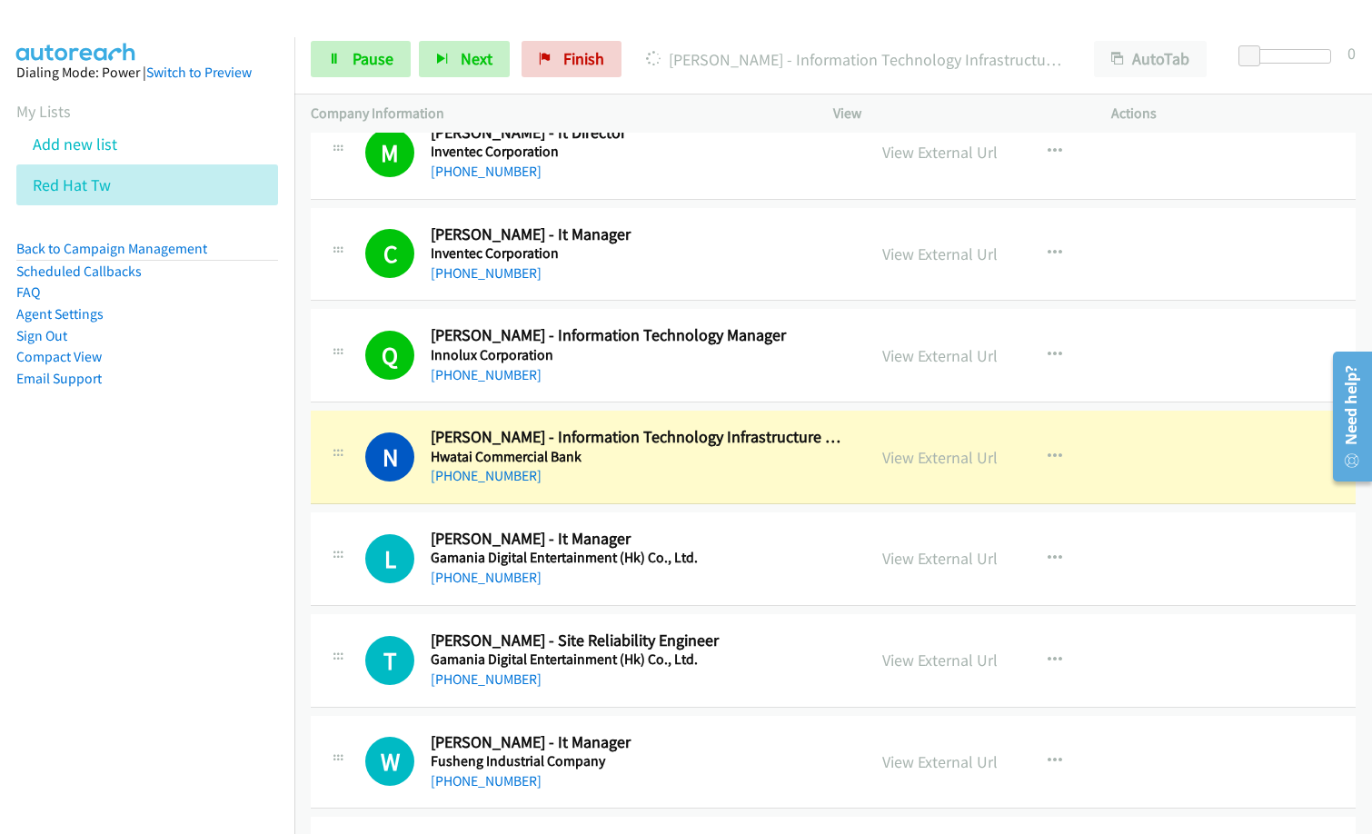
click at [194, 571] on nav "Dialing Mode: Power | Switch to Preview My Lists Add new list Red Hat Tw Back t…" at bounding box center [147, 454] width 295 height 834
click at [943, 458] on link "View External Url" at bounding box center [939, 457] width 115 height 21
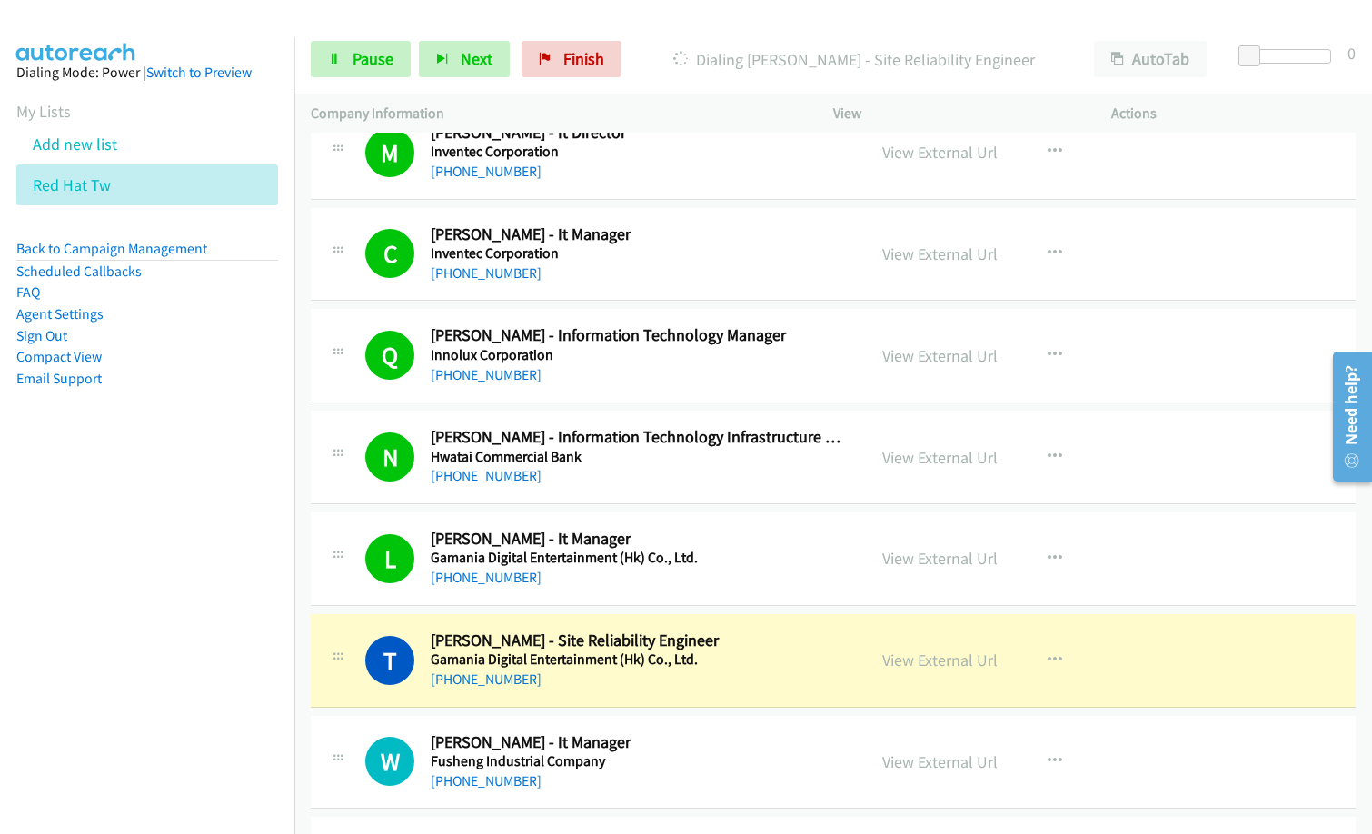
click at [689, 64] on icon at bounding box center [679, 60] width 18 height 18
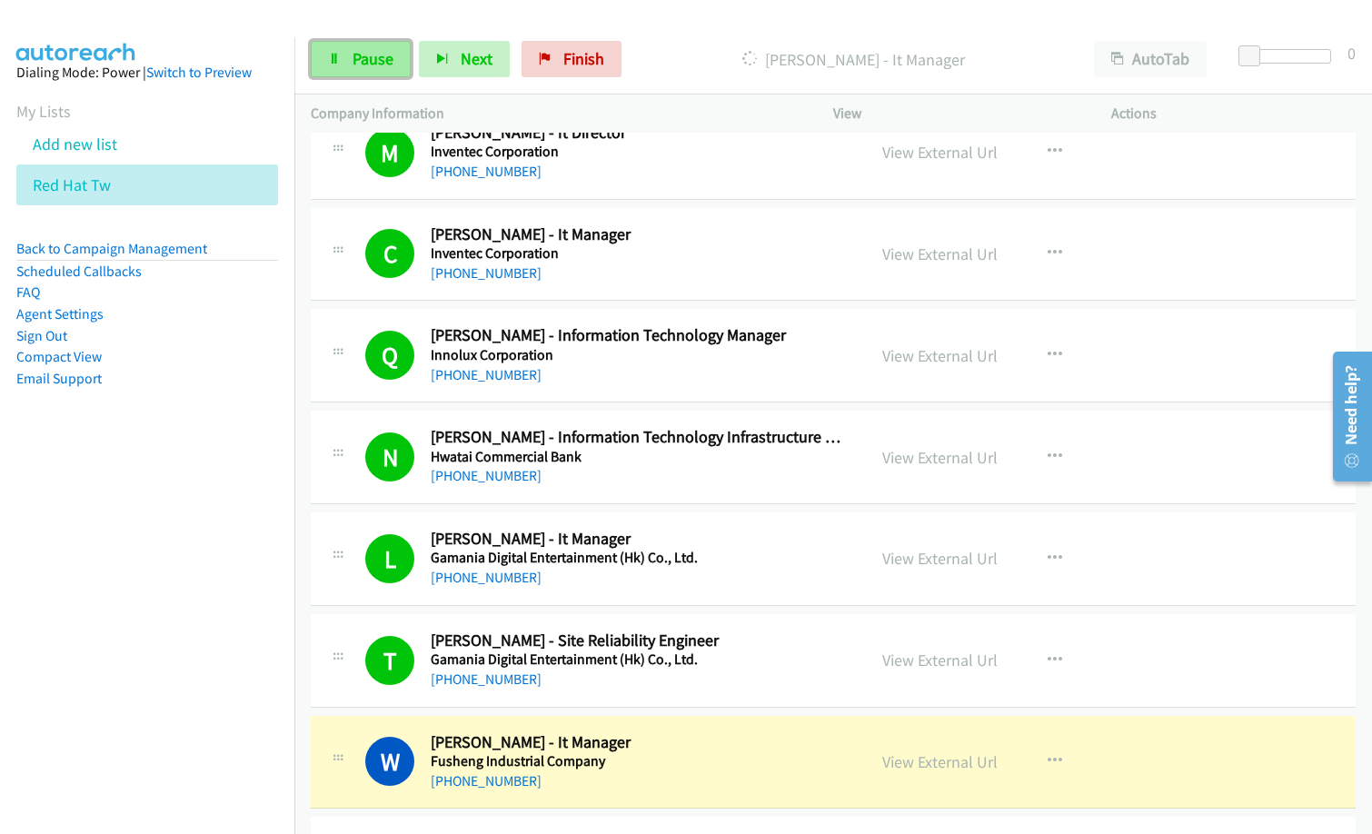
click at [386, 66] on span "Pause" at bounding box center [372, 58] width 41 height 21
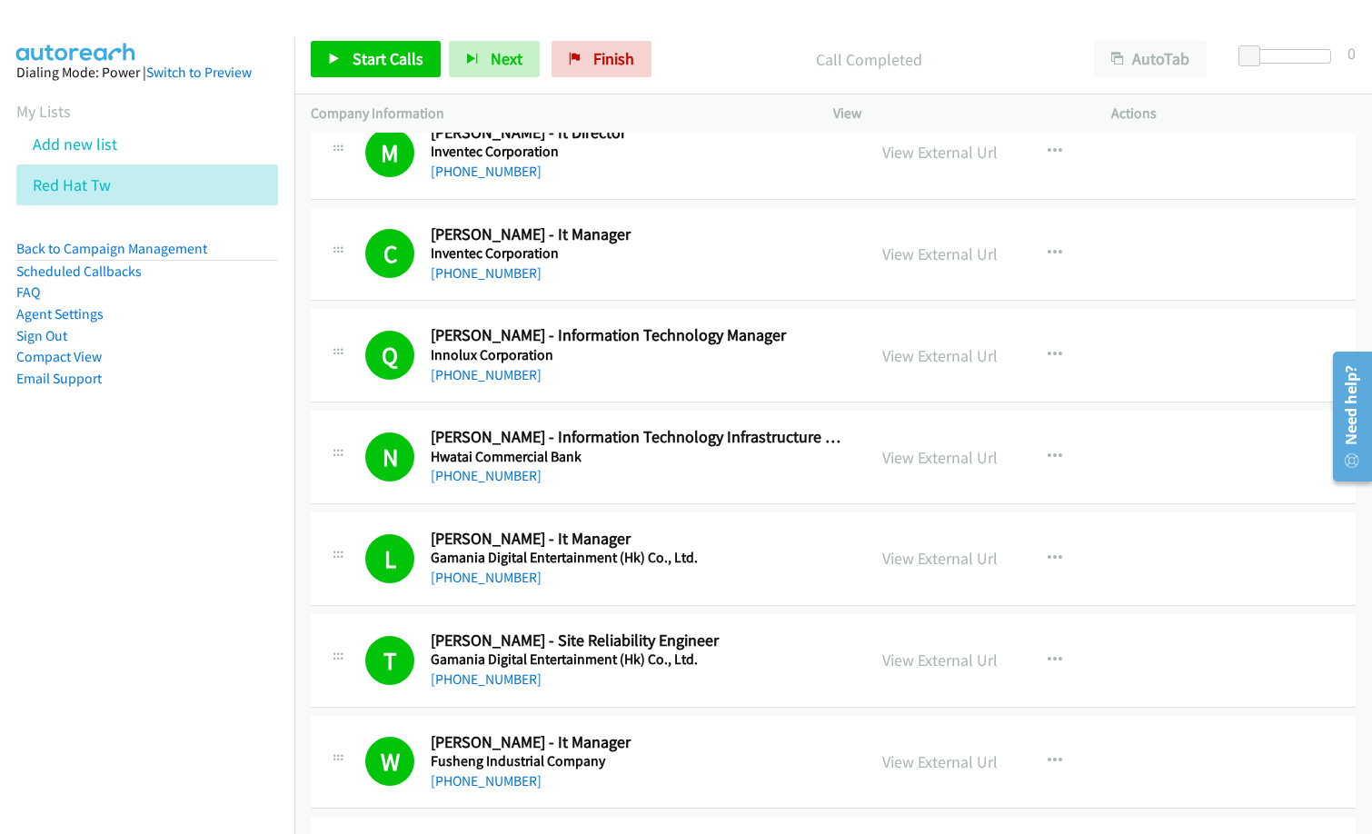
click at [717, 60] on p "Call Completed" at bounding box center [868, 59] width 385 height 25
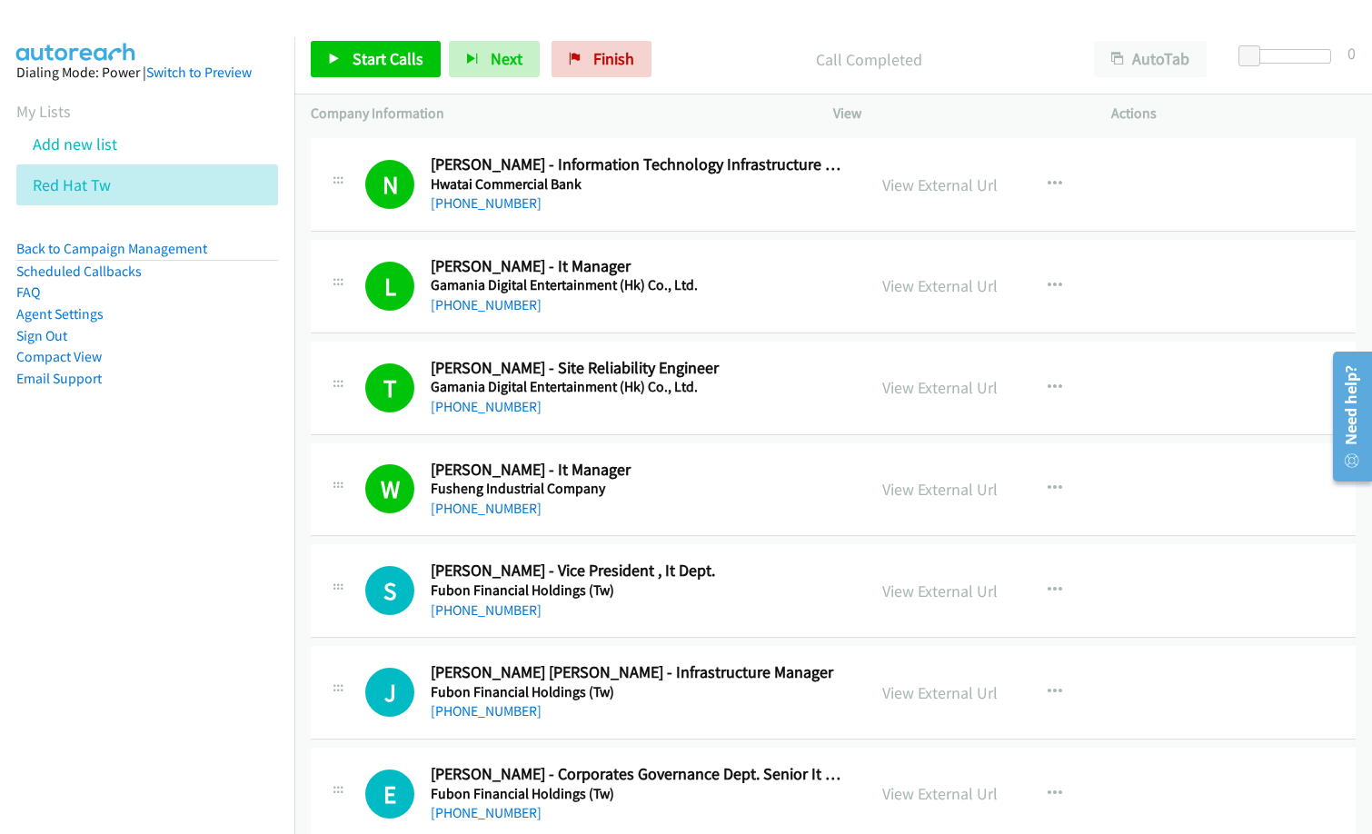
scroll to position [3543, 0]
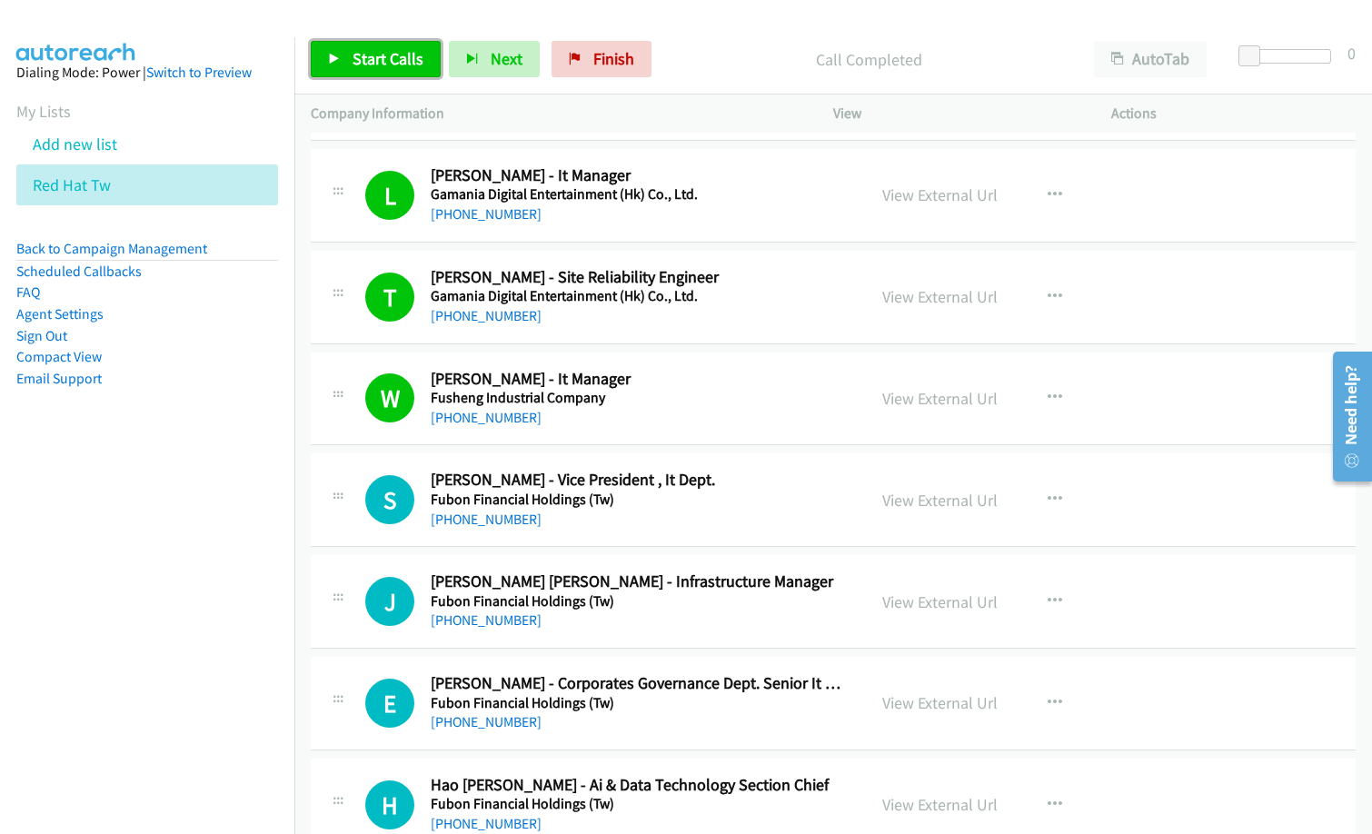
click at [420, 65] on span "Start Calls" at bounding box center [387, 58] width 71 height 21
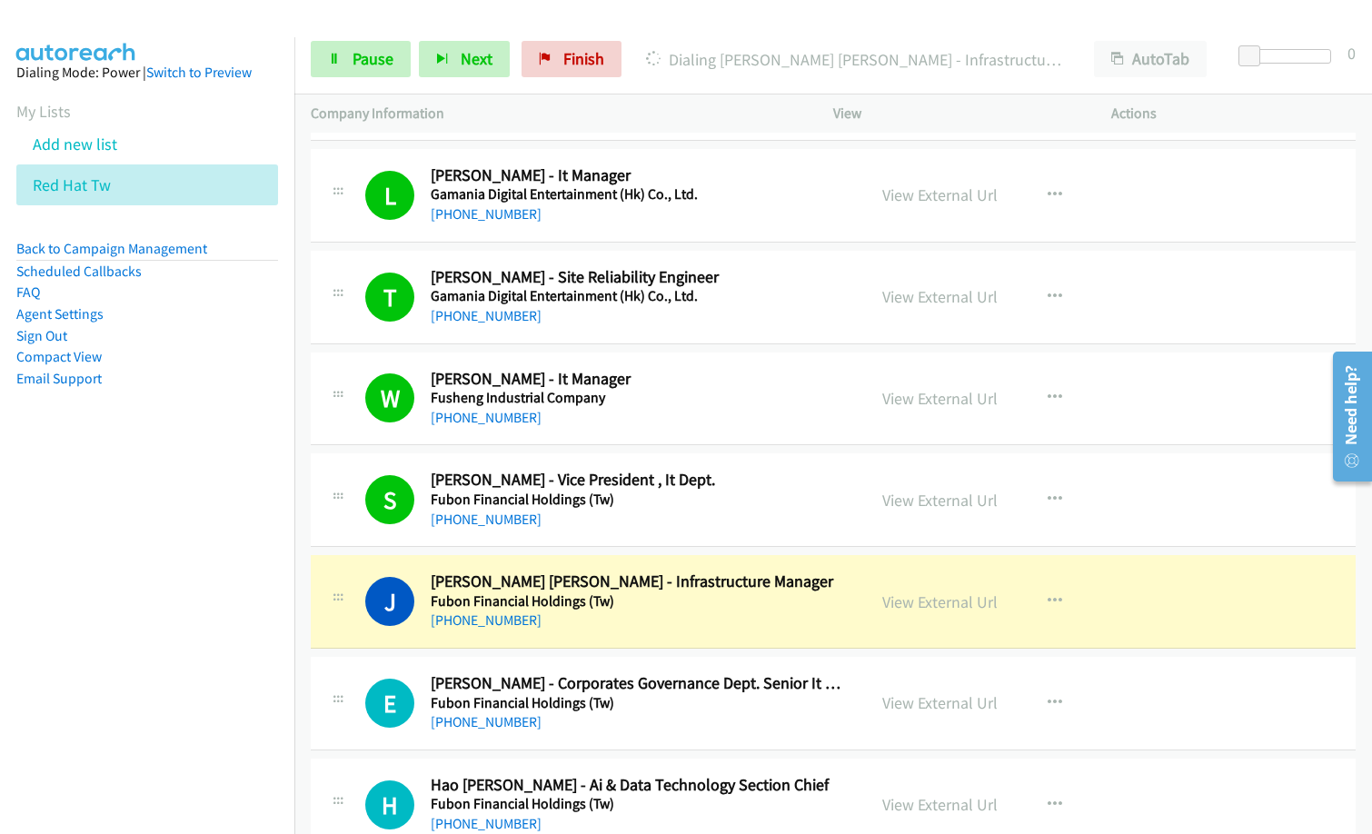
click at [178, 702] on nav "Dialing Mode: Power | Switch to Preview My Lists Add new list Red Hat Tw Back t…" at bounding box center [147, 454] width 295 height 834
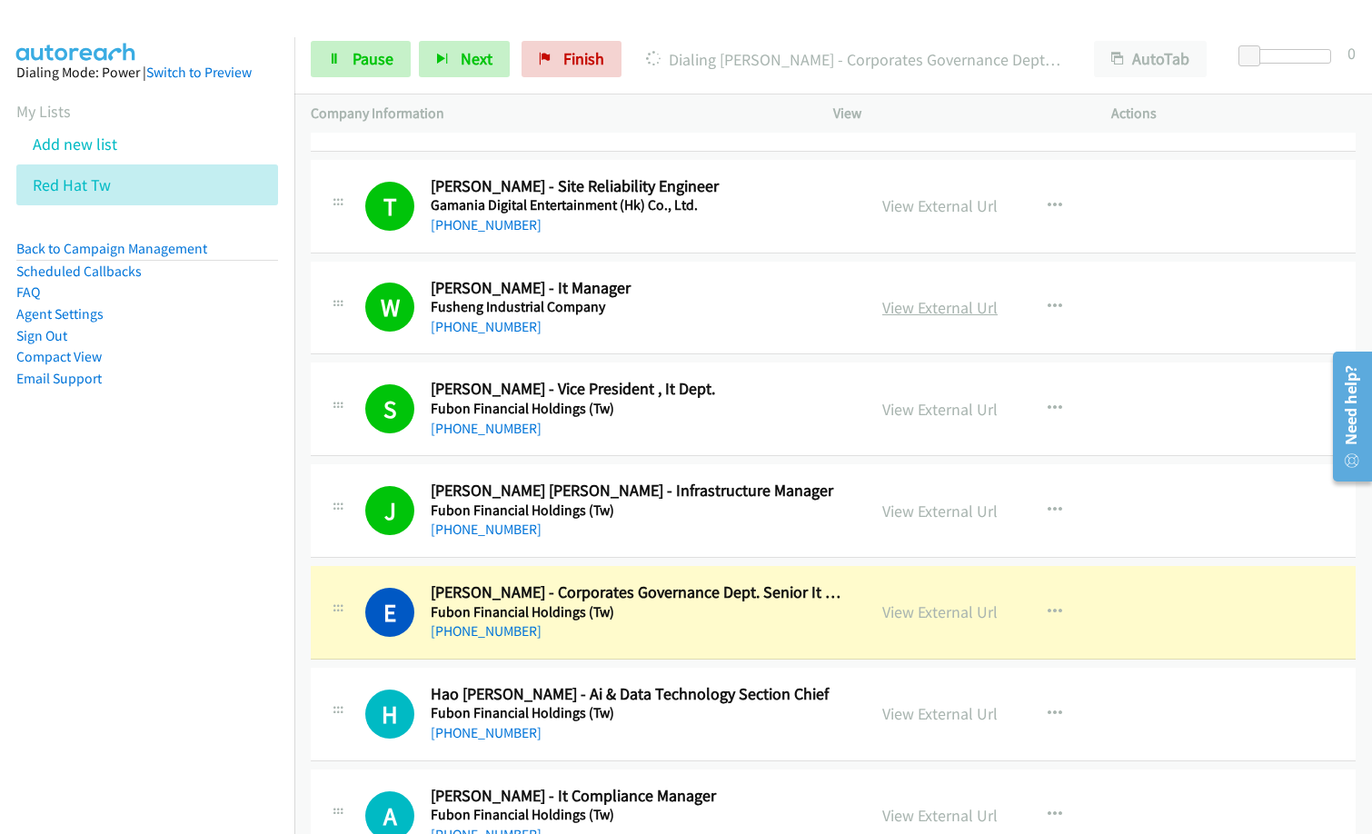
scroll to position [3725, 0]
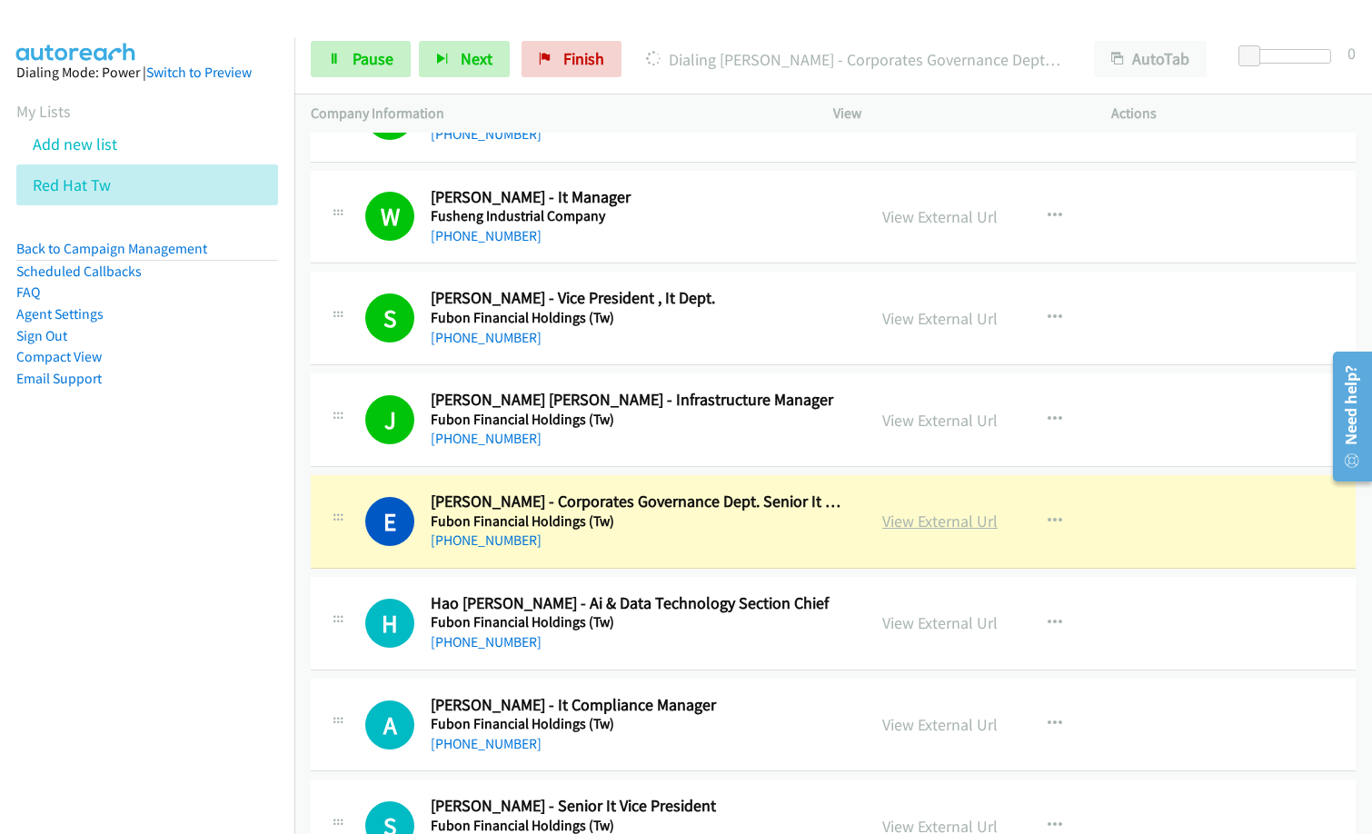
click at [938, 523] on link "View External Url" at bounding box center [939, 521] width 115 height 21
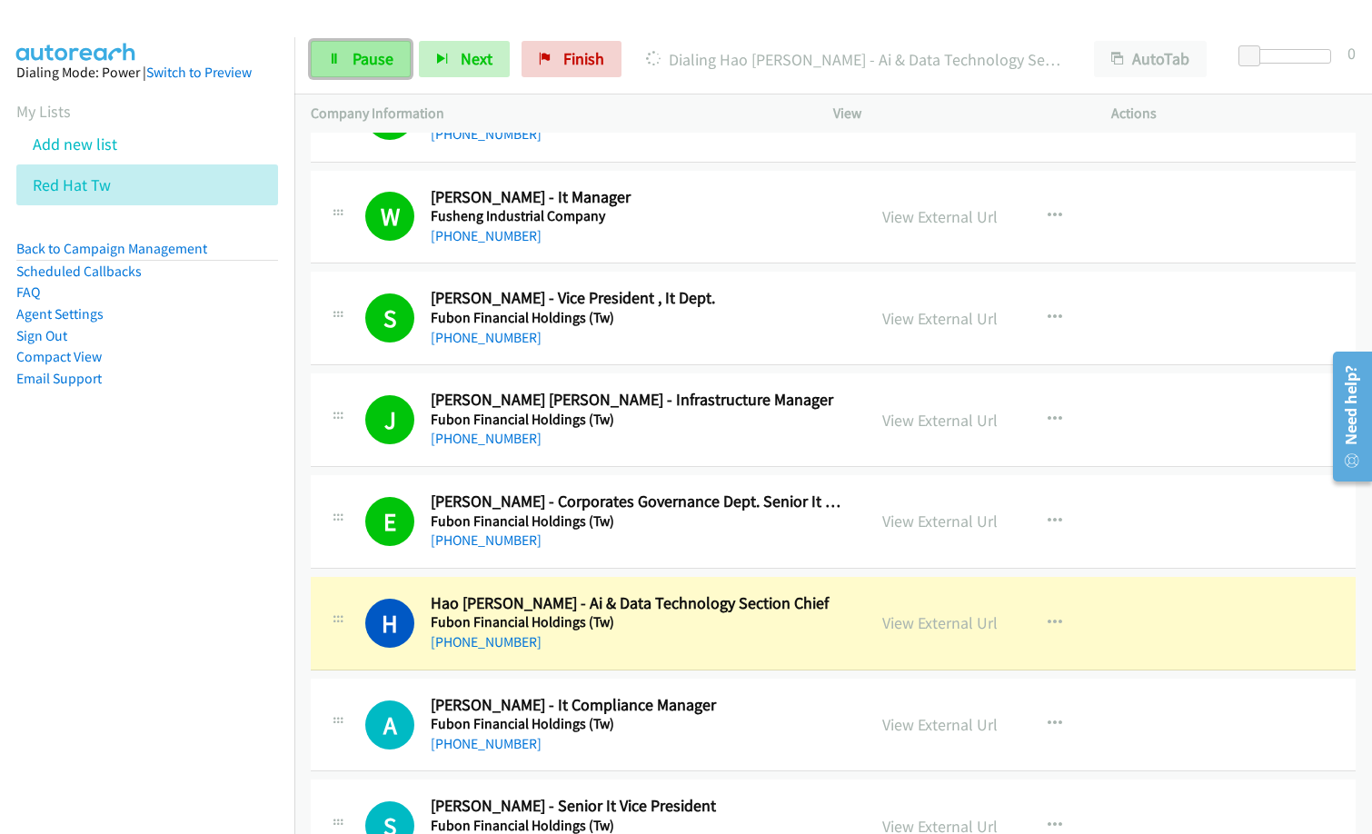
click at [351, 57] on link "Pause" at bounding box center [361, 59] width 100 height 36
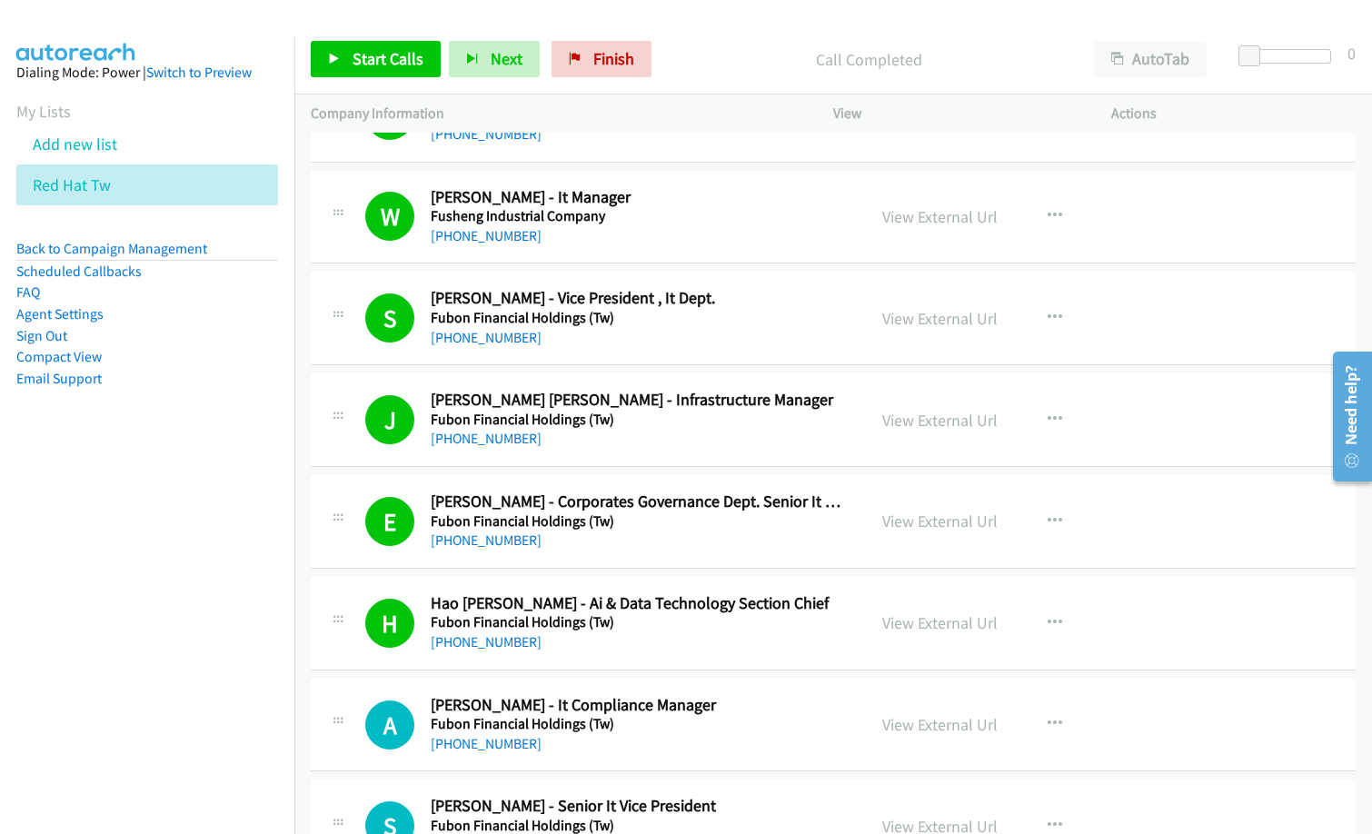
click at [163, 494] on nav "Dialing Mode: Power | Switch to Preview My Lists Add new list Red Hat Tw Back t…" at bounding box center [147, 454] width 295 height 834
click at [583, 59] on link "Finish" at bounding box center [601, 59] width 100 height 36
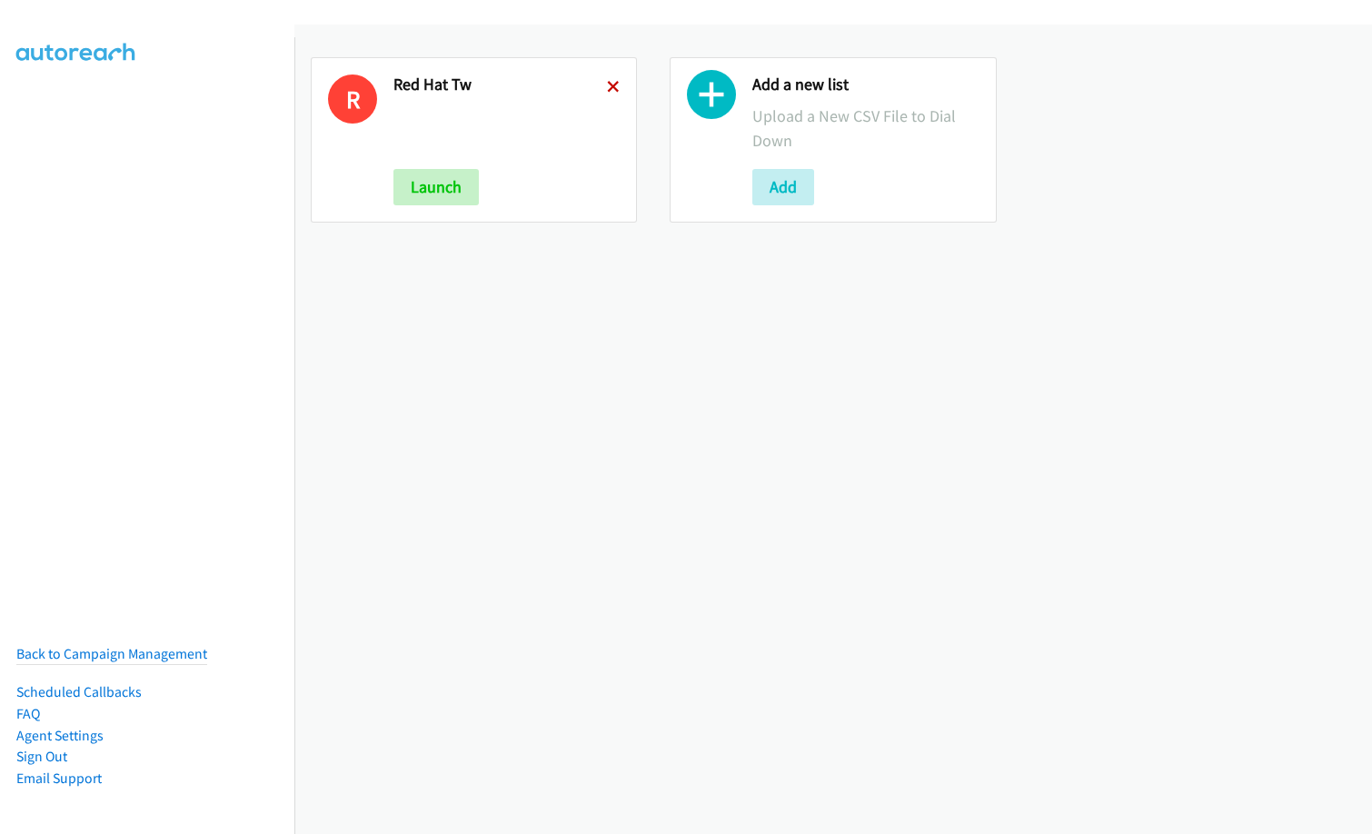
click at [607, 84] on icon at bounding box center [613, 88] width 13 height 13
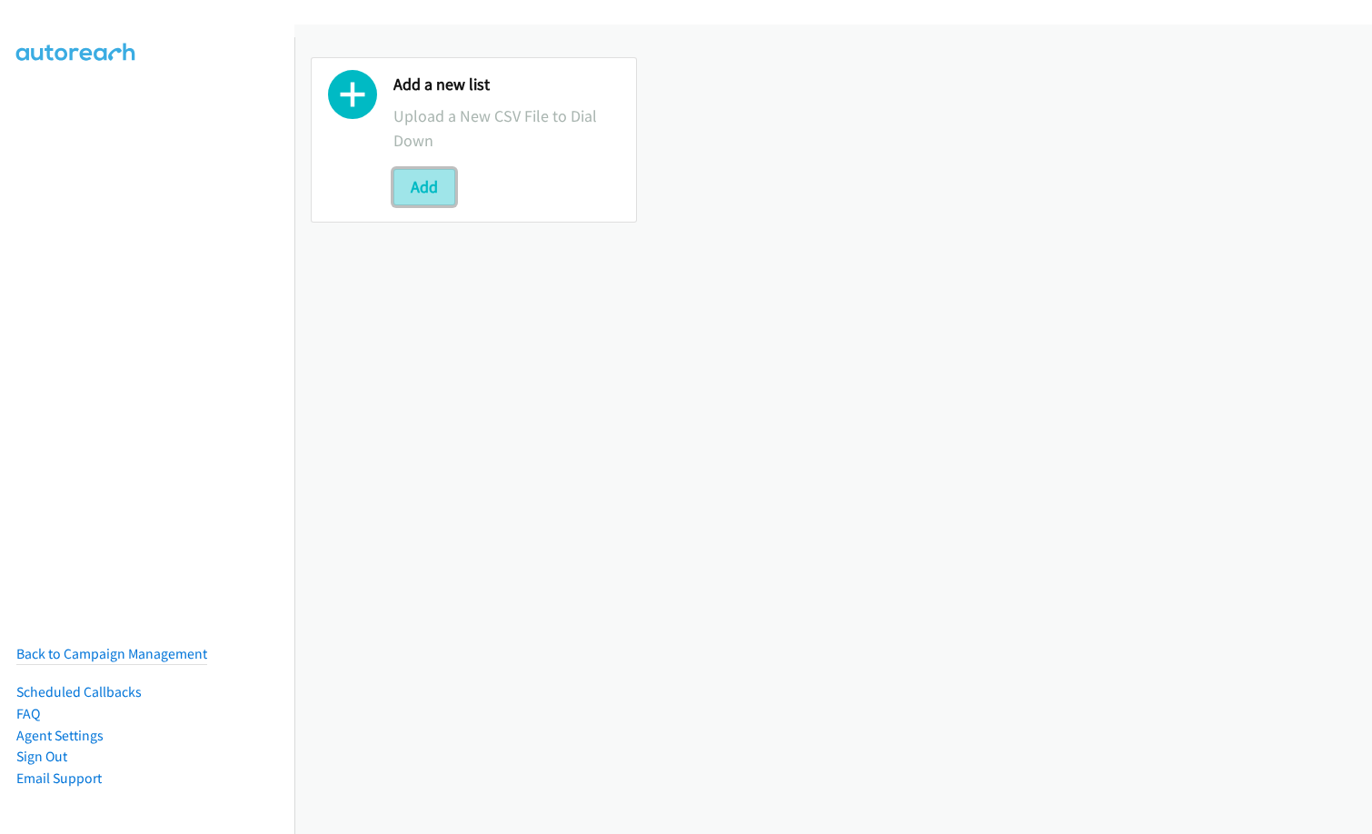
click at [422, 185] on button "Add" at bounding box center [424, 187] width 62 height 36
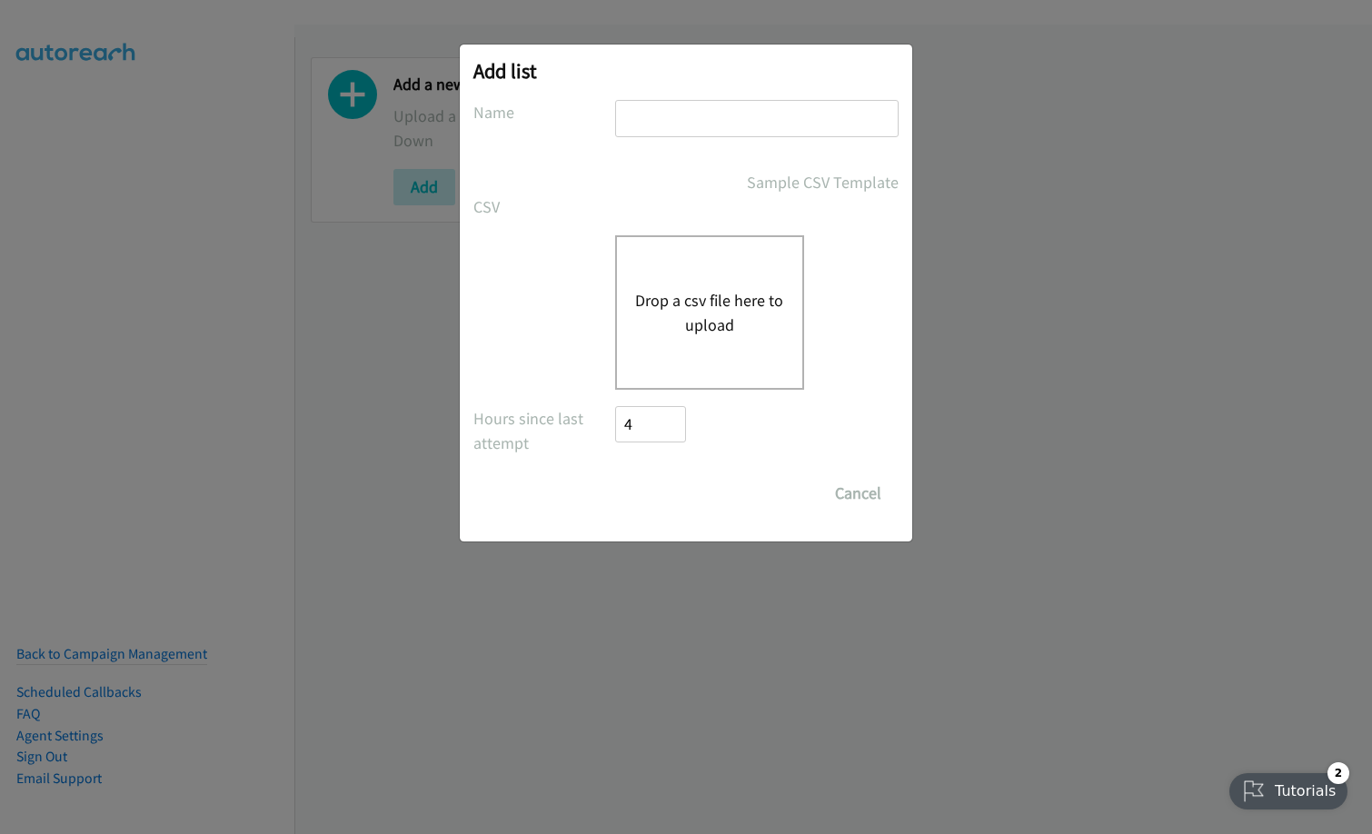
click at [716, 127] on input "text" at bounding box center [756, 118] width 283 height 37
drag, startPoint x: 662, startPoint y: 120, endPoint x: 815, endPoint y: 129, distance: 152.9
click at [815, 129] on input "fu" at bounding box center [756, 118] width 283 height 37
click at [860, 123] on input "fu" at bounding box center [756, 118] width 283 height 37
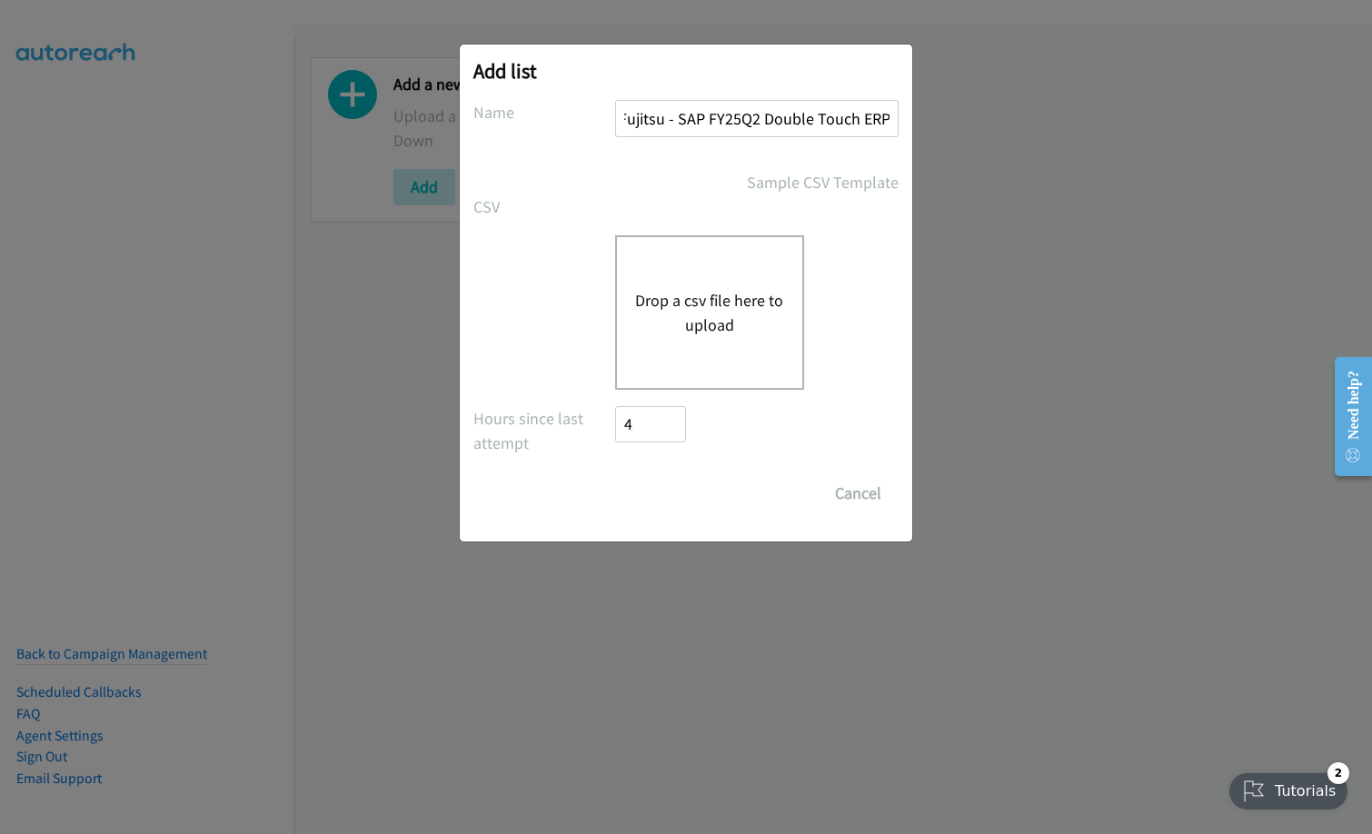
drag, startPoint x: 881, startPoint y: 122, endPoint x: 703, endPoint y: 117, distance: 178.1
click at [703, 117] on input "Fujitsu - SAP FY25Q2 Double Touch ERP - TAL SG" at bounding box center [756, 118] width 283 height 37
type input "Fujitsu - WS SG"
click at [694, 278] on div "Drop a csv file here to upload" at bounding box center [709, 312] width 189 height 154
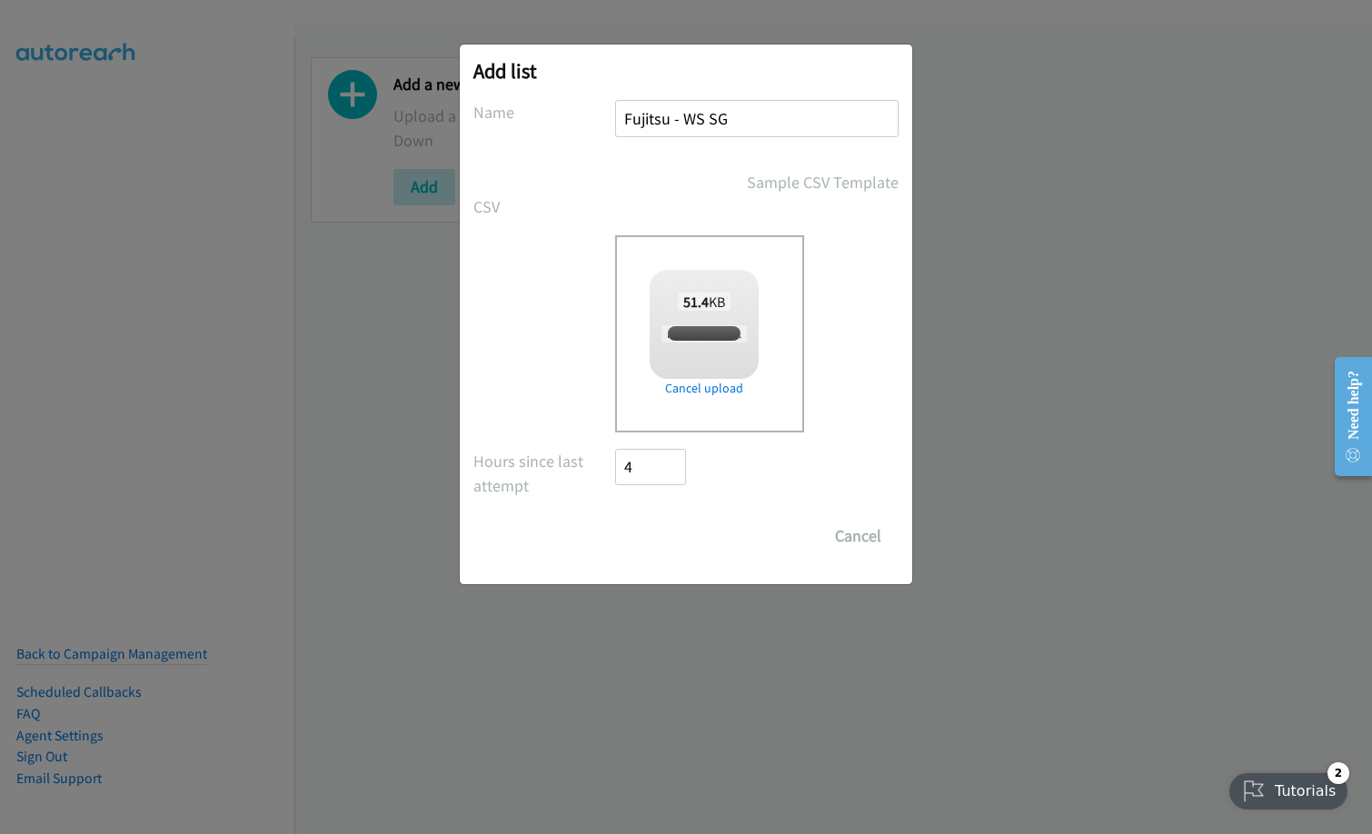
checkbox input "true"
click at [653, 543] on input "Save List" at bounding box center [662, 536] width 95 height 36
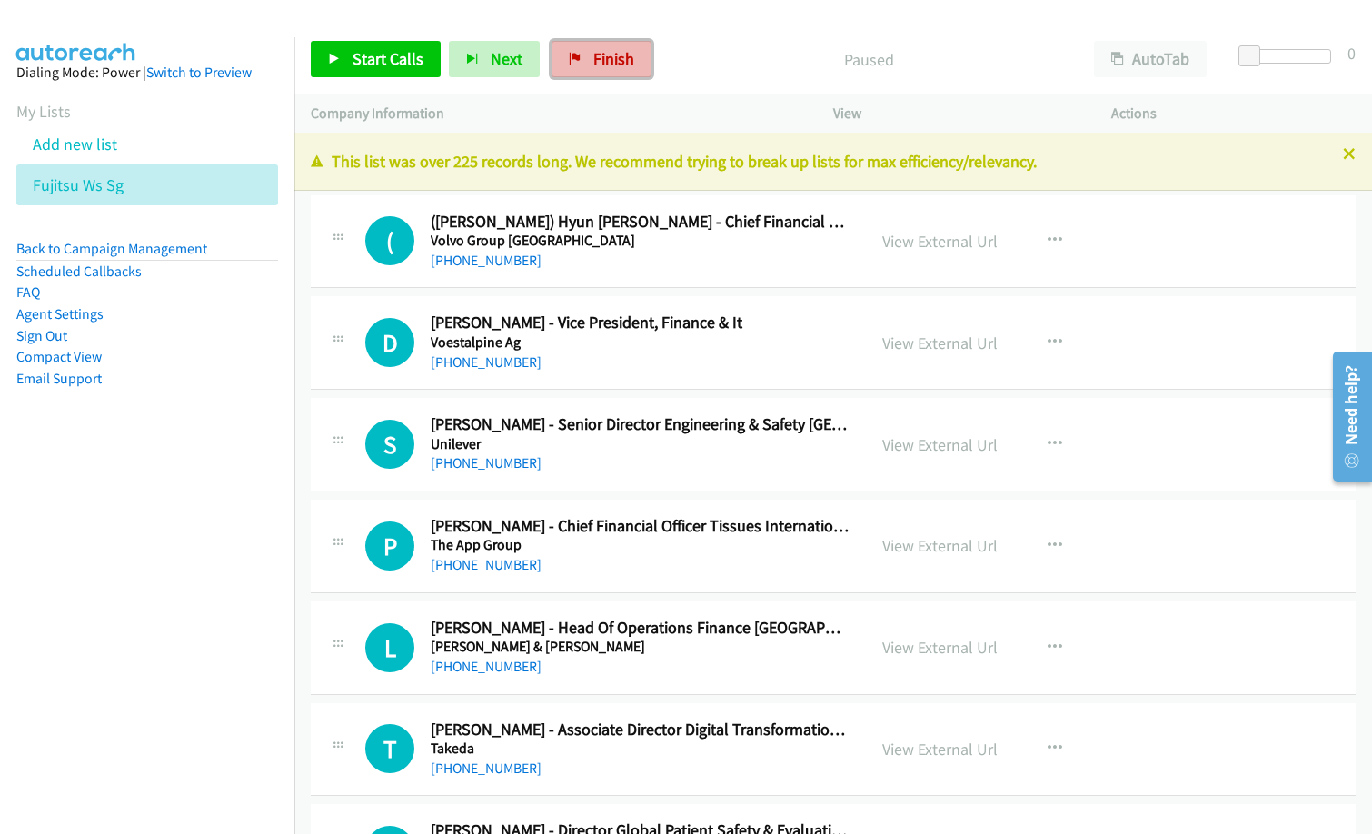
click at [559, 63] on link "Finish" at bounding box center [601, 59] width 100 height 36
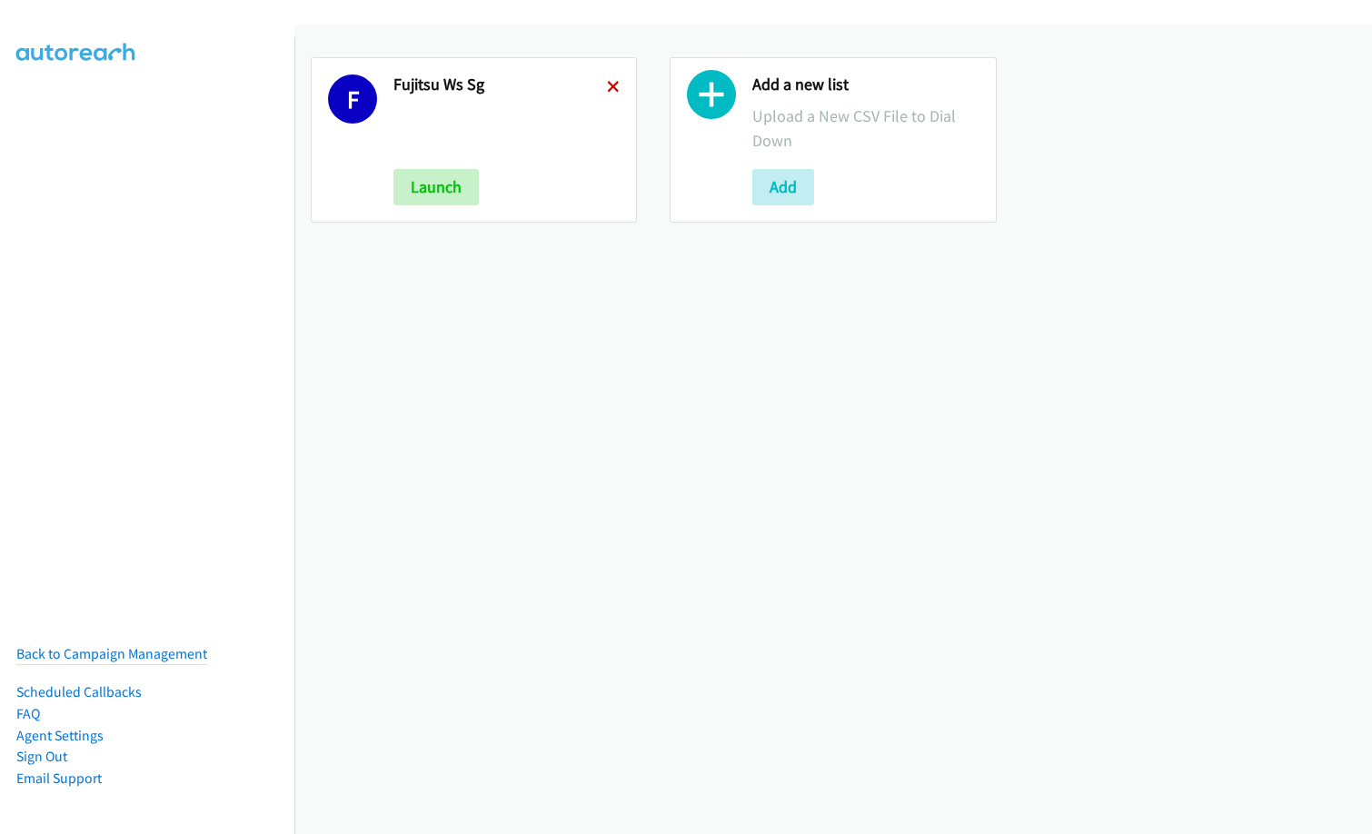
click at [607, 89] on icon at bounding box center [613, 88] width 13 height 13
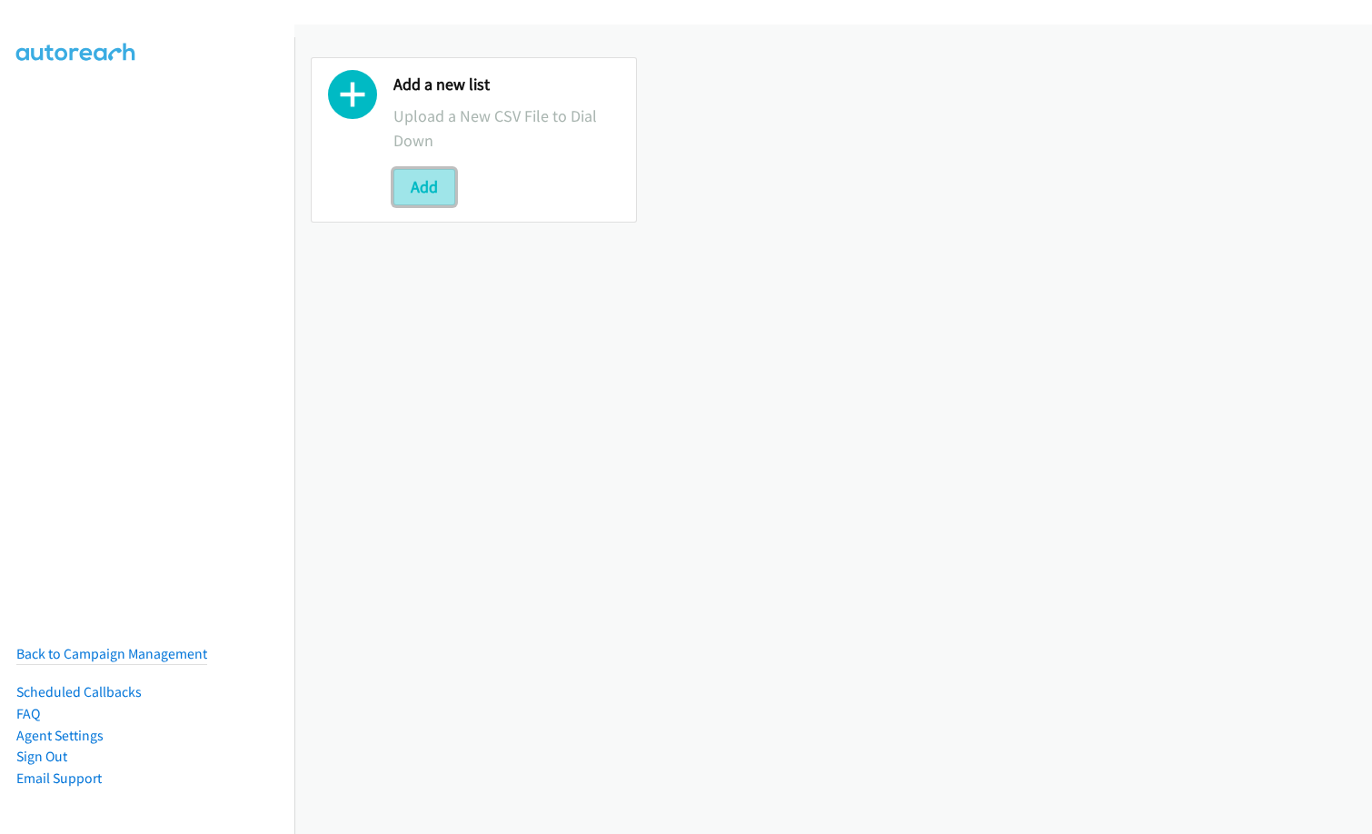
click at [410, 180] on button "Add" at bounding box center [424, 187] width 62 height 36
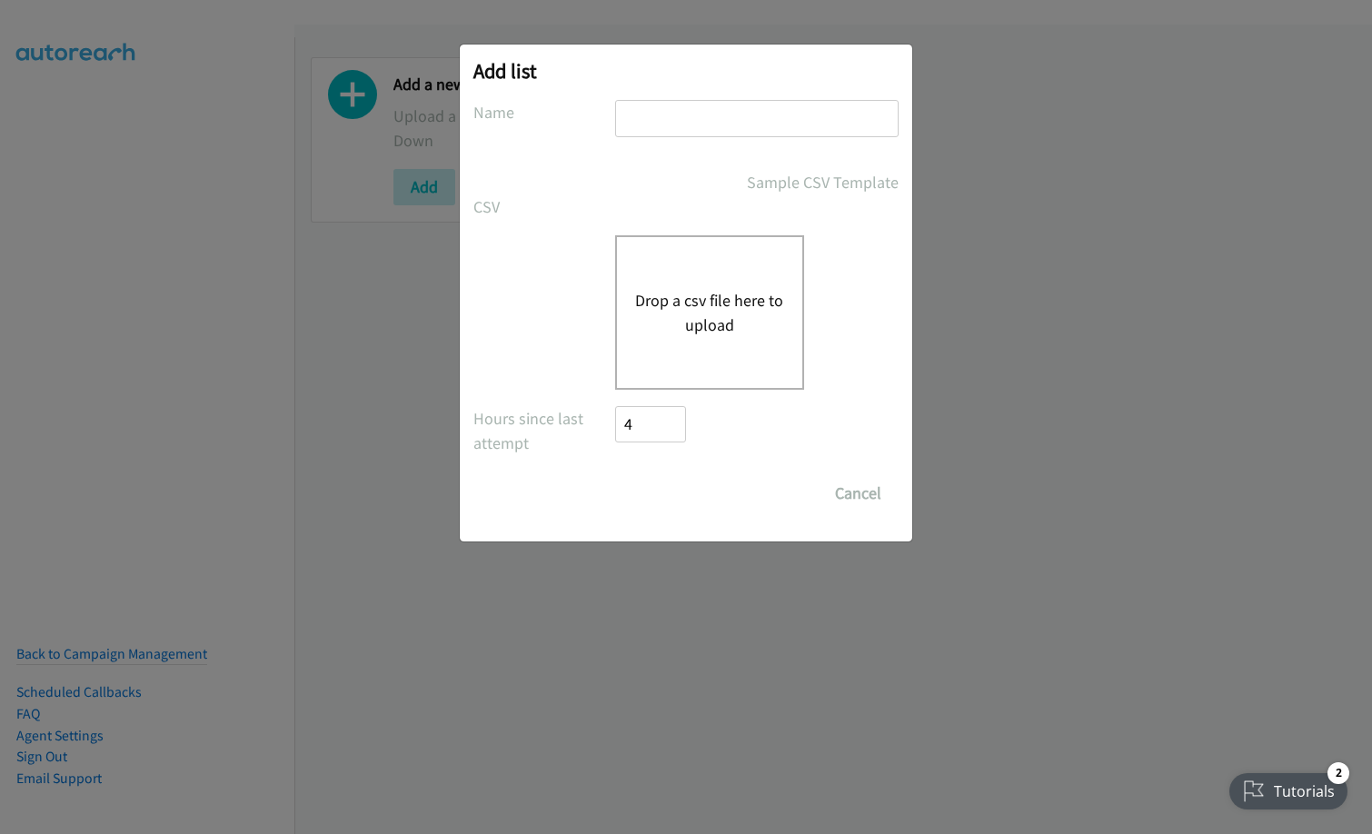
click at [752, 123] on input "text" at bounding box center [756, 118] width 283 height 37
type input "I"
click at [841, 120] on input "Nvidia Q2FY26 APS LLM/NIM Campaign - SG WS" at bounding box center [756, 118] width 283 height 37
drag, startPoint x: 875, startPoint y: 119, endPoint x: 711, endPoint y: 122, distance: 163.6
click at [708, 125] on input "Nvidia Q2FY26 APS LLM/NIM Campaign - SG WS" at bounding box center [756, 118] width 283 height 37
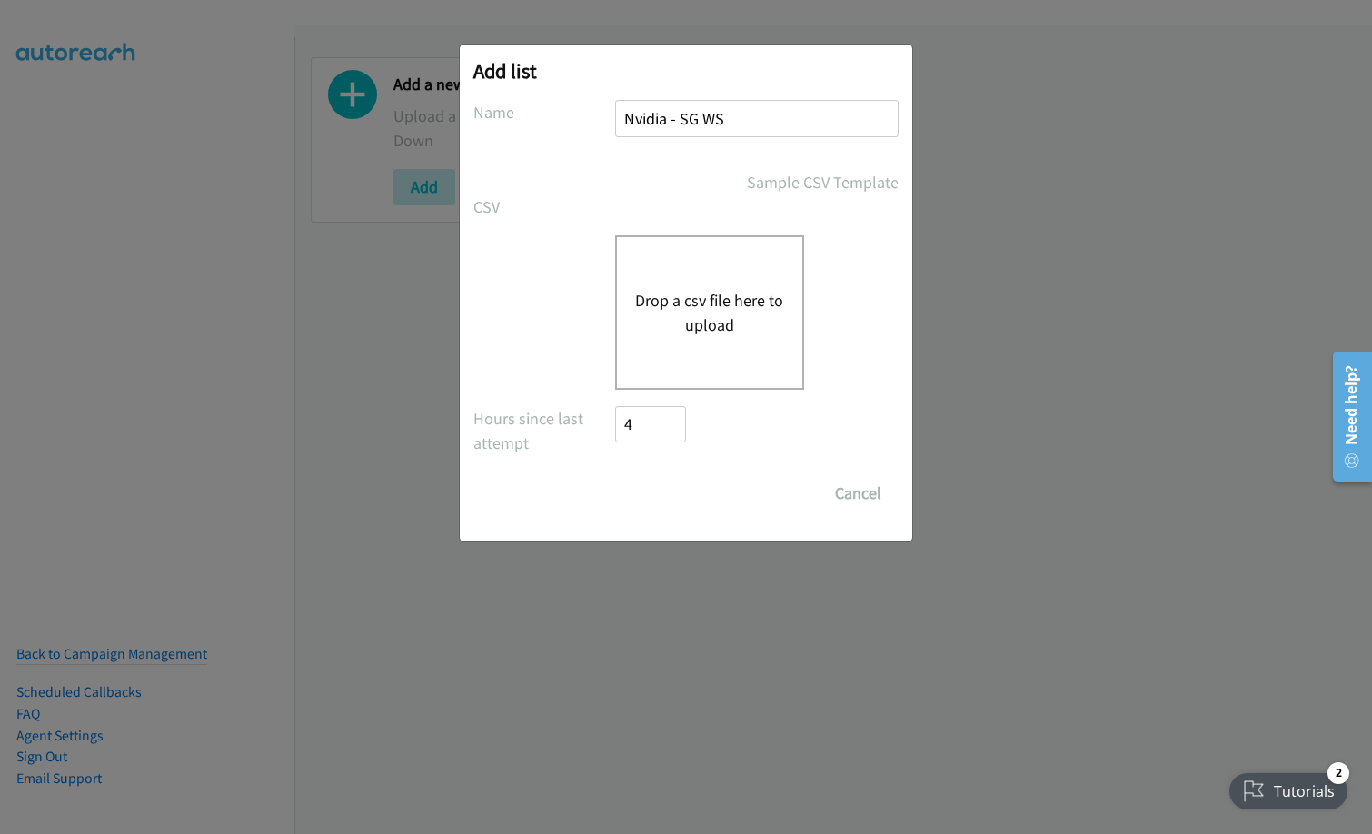
type input "Nvidia - SG WS"
click at [753, 278] on div "Drop a csv file here to upload" at bounding box center [709, 312] width 189 height 154
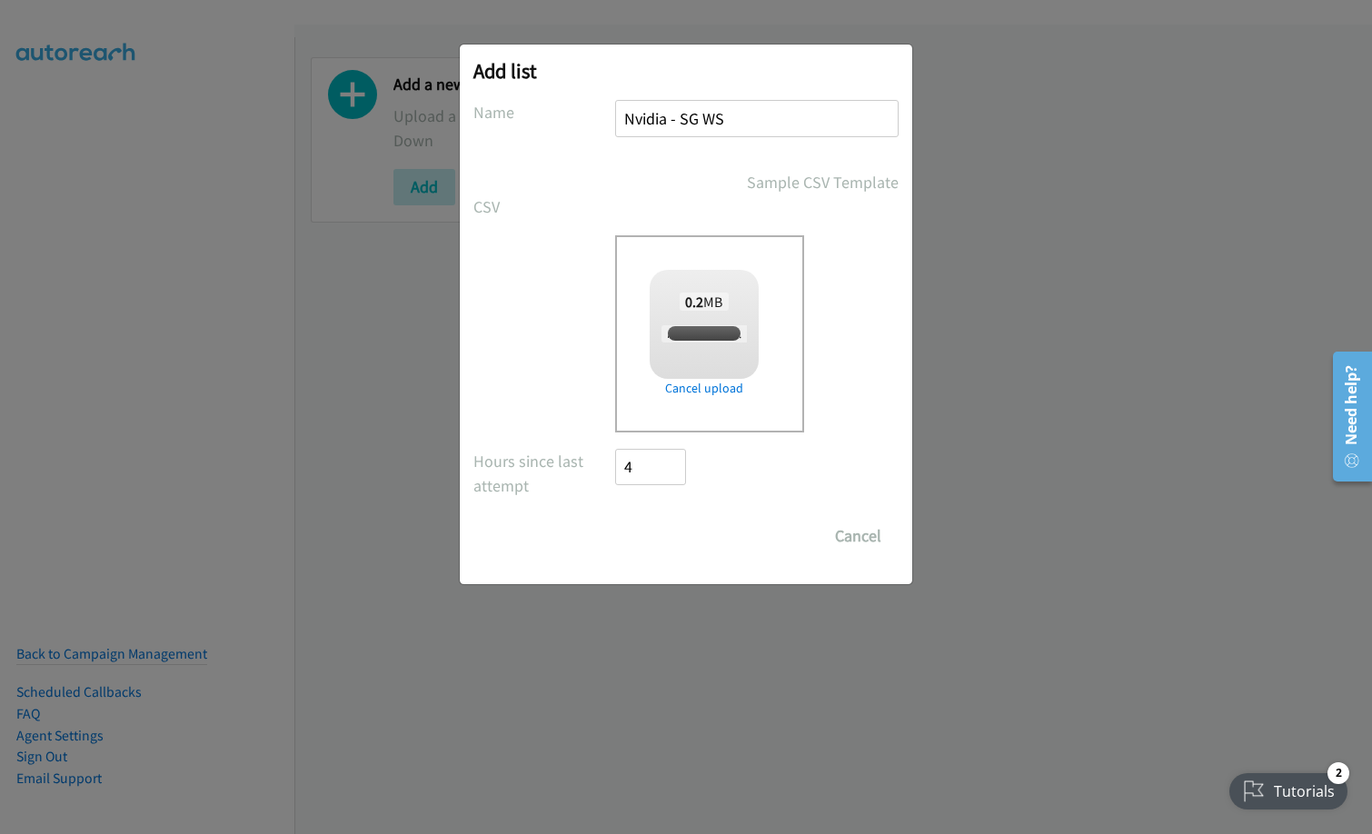
checkbox input "true"
click at [677, 539] on input "Save List" at bounding box center [662, 536] width 95 height 36
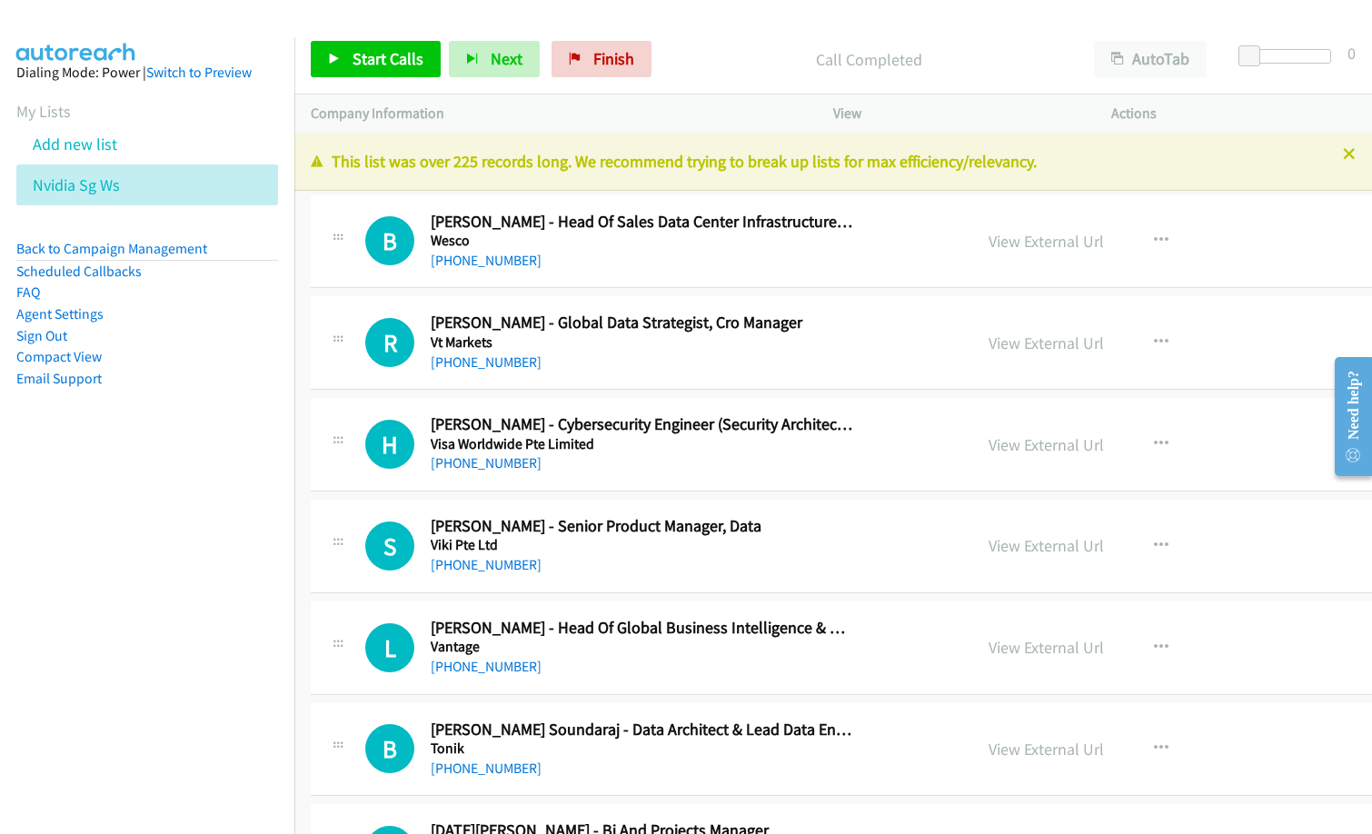
click at [244, 593] on nav "Dialing Mode: Power | Switch to Preview My Lists Add new list Nvidia Sg Ws Back…" at bounding box center [147, 454] width 295 height 834
click at [1154, 442] on icon "button" at bounding box center [1161, 444] width 15 height 15
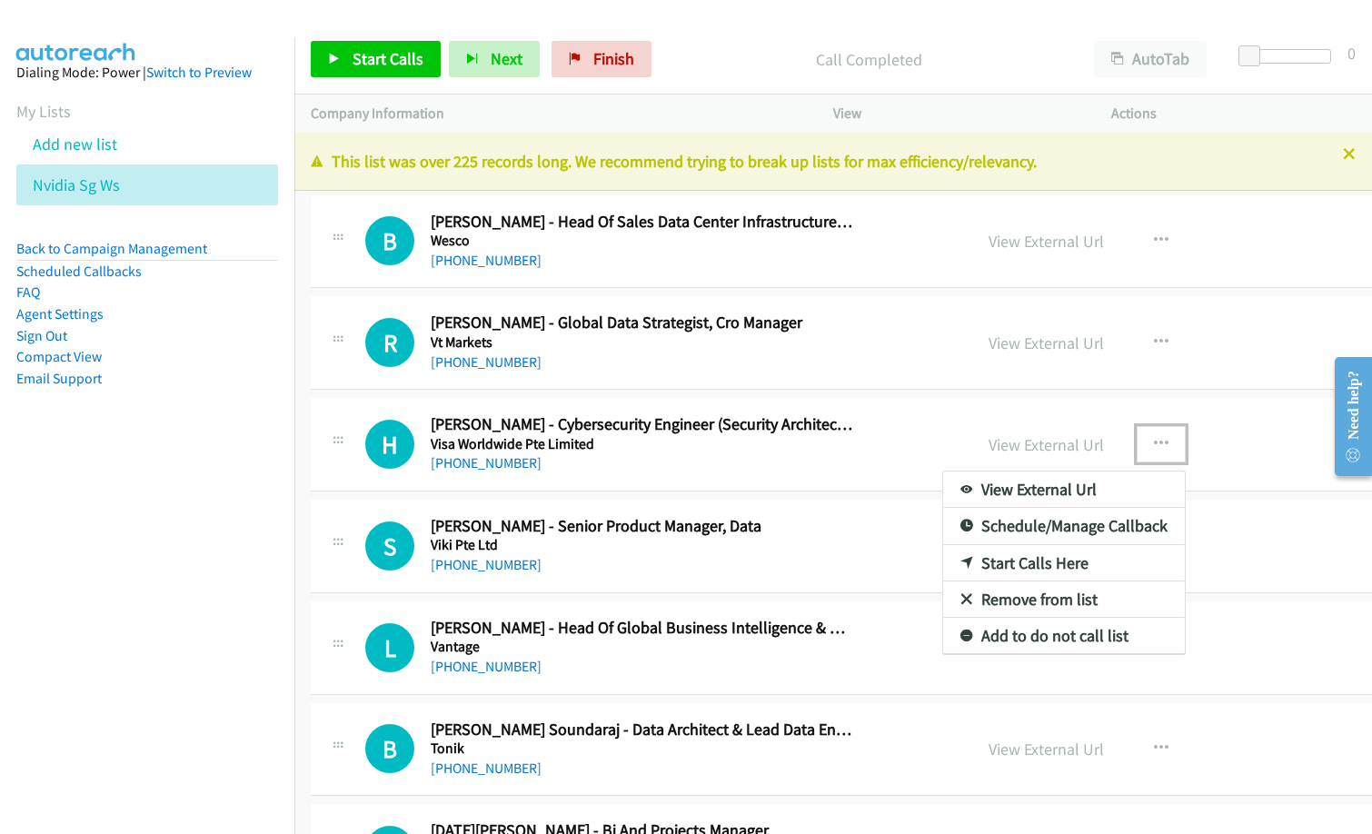
click at [1129, 340] on div at bounding box center [686, 417] width 1372 height 834
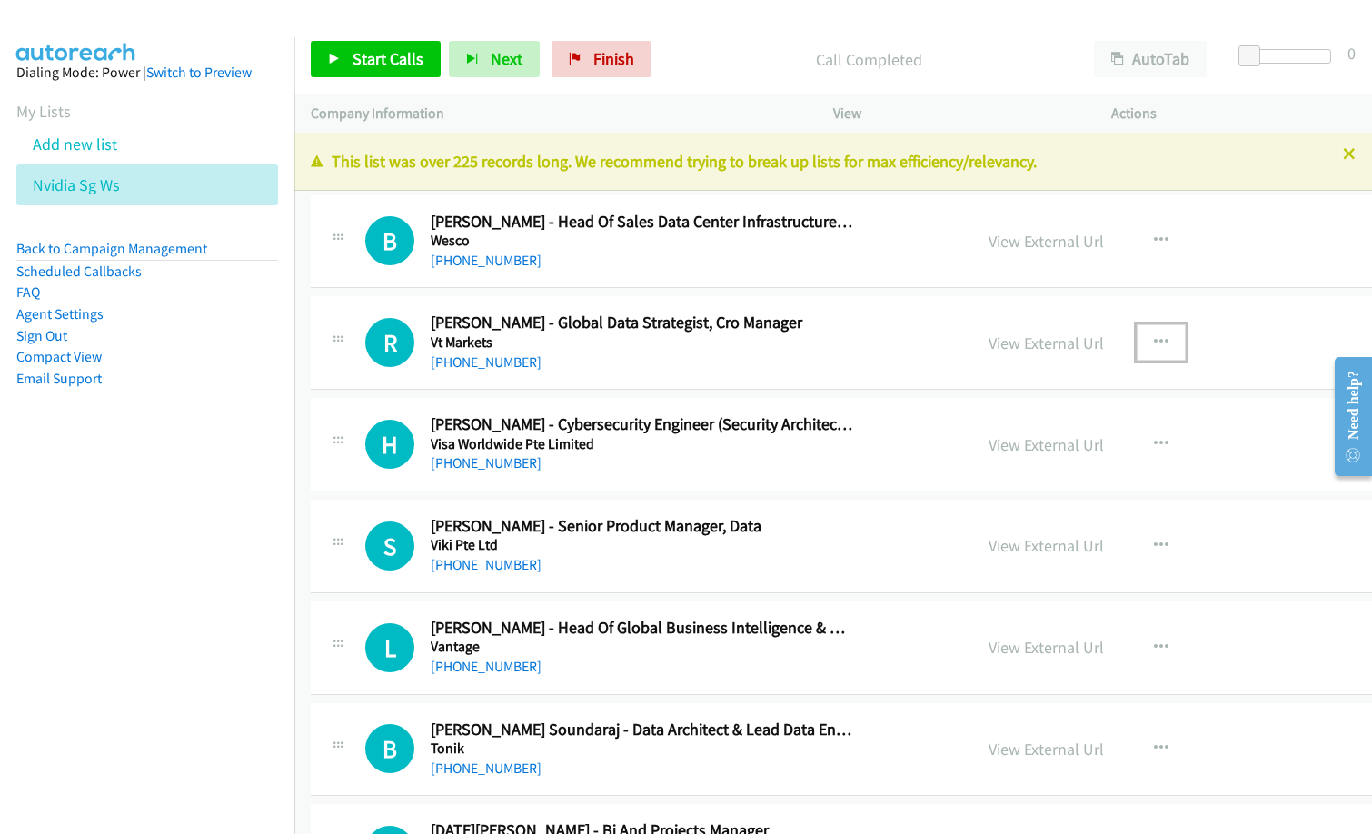
click at [1154, 339] on icon "button" at bounding box center [1161, 342] width 15 height 15
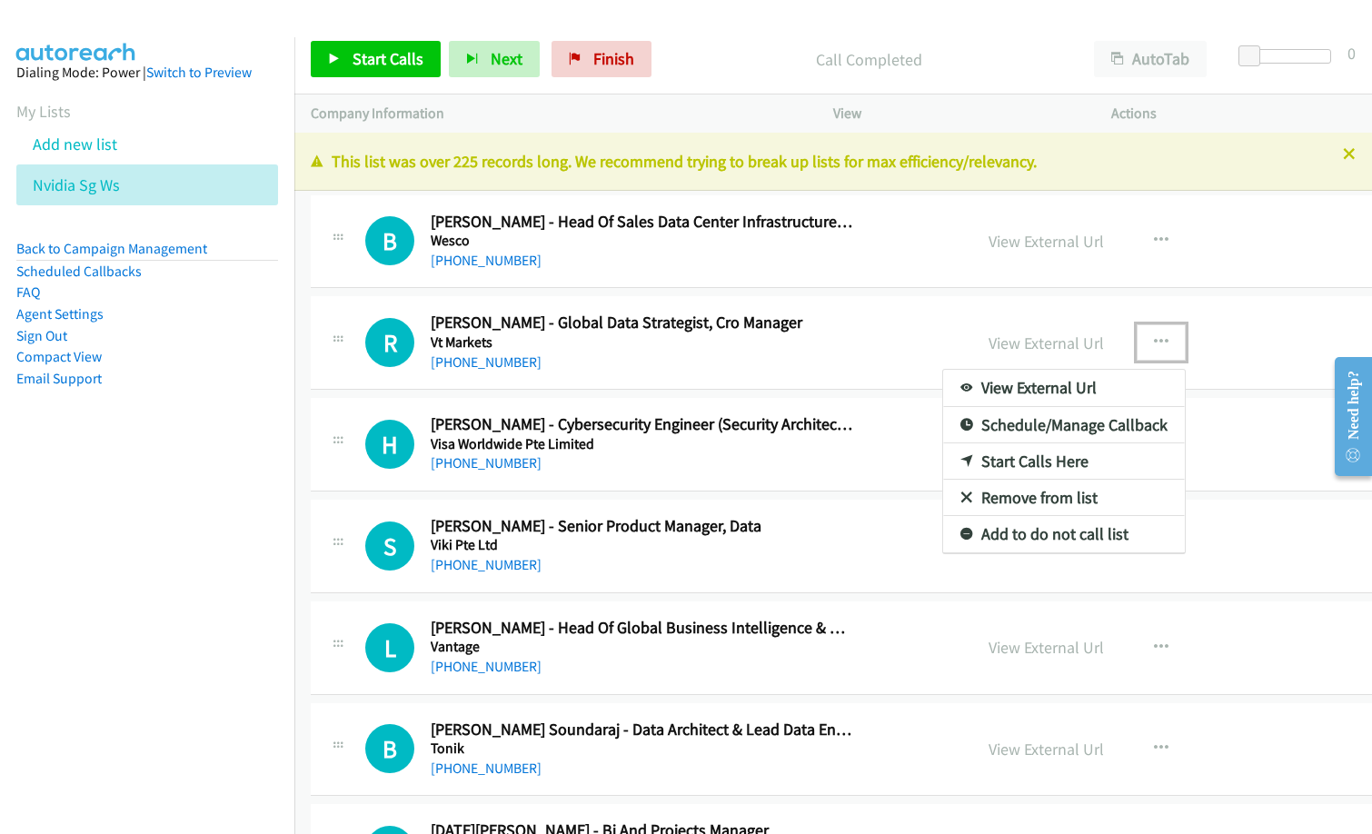
click at [1008, 462] on link "Start Calls Here" at bounding box center [1064, 461] width 242 height 36
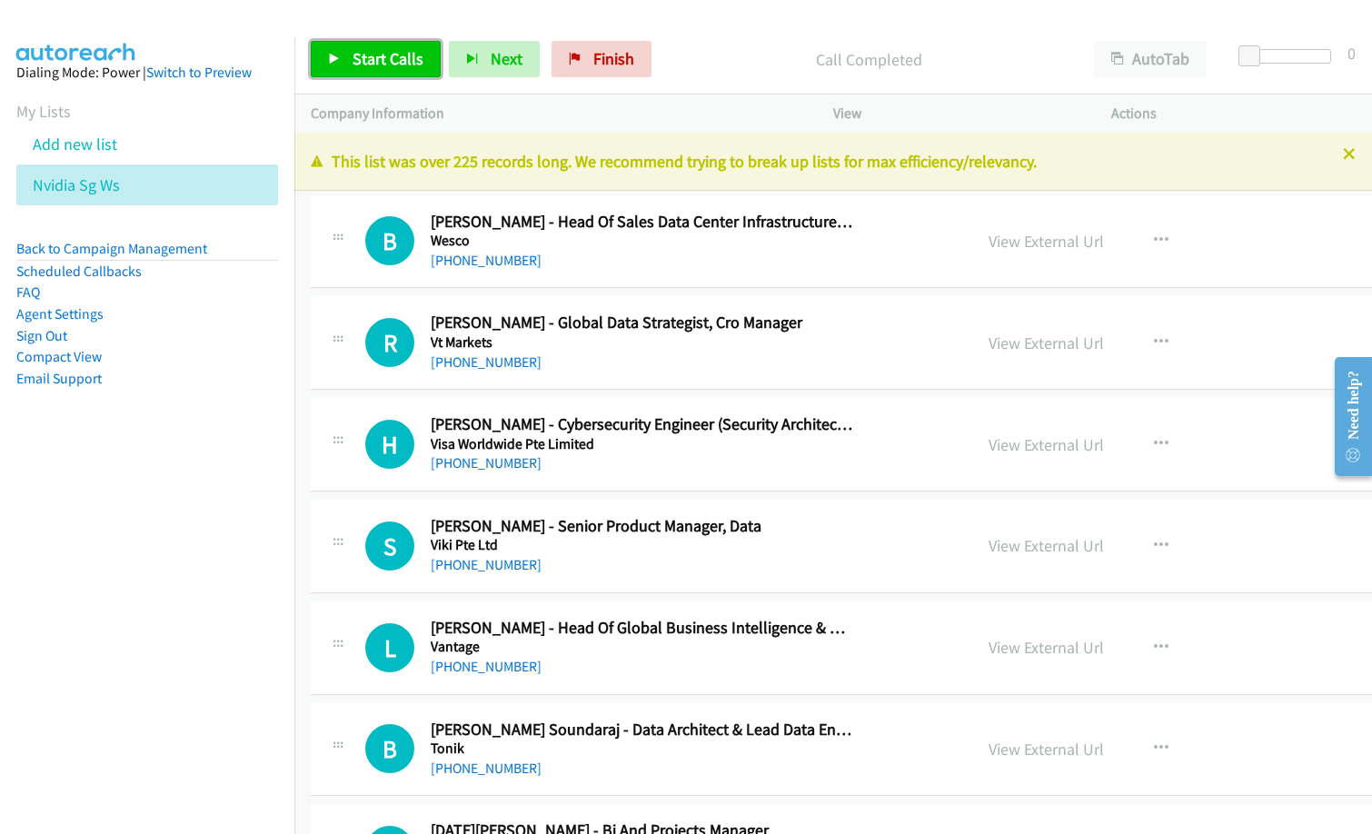
click at [353, 55] on span "Start Calls" at bounding box center [387, 58] width 71 height 21
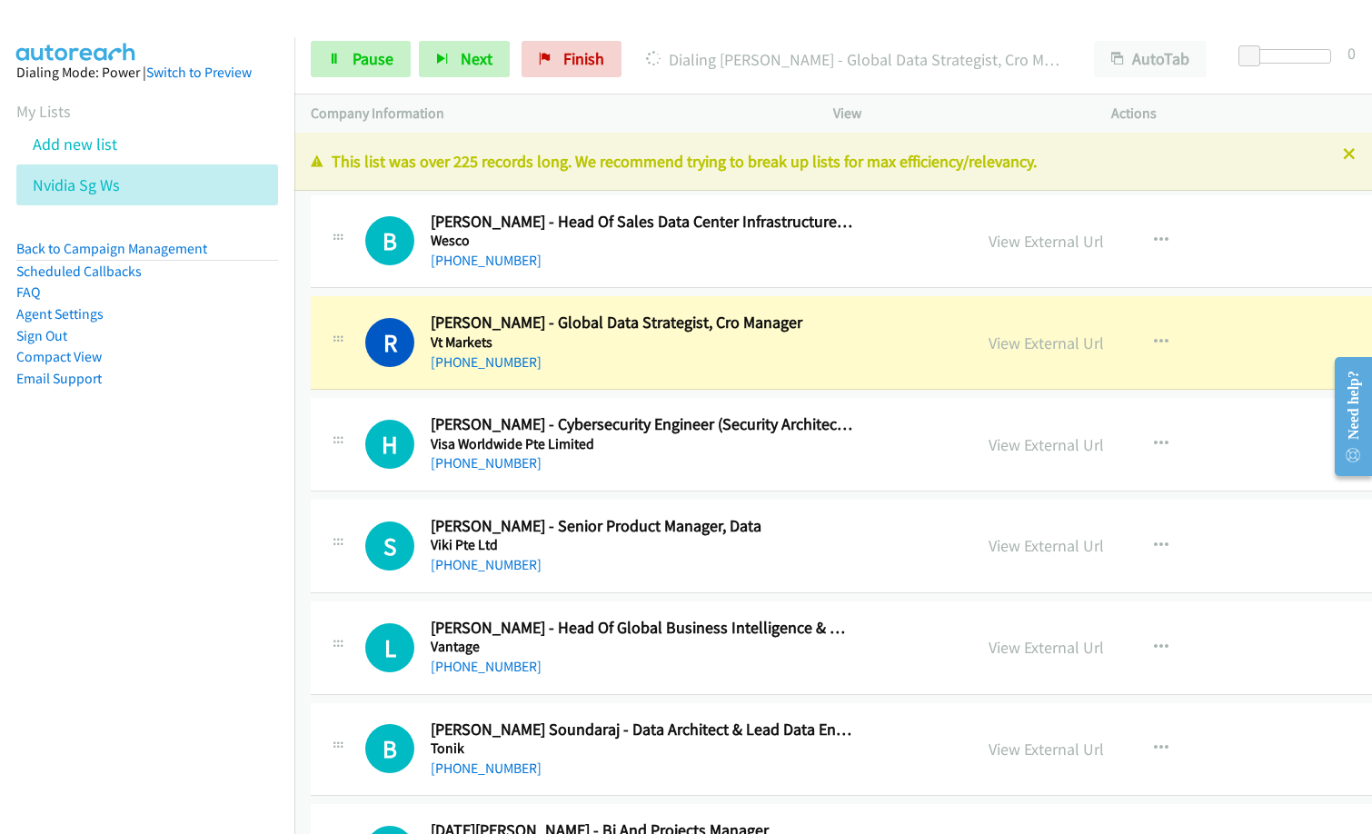
click at [925, 664] on div "L Callback Scheduled [PERSON_NAME] - Head Of Global Business Intelligence & Str…" at bounding box center [660, 648] width 591 height 60
click at [1154, 541] on icon "button" at bounding box center [1161, 546] width 15 height 15
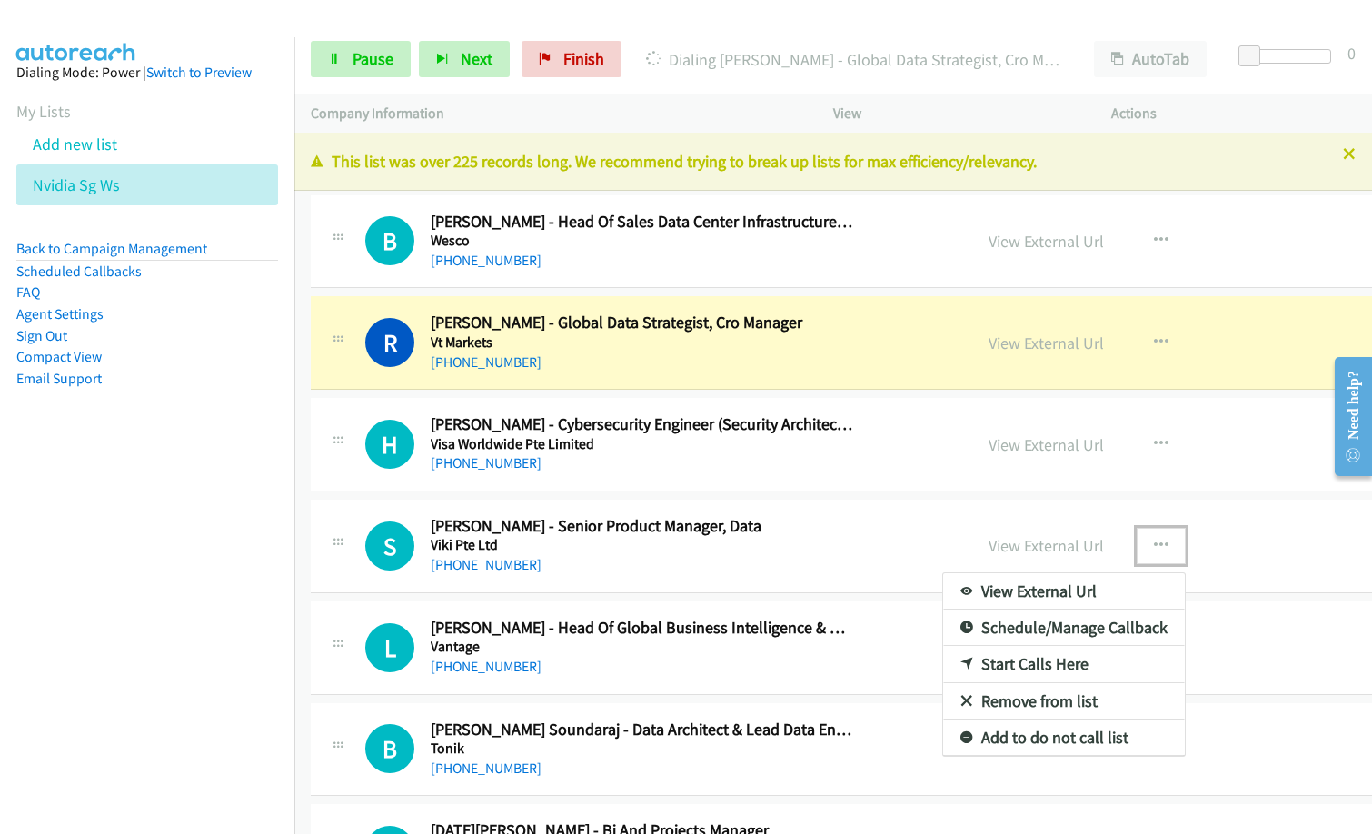
click at [1028, 701] on link "Remove from list" at bounding box center [1064, 701] width 242 height 36
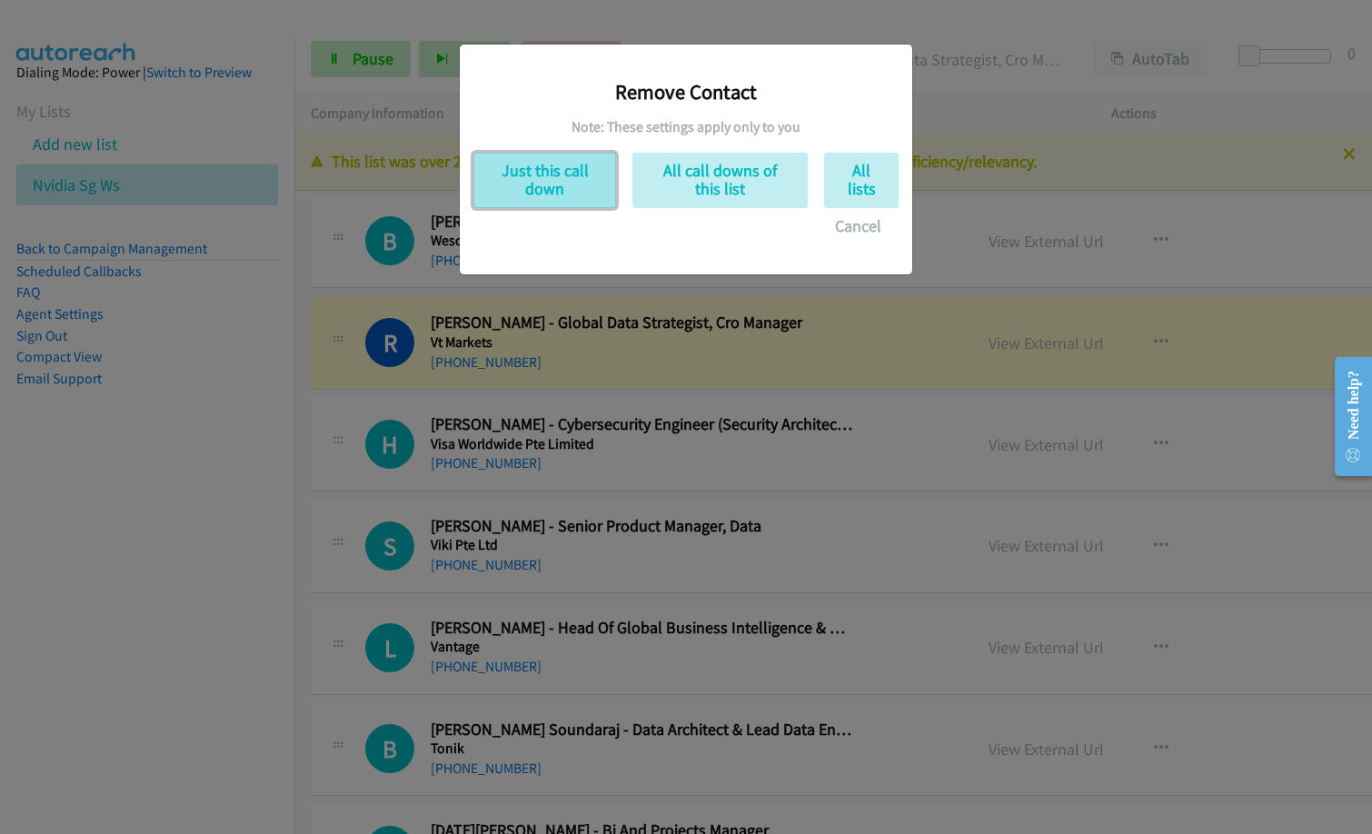
click at [572, 188] on button "Just this call down" at bounding box center [544, 180] width 143 height 55
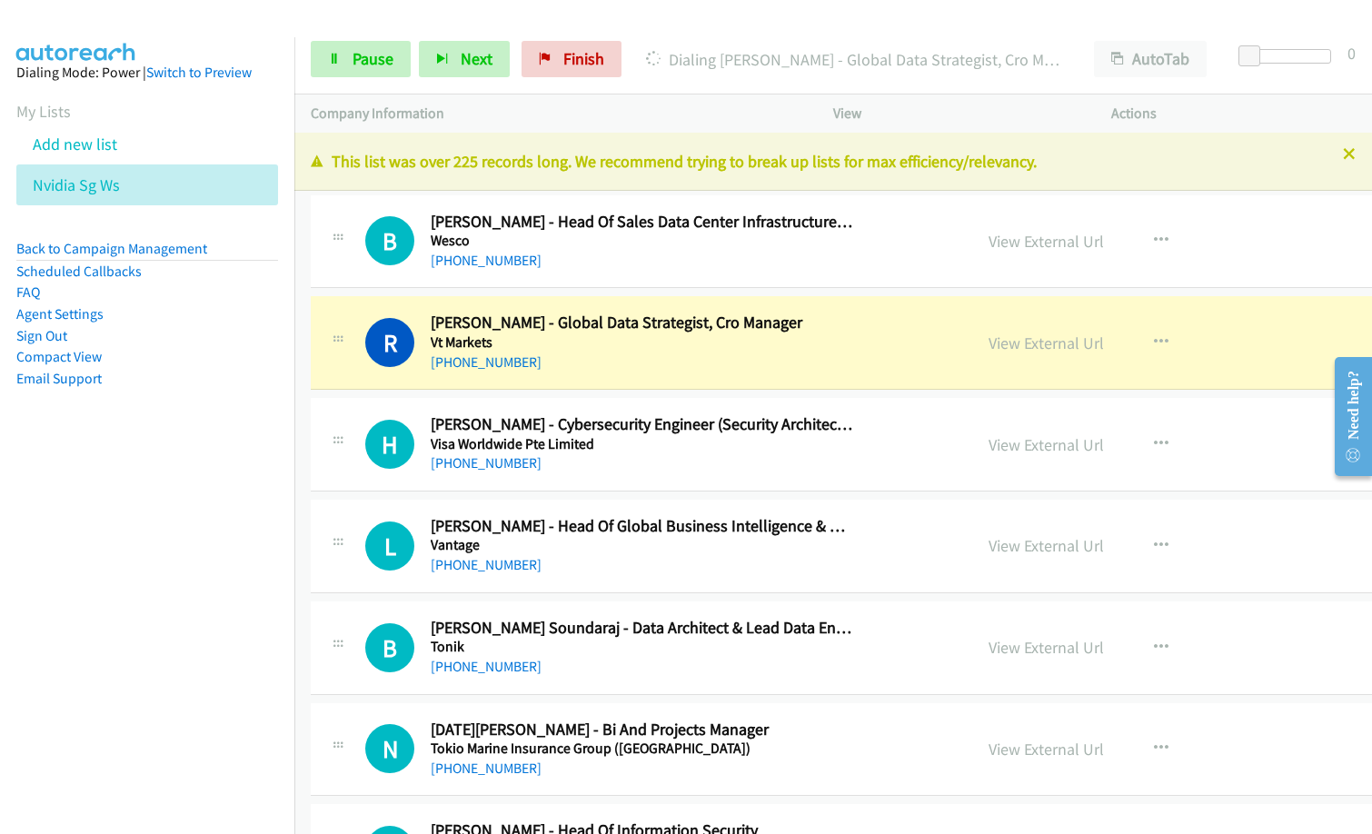
click at [98, 643] on nav "Dialing Mode: Power | Switch to Preview My Lists Add new list Nvidia Sg Ws Back…" at bounding box center [147, 454] width 295 height 834
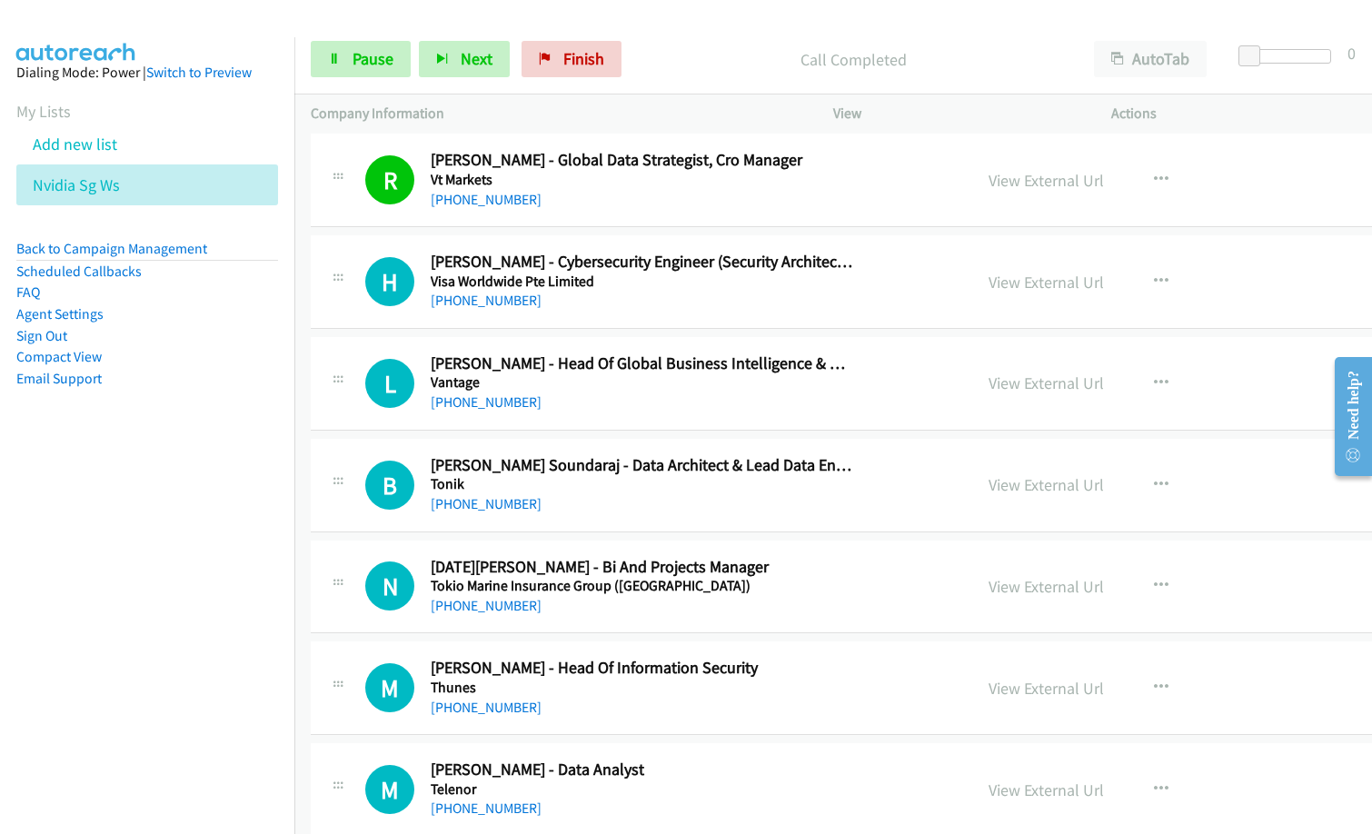
scroll to position [182, 0]
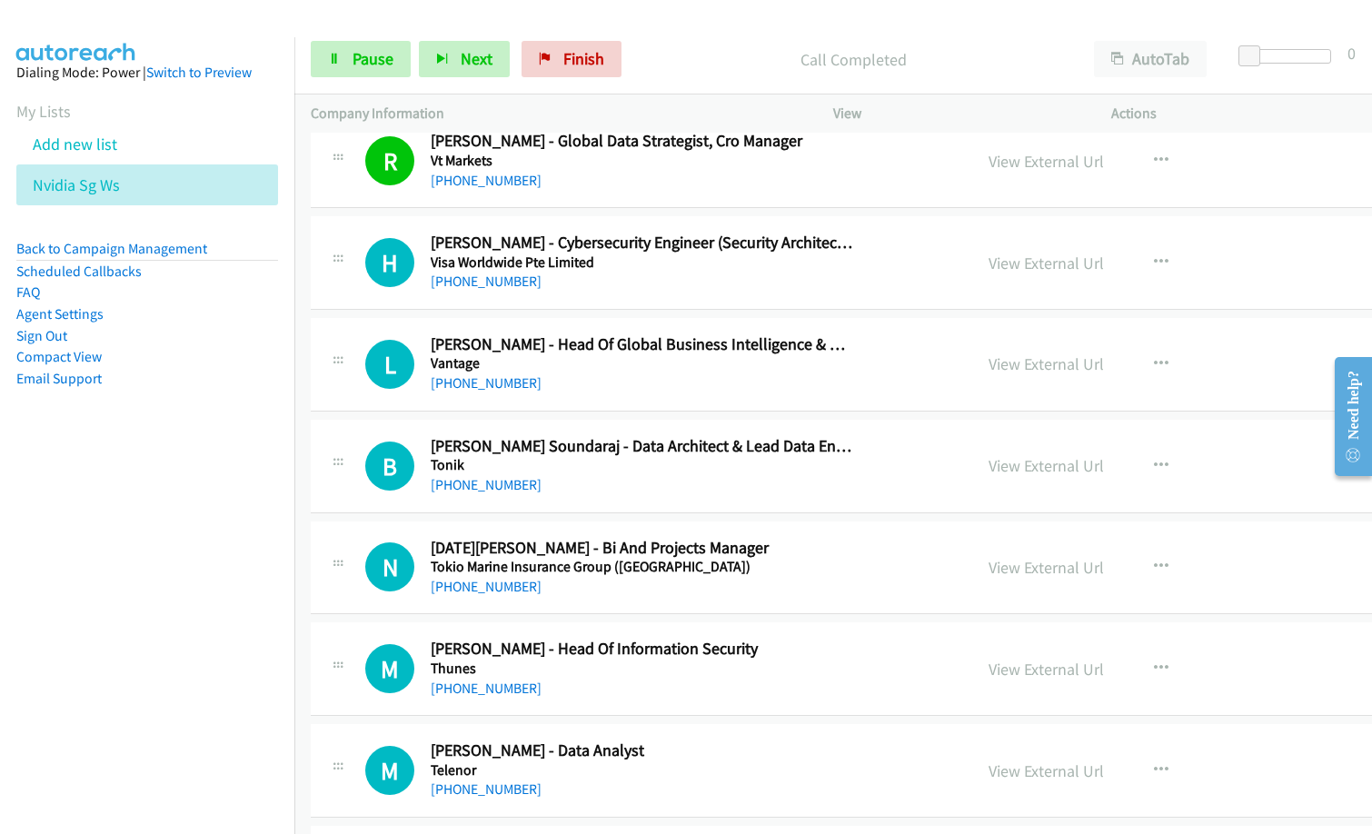
drag, startPoint x: 957, startPoint y: 697, endPoint x: 997, endPoint y: 694, distance: 40.1
click at [972, 697] on div "View External Url View External Url Schedule/Manage Callback Start Calls Here R…" at bounding box center [1145, 669] width 347 height 60
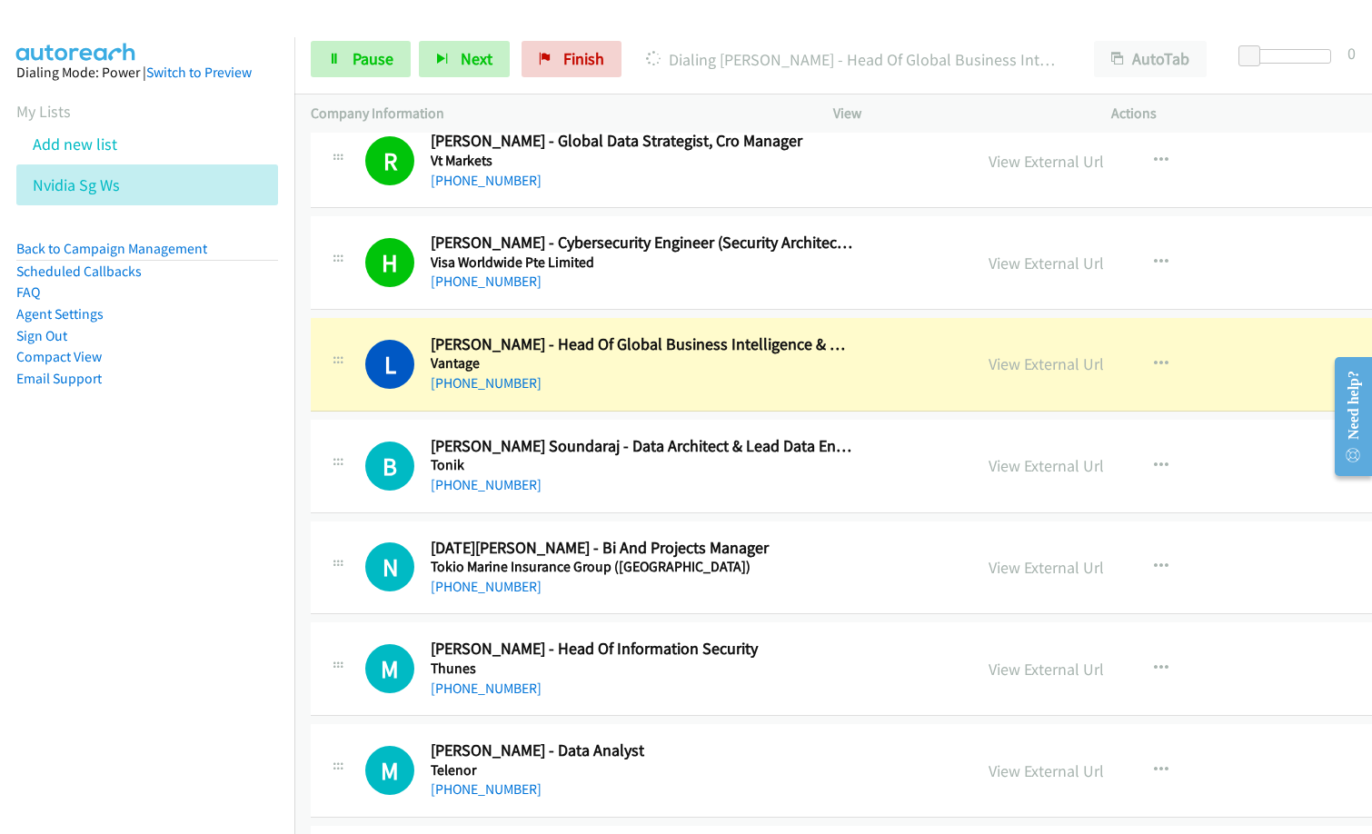
click at [174, 650] on nav "Dialing Mode: Power | Switch to Preview My Lists Add new list Nvidia Sg Ws Back…" at bounding box center [147, 454] width 295 height 834
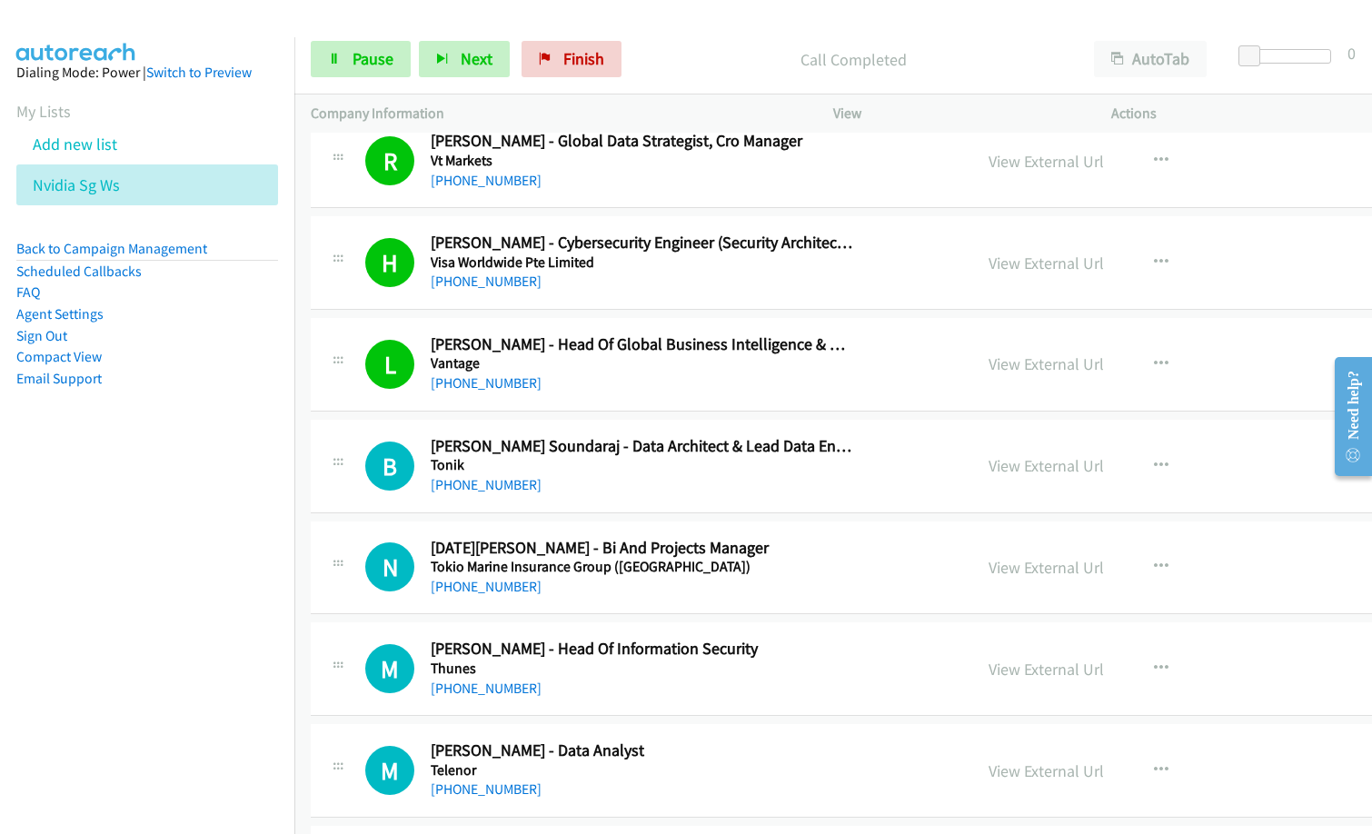
click at [611, 476] on div "[PHONE_NUMBER]" at bounding box center [642, 485] width 423 height 22
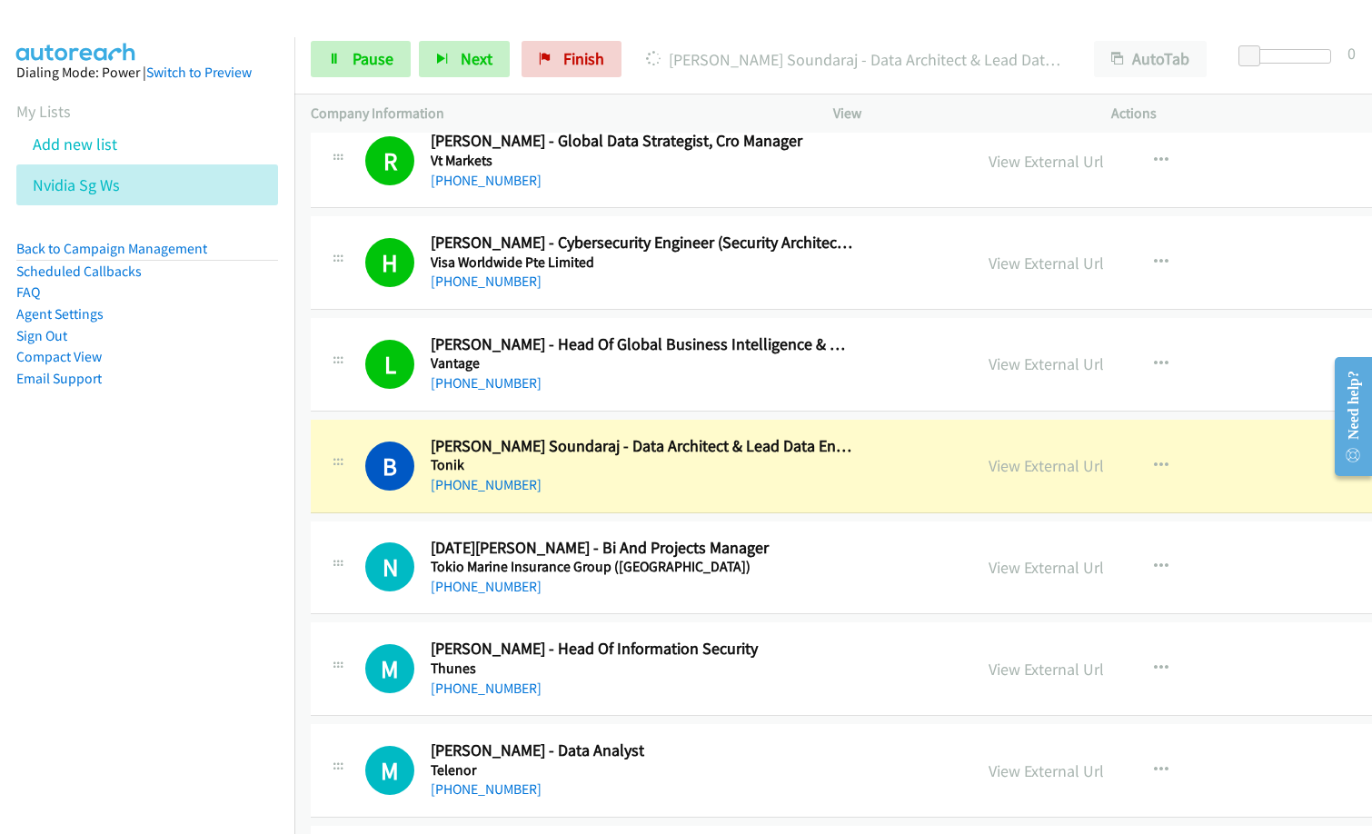
click at [138, 595] on nav "Dialing Mode: Power | Switch to Preview My Lists Add new list Nvidia Sg Ws Back…" at bounding box center [147, 454] width 295 height 834
click at [1002, 464] on link "View External Url" at bounding box center [1045, 465] width 115 height 21
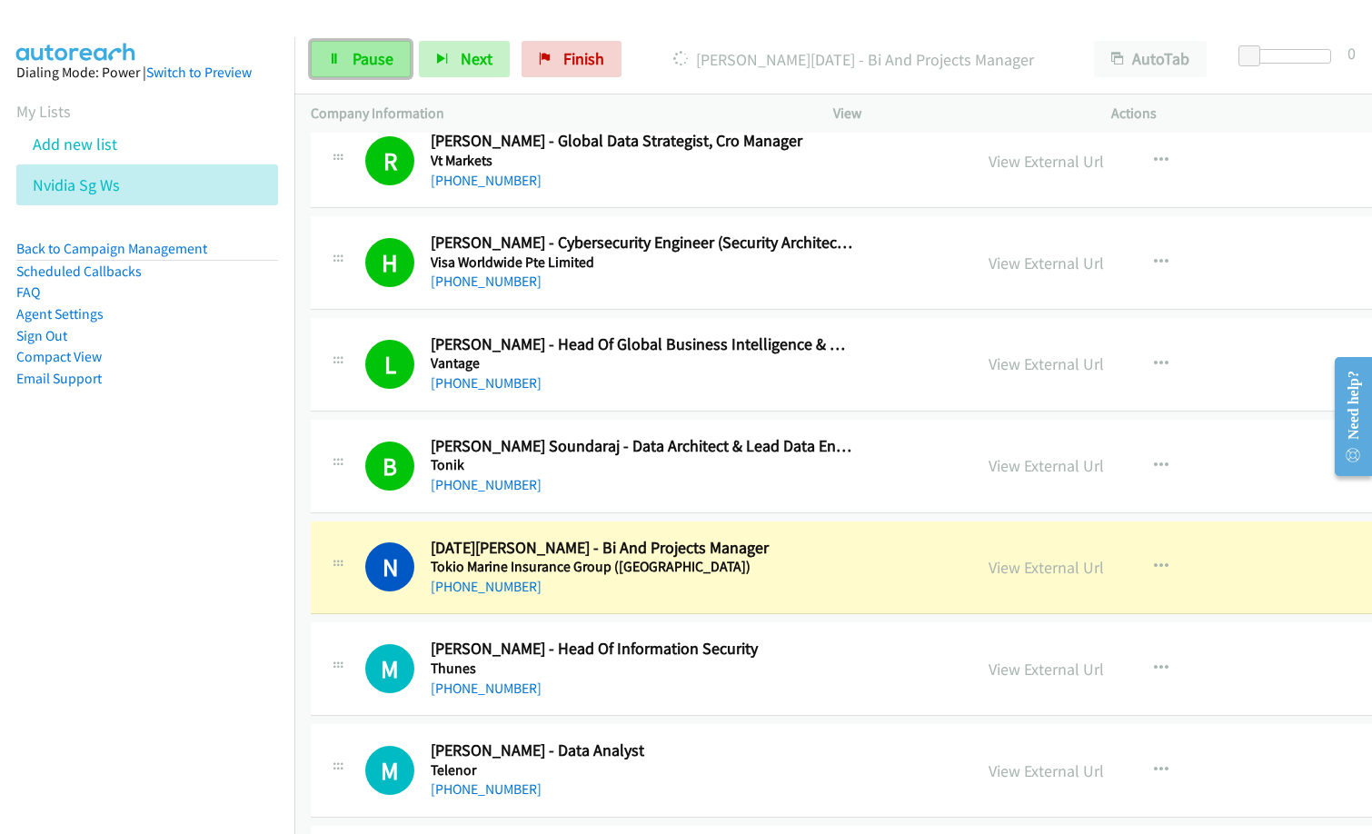
click at [380, 72] on link "Pause" at bounding box center [361, 59] width 100 height 36
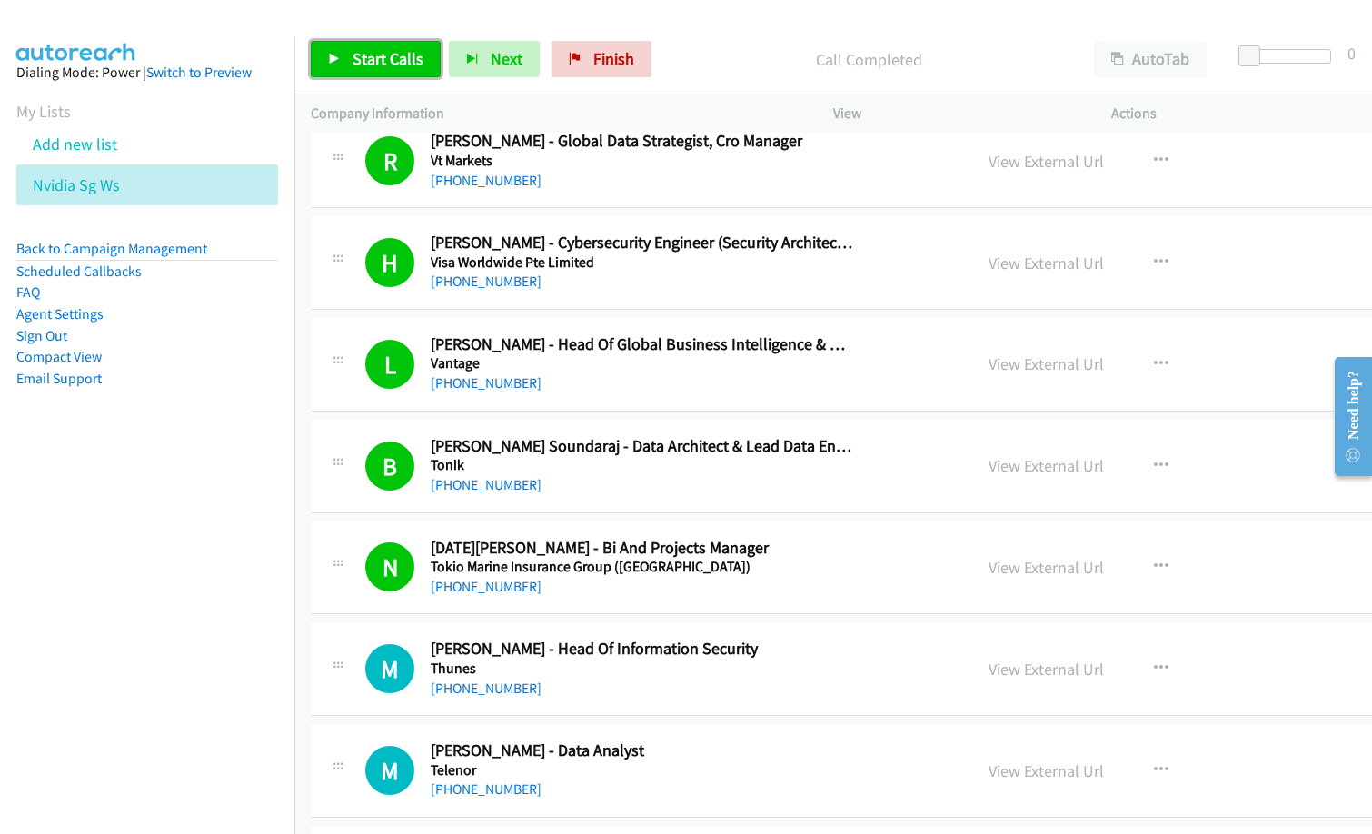
click at [370, 55] on span "Start Calls" at bounding box center [387, 58] width 71 height 21
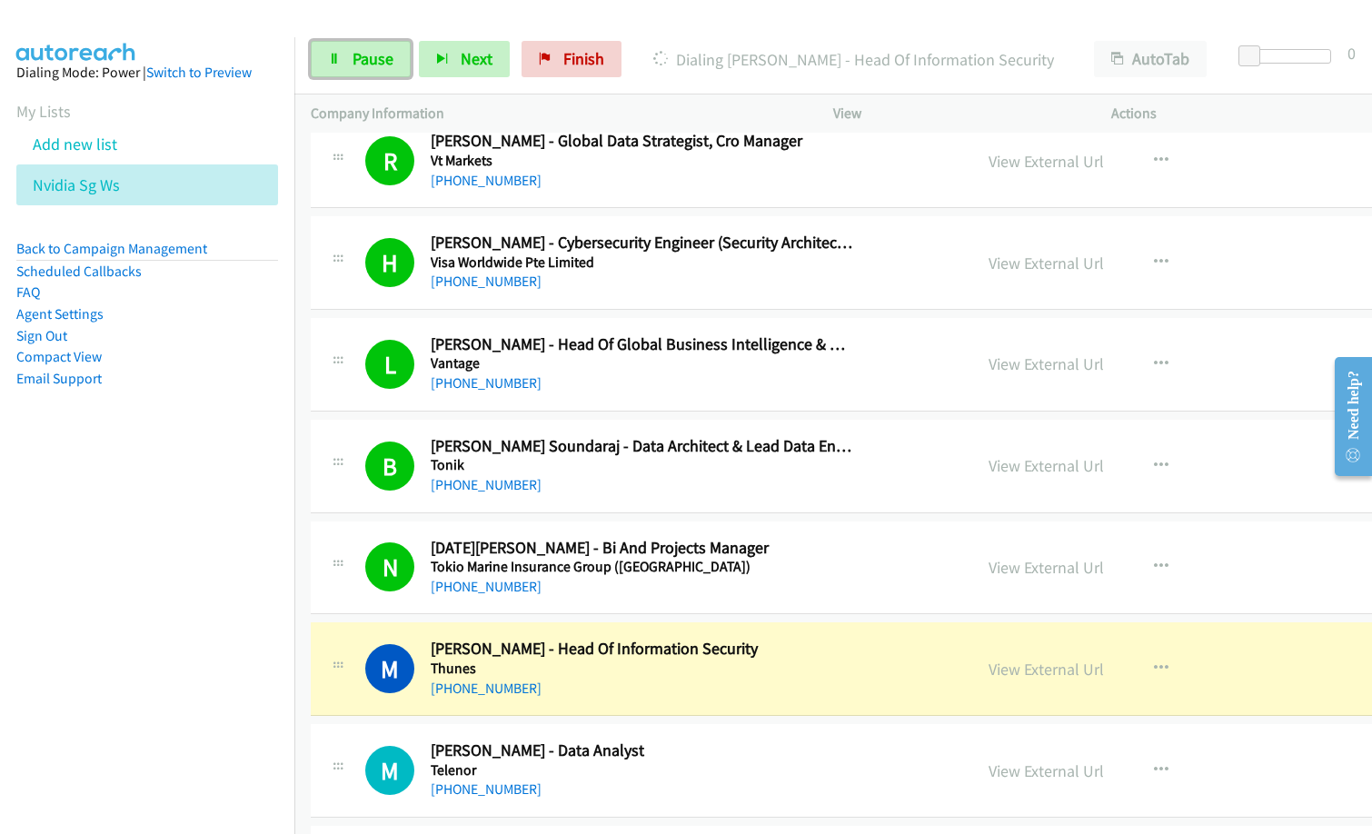
drag, startPoint x: 380, startPoint y: 55, endPoint x: 428, endPoint y: 159, distance: 115.0
click at [380, 55] on span "Pause" at bounding box center [372, 58] width 41 height 21
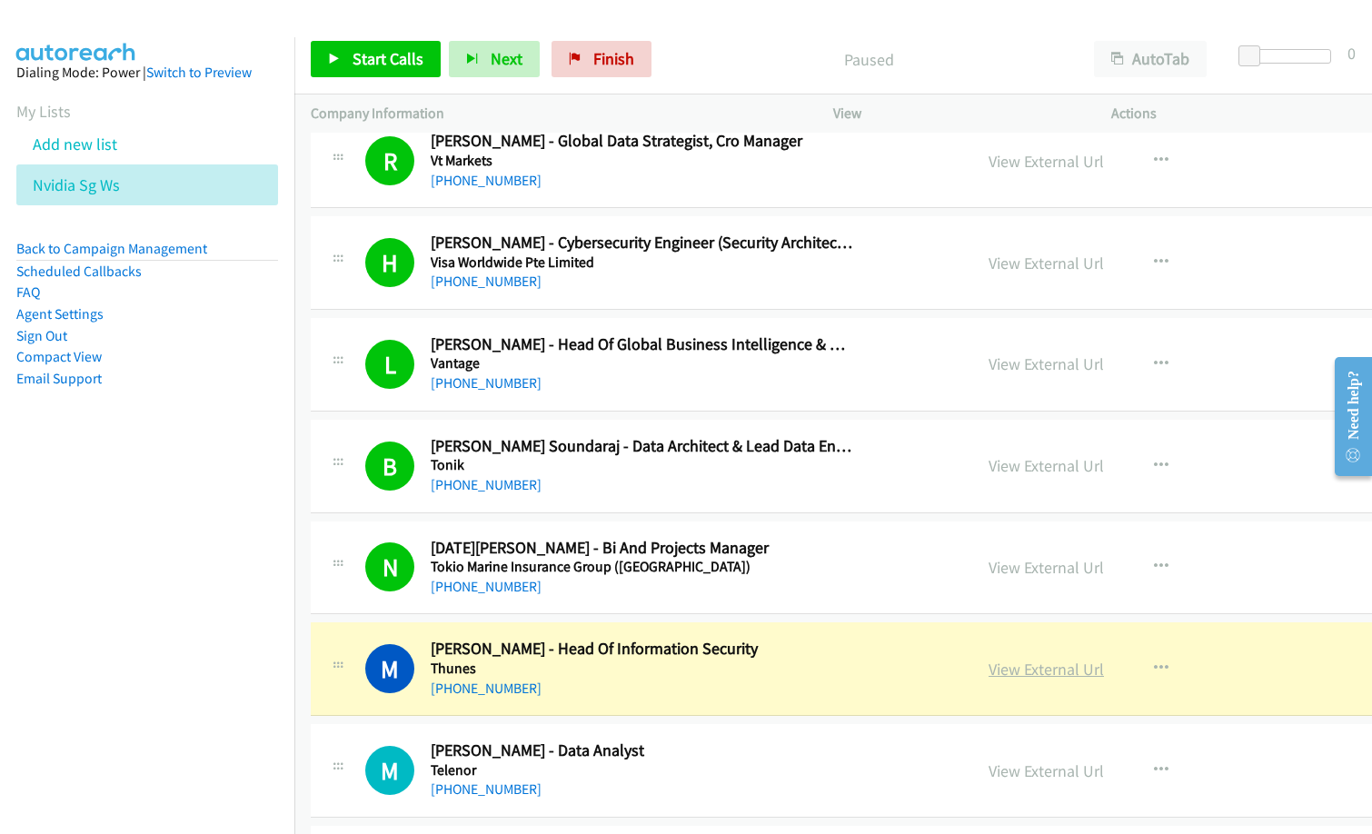
click at [1047, 670] on link "View External Url" at bounding box center [1045, 669] width 115 height 21
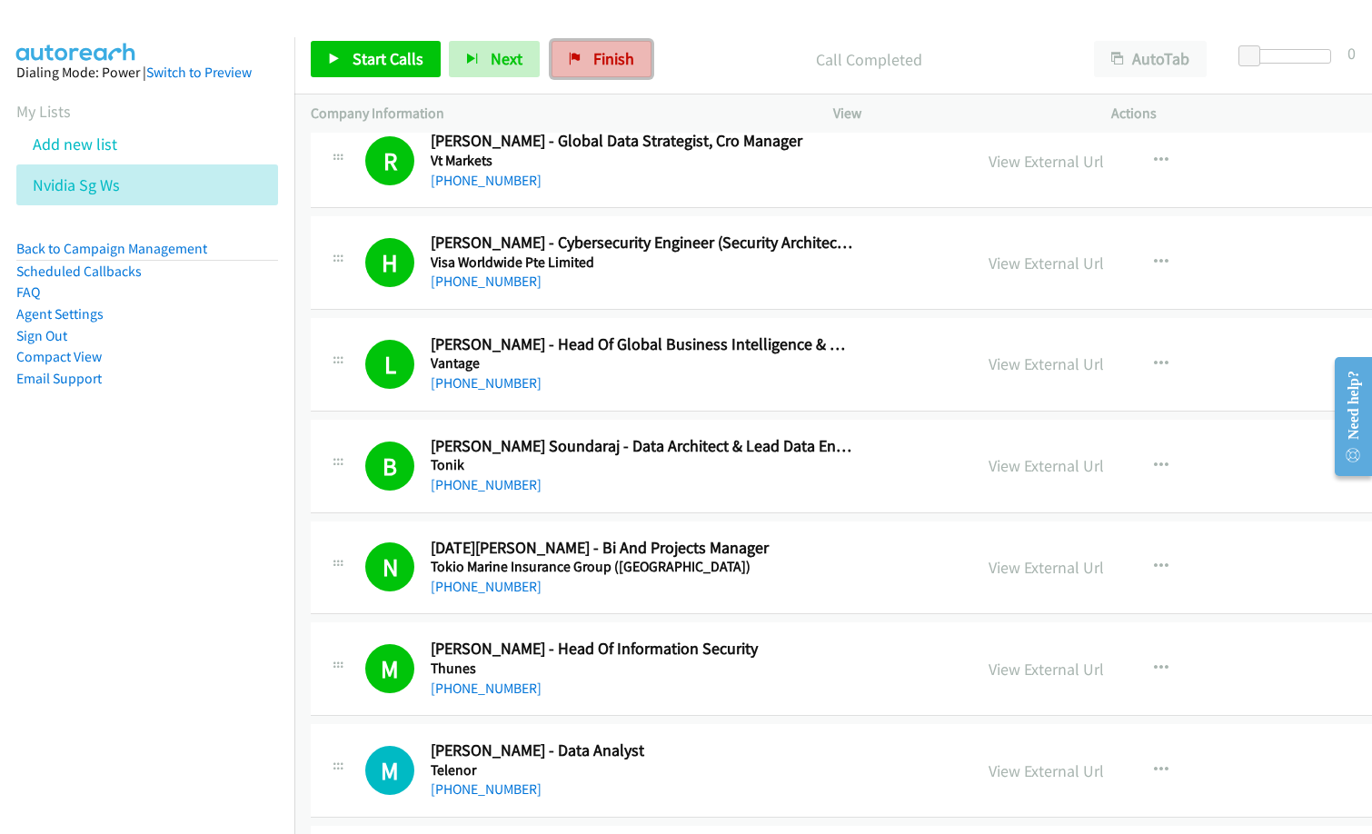
click at [598, 52] on span "Finish" at bounding box center [613, 58] width 41 height 21
